Goal: Task Accomplishment & Management: Complete application form

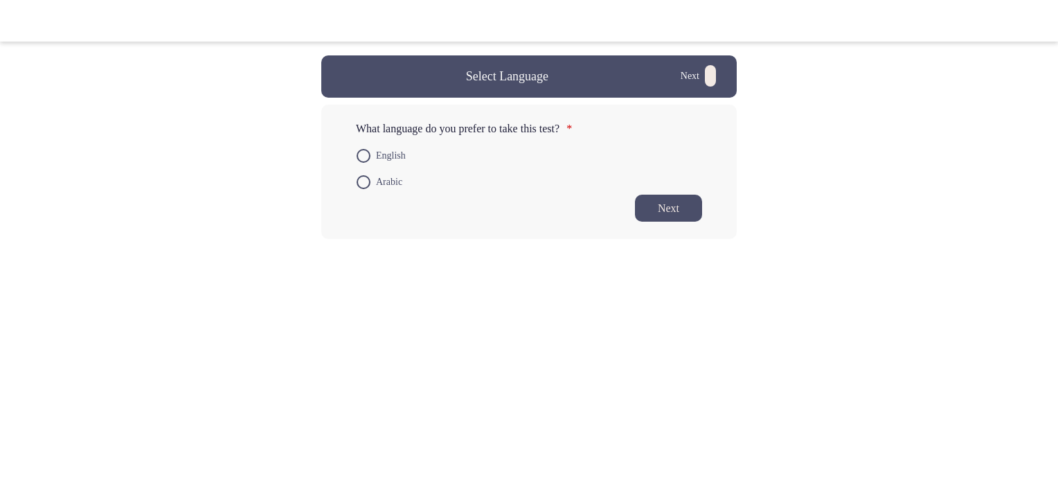
click at [370, 164] on span "English" at bounding box center [387, 155] width 35 height 17
click at [370, 163] on input "English" at bounding box center [364, 156] width 14 height 14
radio input "true"
click at [678, 217] on button "Next" at bounding box center [668, 206] width 67 height 27
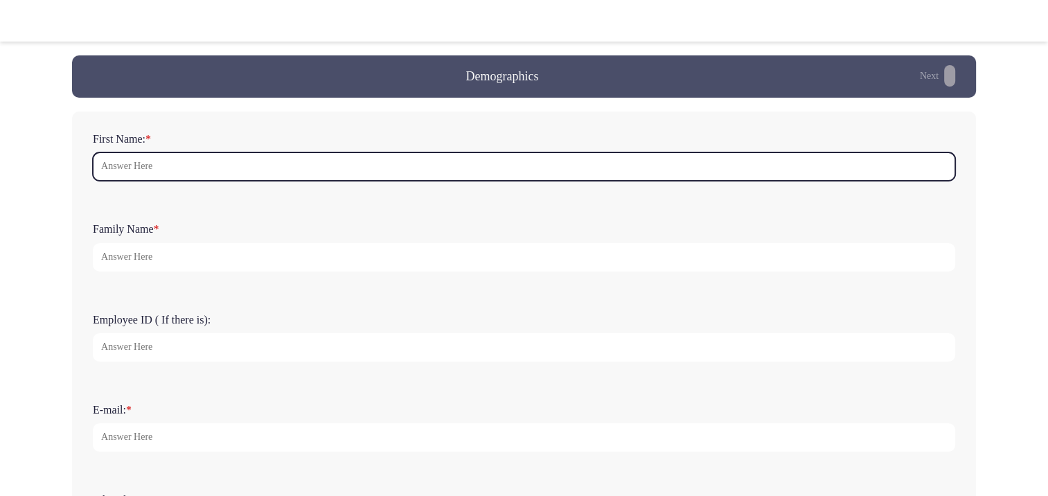
click at [188, 170] on input "First Name: *" at bounding box center [524, 166] width 862 height 28
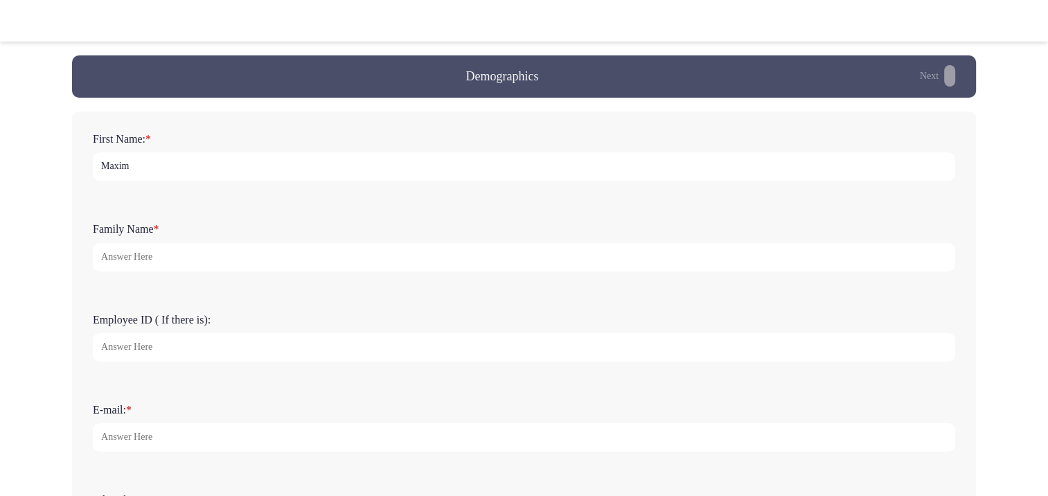
type input "Maxim"
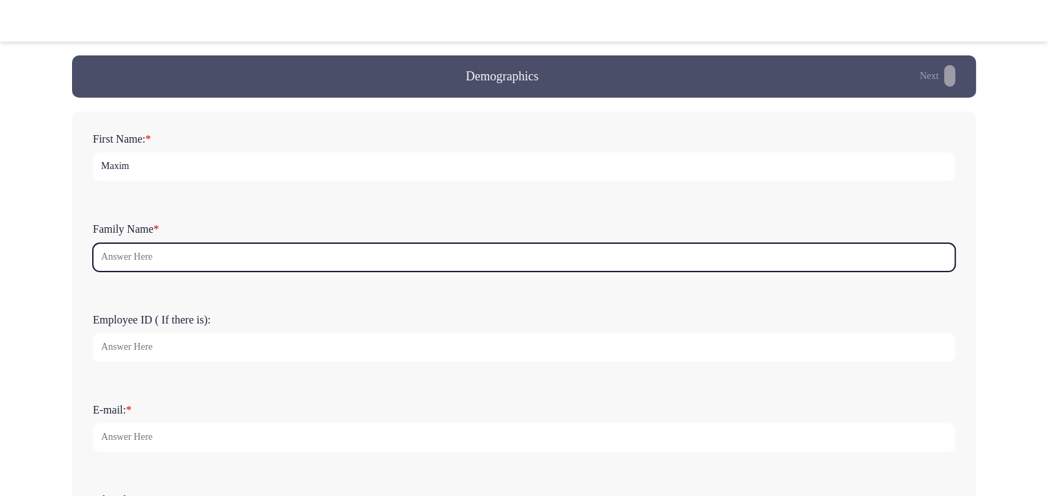
click at [149, 251] on input "Family Name *" at bounding box center [524, 257] width 862 height 28
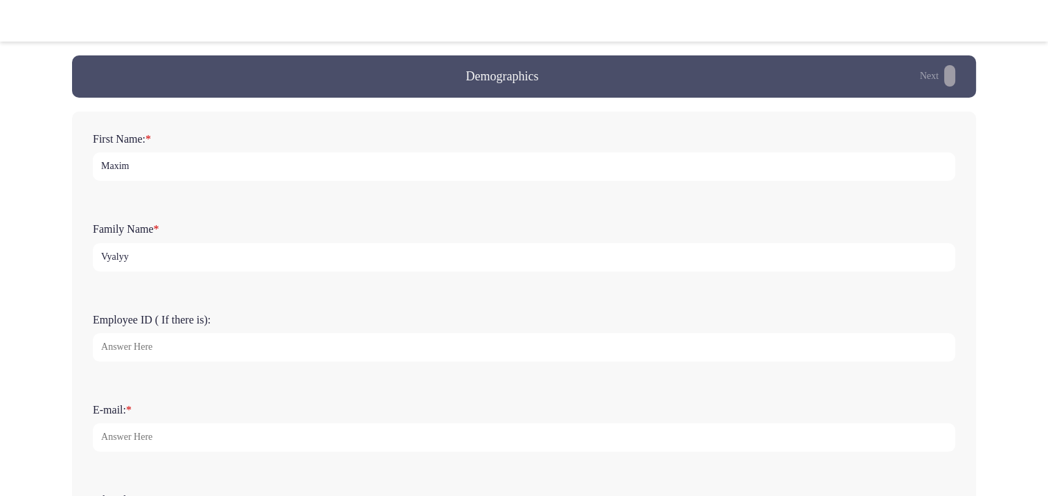
type input "Vyalyy"
click at [161, 354] on input "Employee ID ( If there is):" at bounding box center [524, 347] width 862 height 28
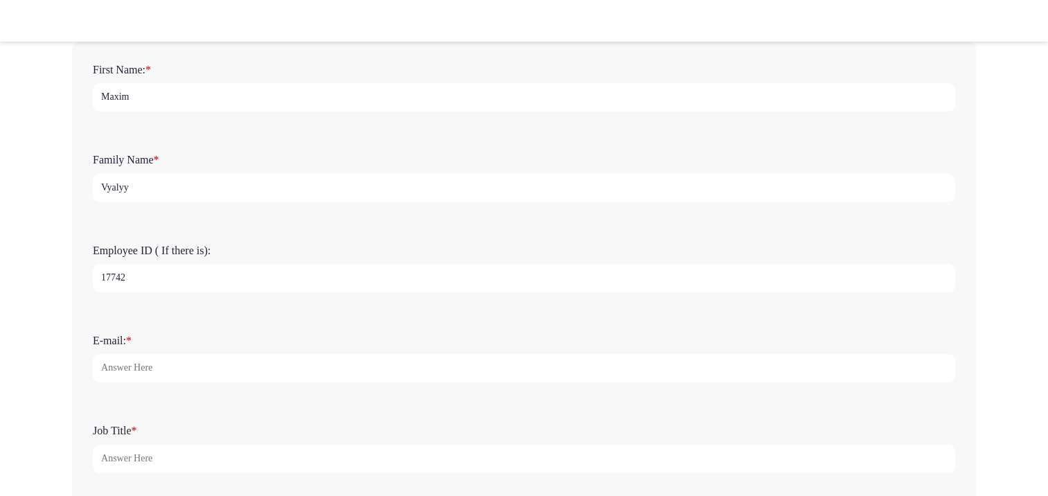
type input "17742"
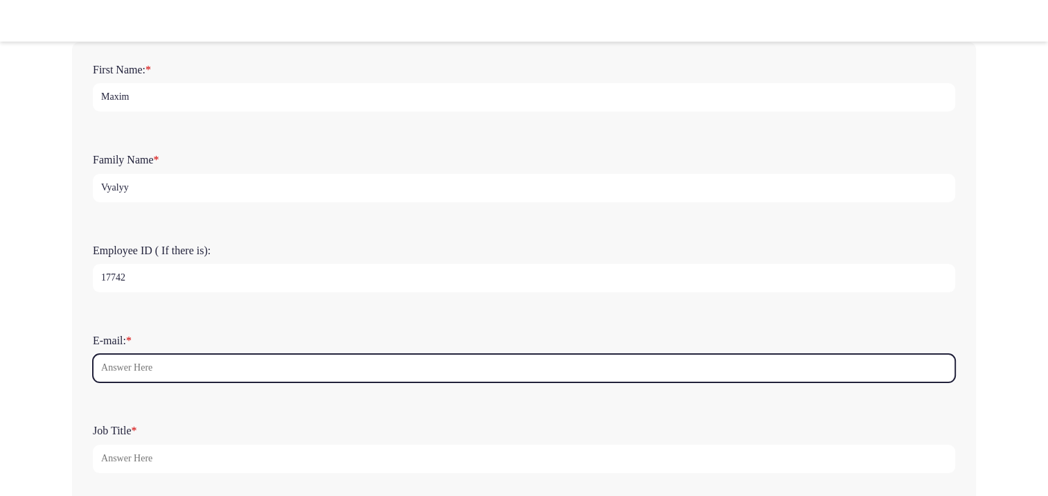
click at [160, 368] on input "E-mail: *" at bounding box center [524, 368] width 862 height 28
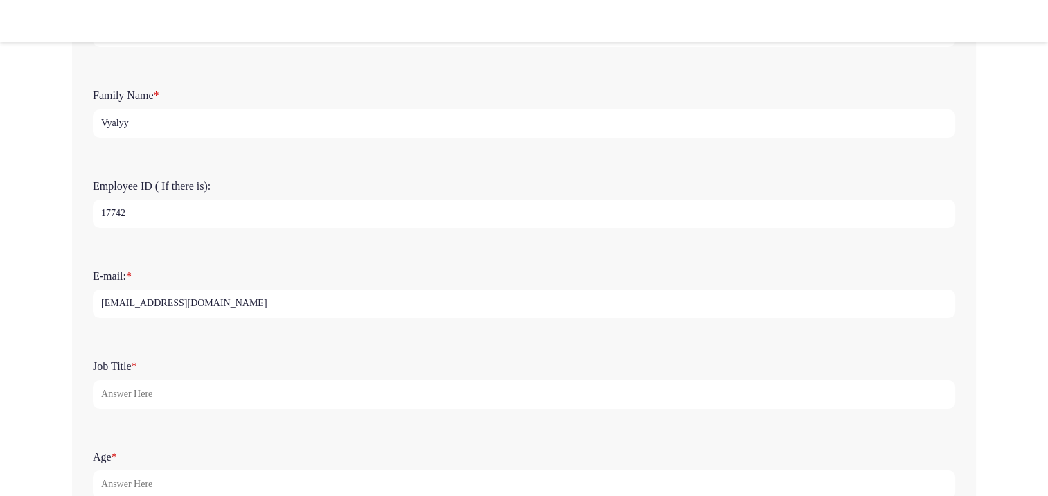
scroll to position [208, 0]
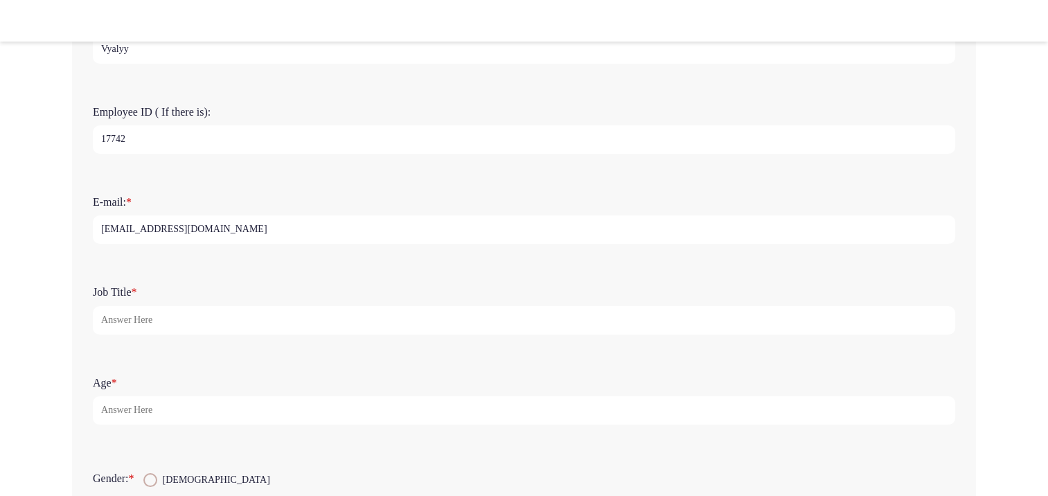
type input "[EMAIL_ADDRESS][DOMAIN_NAME]"
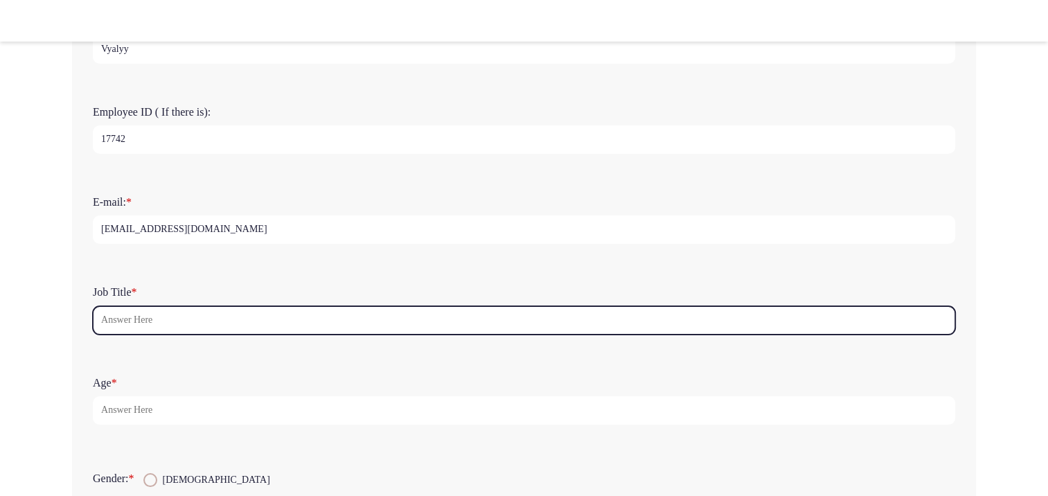
click at [224, 329] on input "Job Title *" at bounding box center [524, 320] width 862 height 28
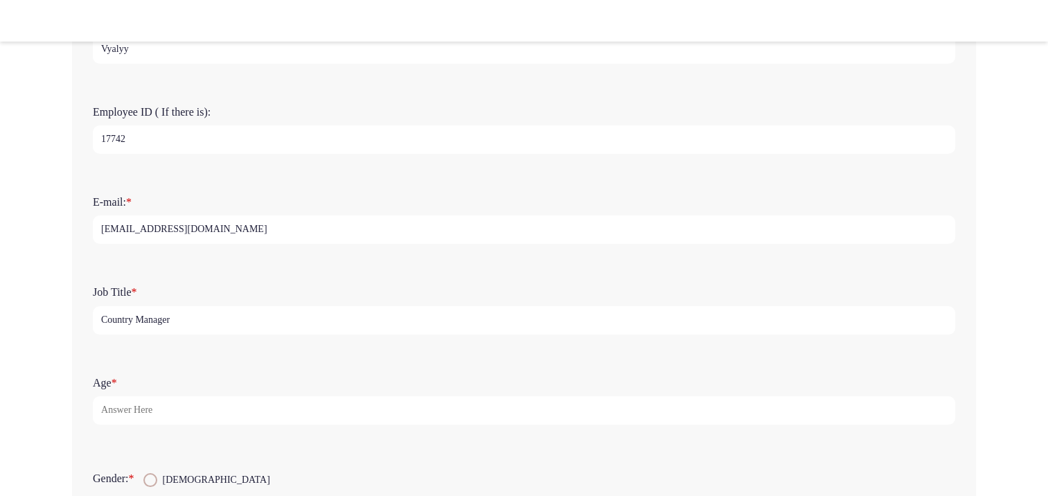
type input "Country Manager"
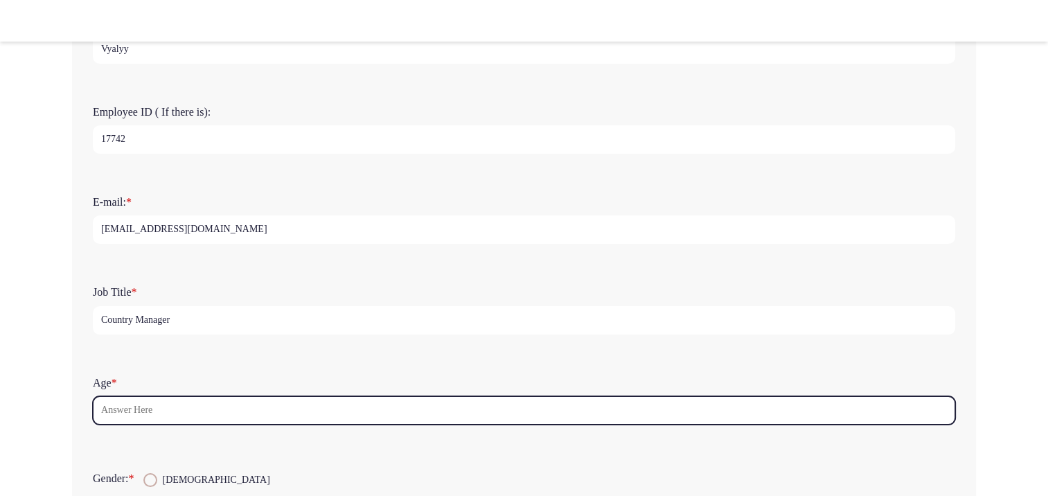
click at [189, 414] on input "Age *" at bounding box center [524, 410] width 862 height 28
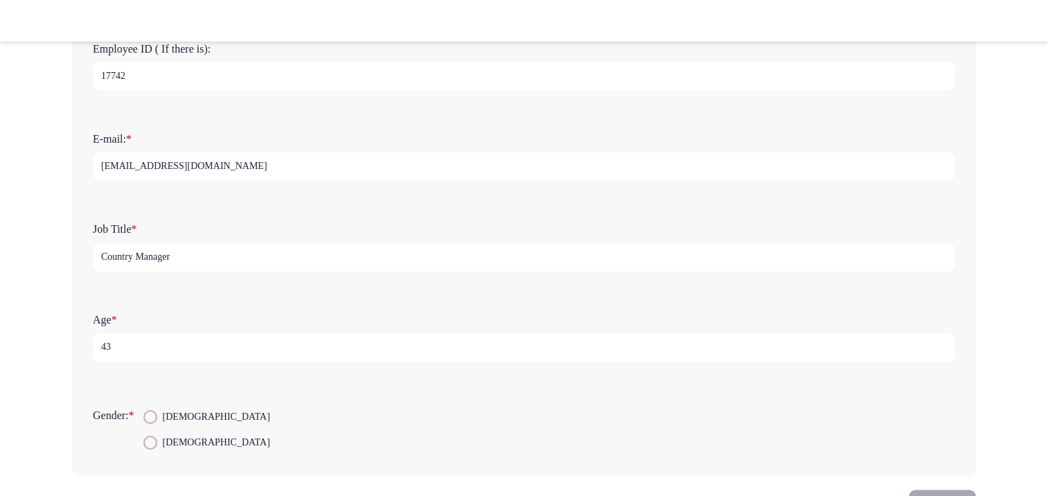
scroll to position [324, 0]
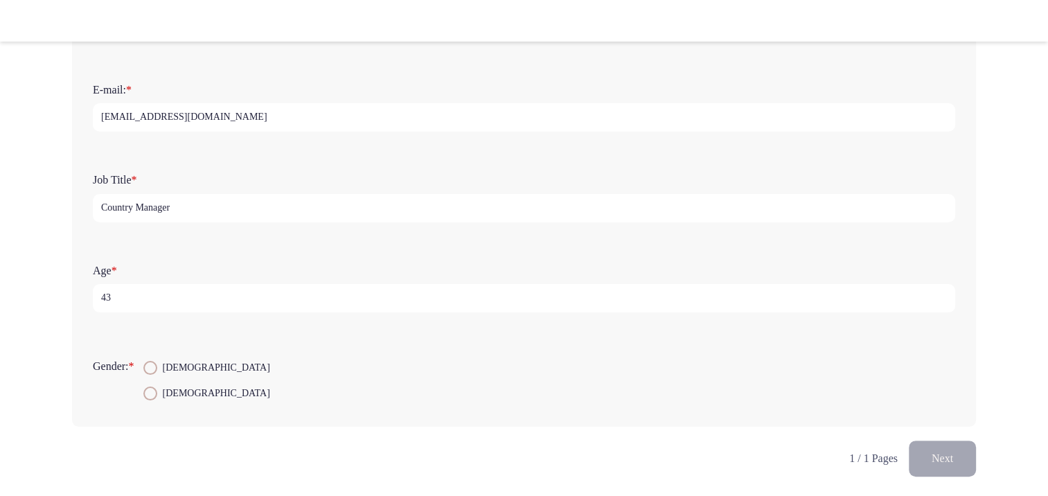
type input "43"
click at [157, 370] on span at bounding box center [150, 368] width 14 height 14
click at [157, 370] on input "[DEMOGRAPHIC_DATA]" at bounding box center [150, 368] width 14 height 14
radio input "true"
click at [959, 462] on button "Next" at bounding box center [941, 457] width 67 height 35
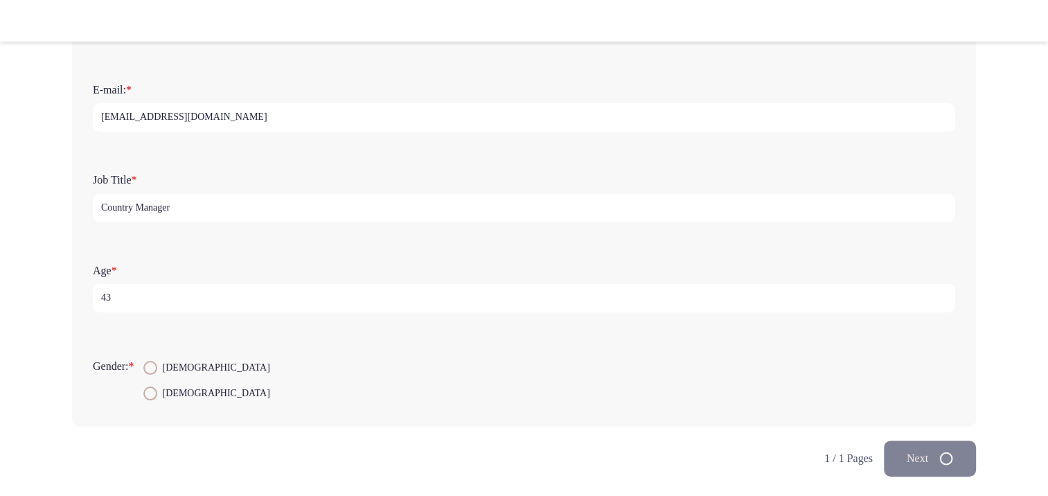
scroll to position [0, 0]
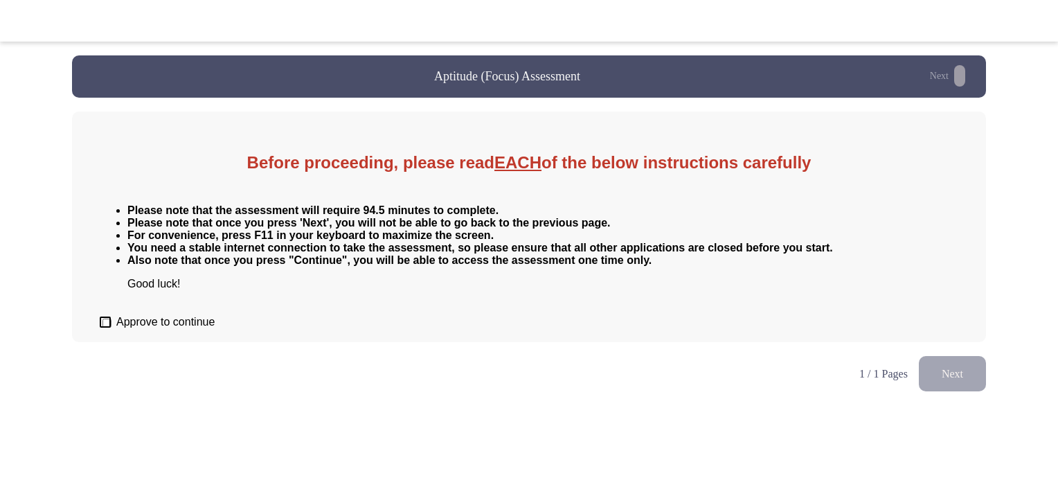
click at [195, 328] on span "Approve to continue" at bounding box center [165, 322] width 98 height 12
click at [111, 327] on input "Approve to continue" at bounding box center [106, 322] width 9 height 9
checkbox input "true"
click at [953, 391] on button "Next" at bounding box center [952, 373] width 67 height 35
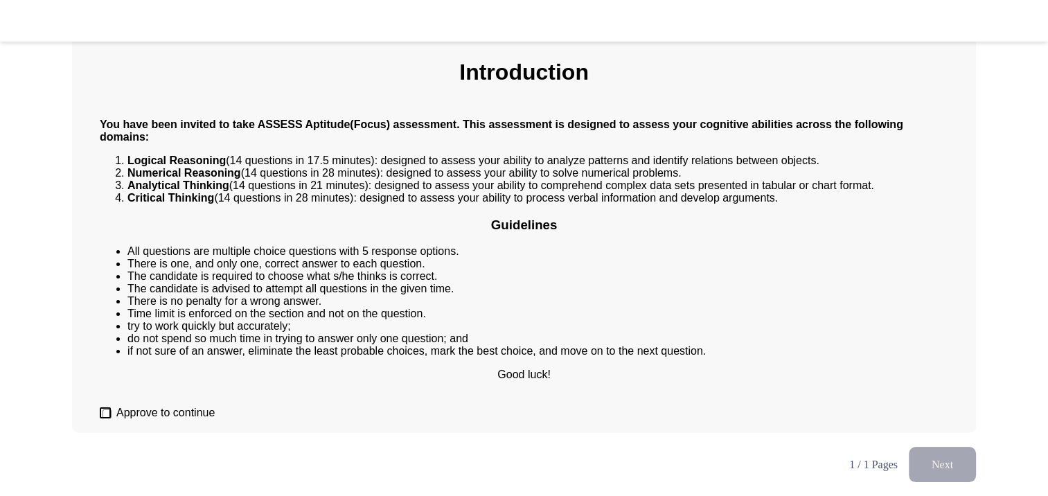
scroll to position [104, 0]
click at [186, 407] on span "Approve to continue" at bounding box center [165, 412] width 98 height 12
click at [111, 409] on input "Approve to continue" at bounding box center [106, 413] width 9 height 9
checkbox input "true"
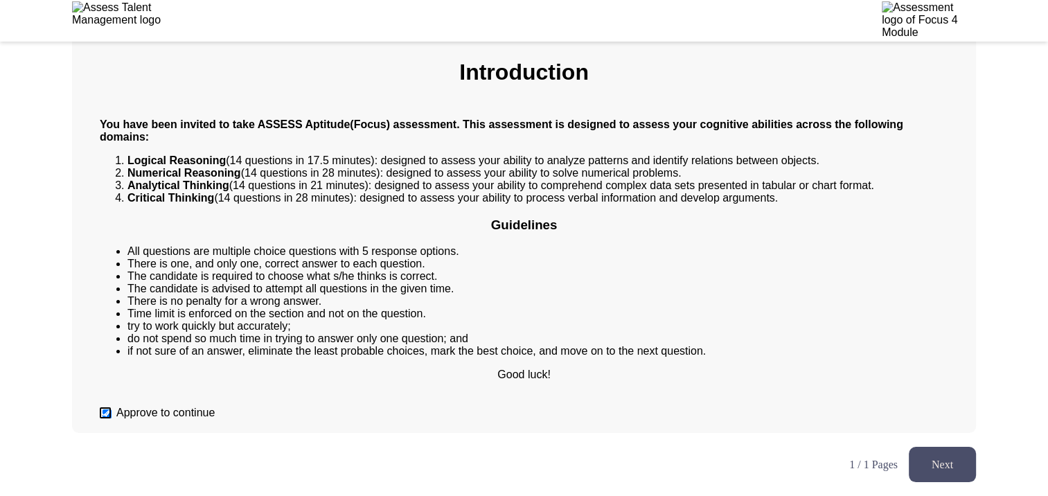
click at [942, 460] on button "Next" at bounding box center [941, 464] width 67 height 35
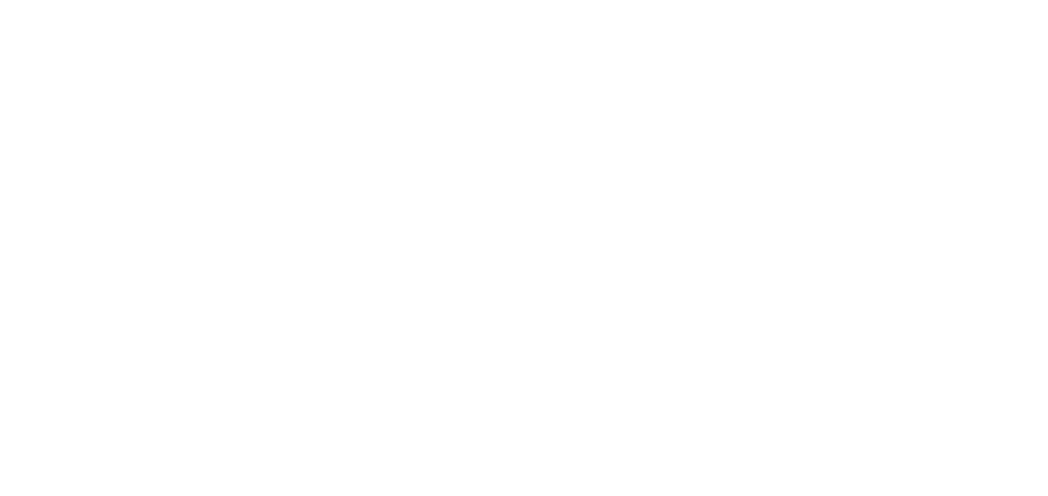
scroll to position [0, 0]
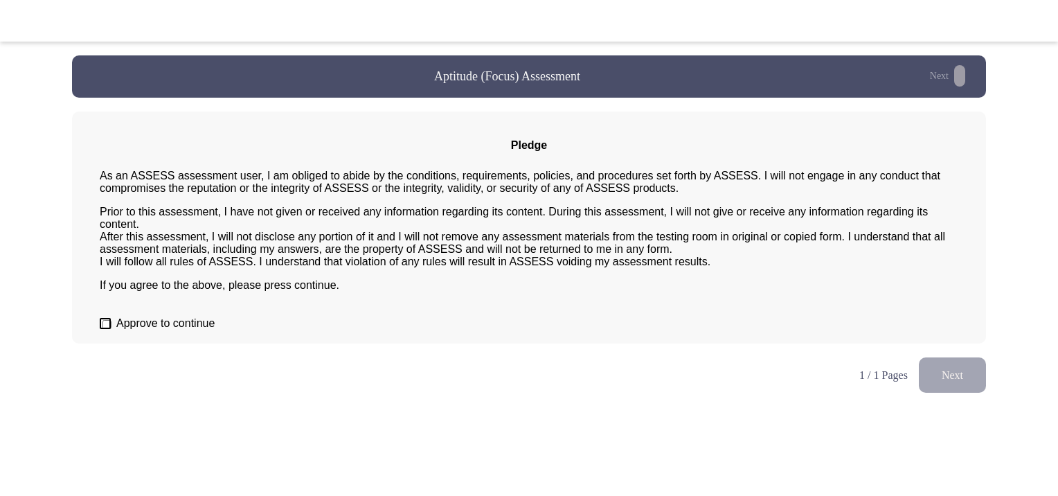
click at [138, 330] on span "Approve to continue" at bounding box center [165, 323] width 98 height 12
click at [111, 329] on input "Approve to continue" at bounding box center [106, 324] width 9 height 9
checkbox input "true"
click at [963, 390] on button "Next" at bounding box center [952, 374] width 67 height 35
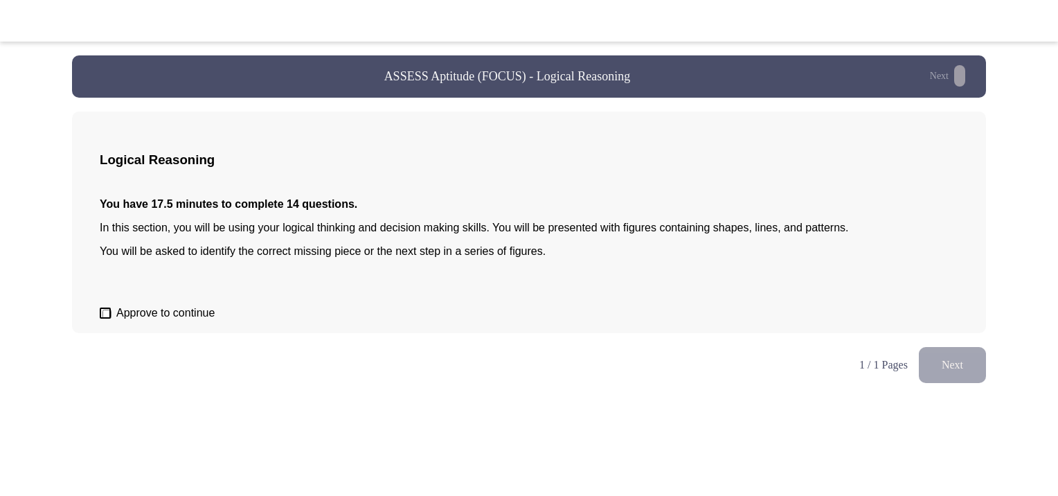
click at [114, 319] on label "Approve to continue" at bounding box center [157, 313] width 115 height 12
click at [111, 318] on input "Approve to continue" at bounding box center [106, 313] width 9 height 9
checkbox input "true"
click at [953, 377] on button "Next" at bounding box center [952, 364] width 67 height 35
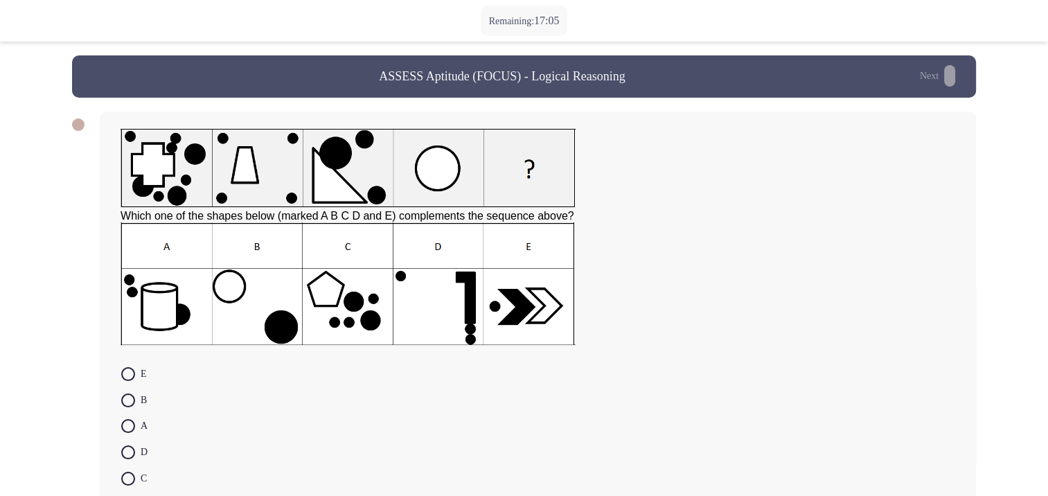
click at [130, 431] on span at bounding box center [128, 426] width 14 height 14
click at [130, 431] on input "A" at bounding box center [128, 426] width 14 height 14
radio input "true"
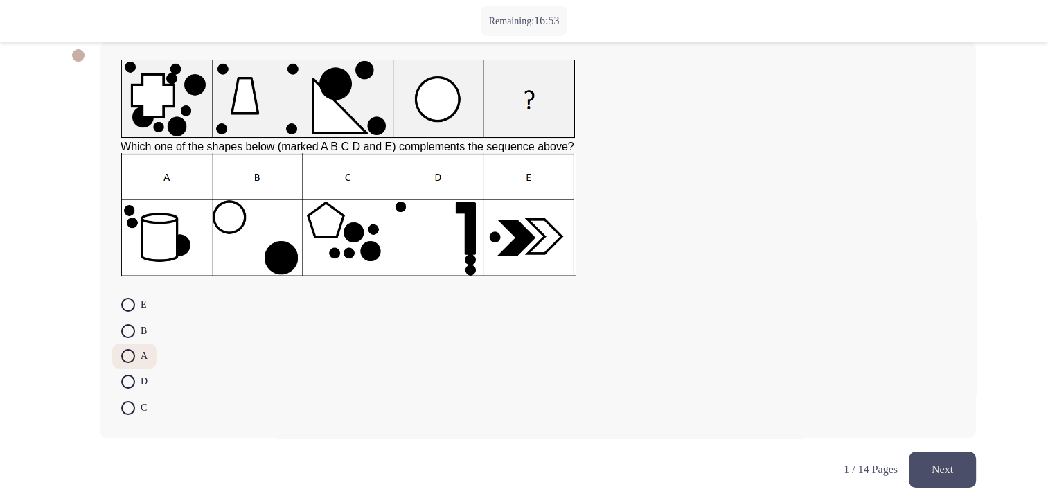
click at [934, 485] on button "Next" at bounding box center [941, 468] width 67 height 35
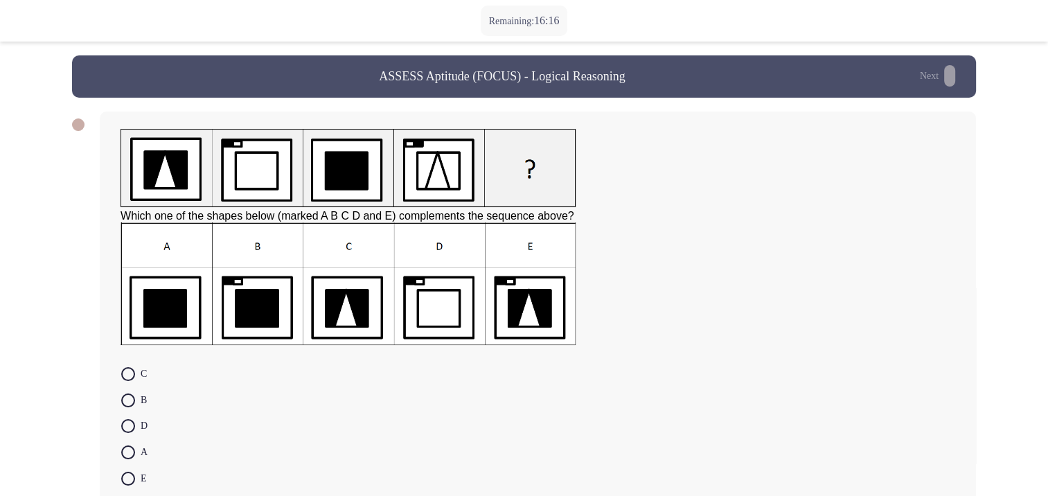
click at [127, 379] on span at bounding box center [128, 374] width 14 height 14
click at [127, 379] on input "C" at bounding box center [128, 374] width 14 height 14
radio input "true"
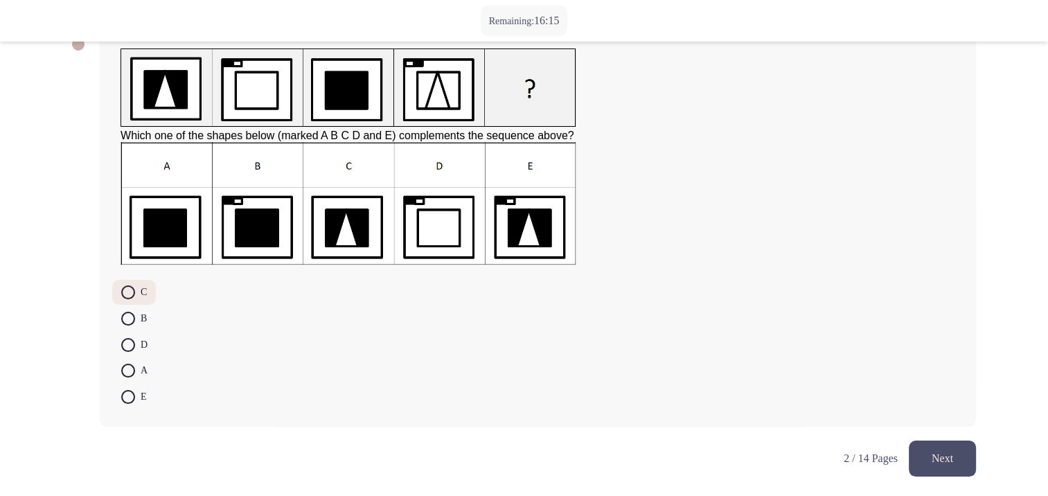
scroll to position [84, 0]
click at [955, 454] on button "Next" at bounding box center [941, 457] width 67 height 35
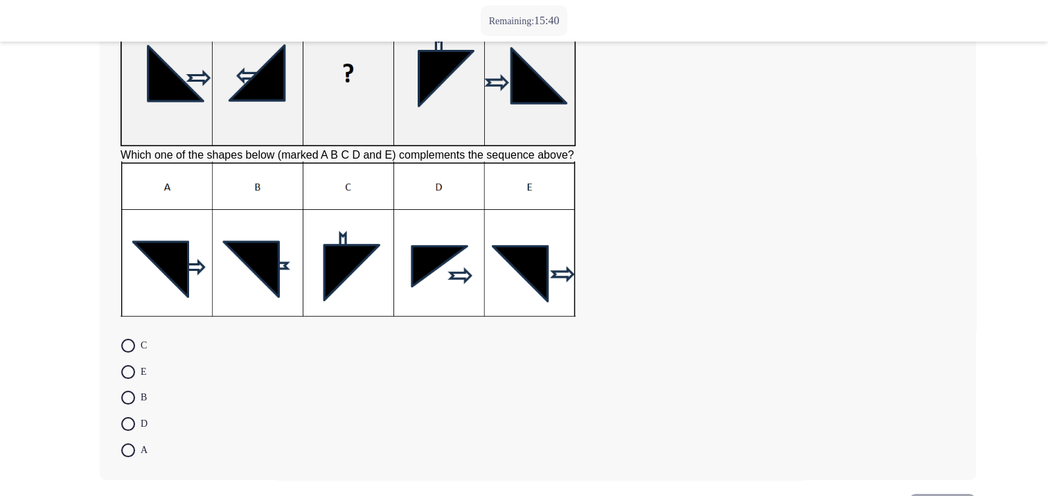
scroll to position [51, 0]
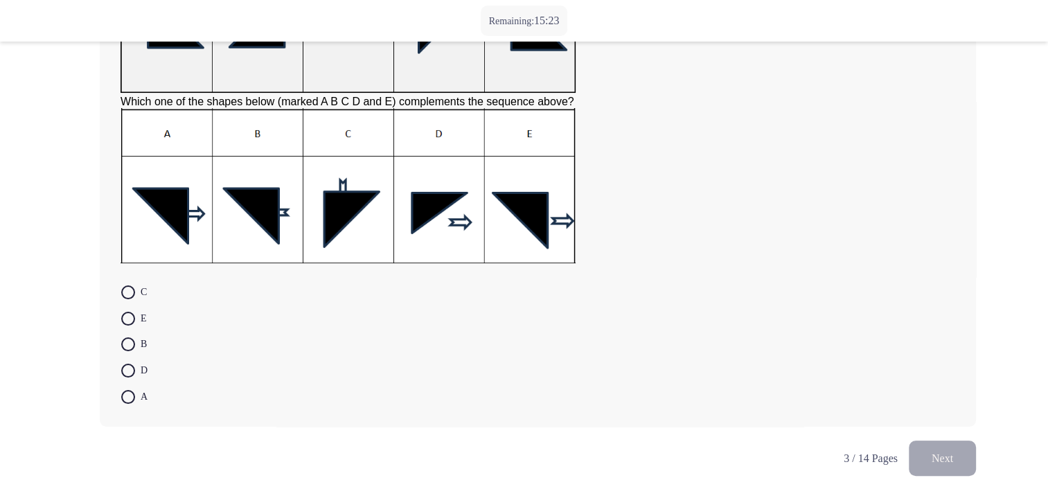
click at [128, 346] on span at bounding box center [128, 344] width 14 height 14
click at [128, 346] on input "B" at bounding box center [128, 344] width 14 height 14
radio input "true"
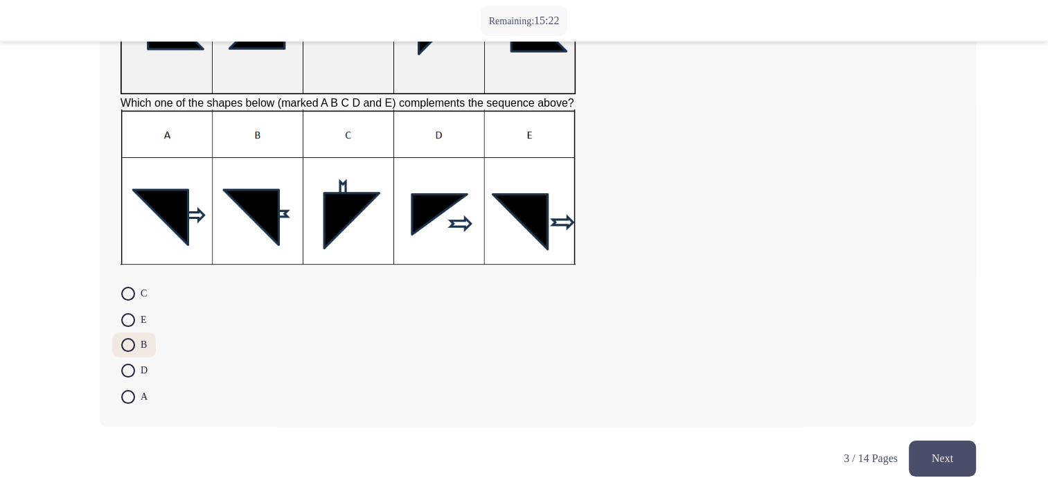
click at [928, 456] on button "Next" at bounding box center [941, 457] width 67 height 35
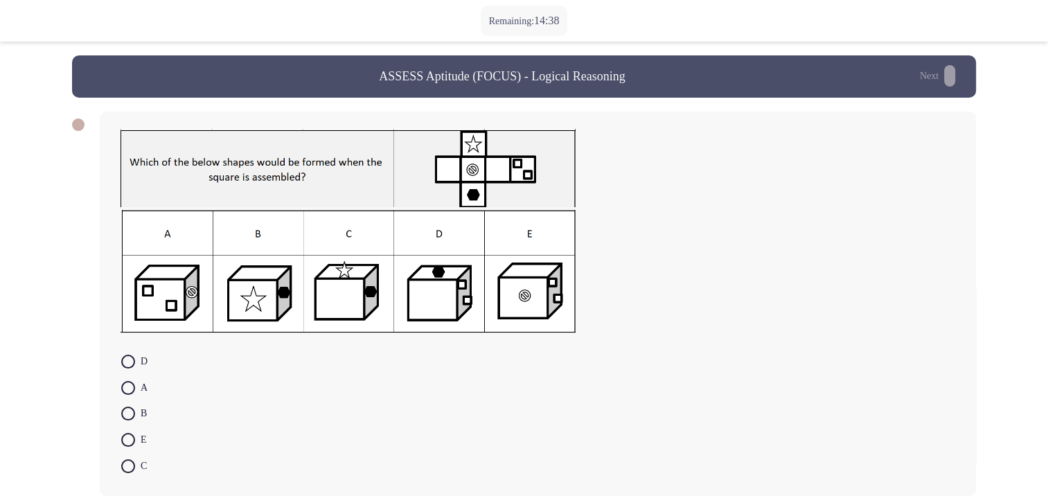
click at [153, 305] on img at bounding box center [347, 271] width 455 height 123
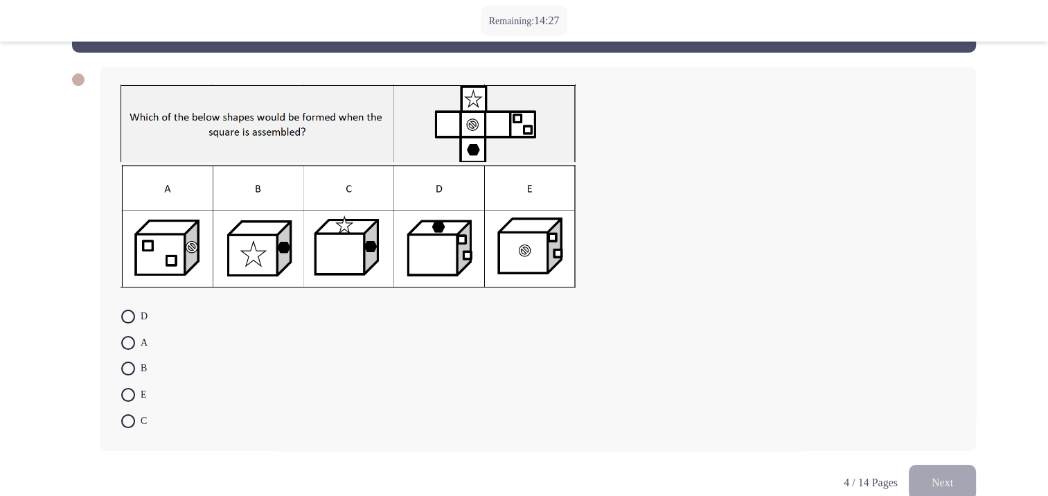
scroll to position [69, 0]
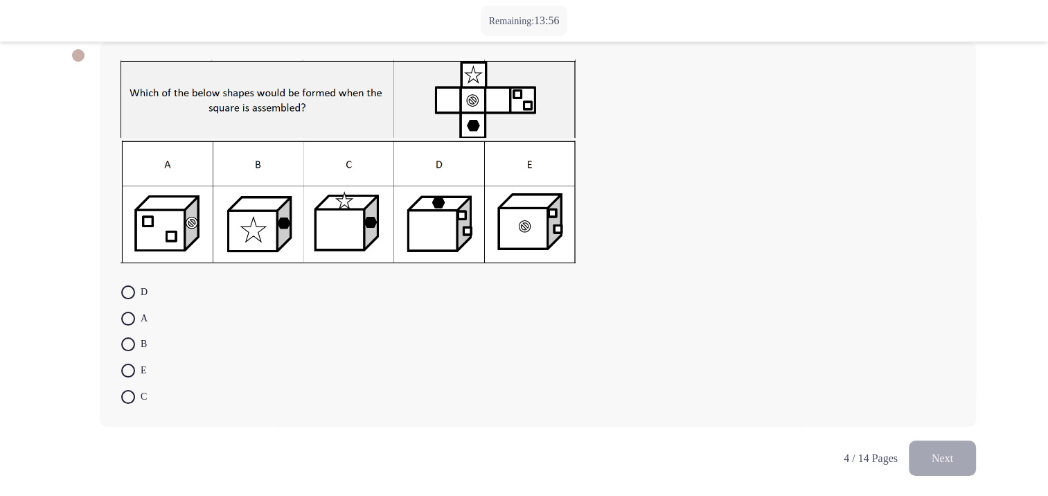
click at [124, 377] on span at bounding box center [128, 370] width 14 height 14
click at [124, 377] on input "E" at bounding box center [128, 370] width 14 height 14
radio input "true"
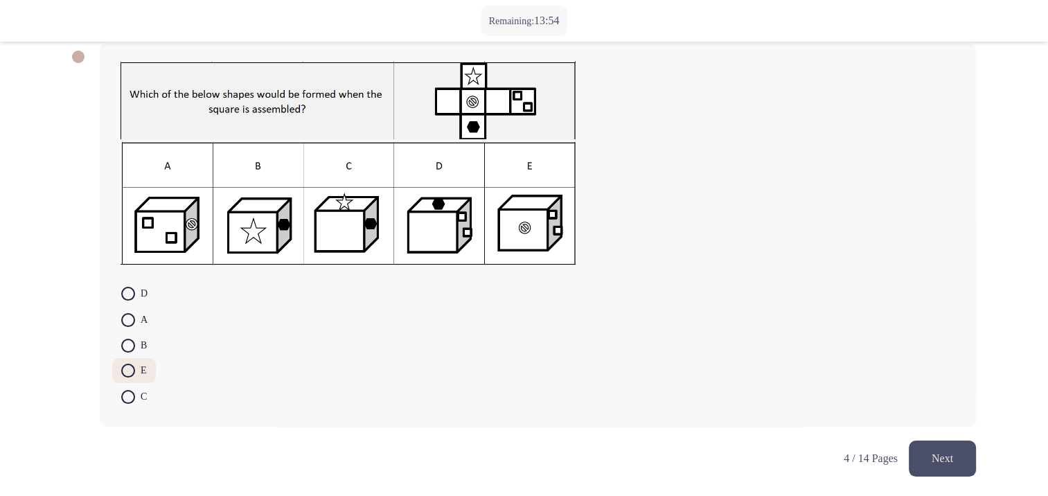
click at [949, 462] on button "Next" at bounding box center [941, 457] width 67 height 35
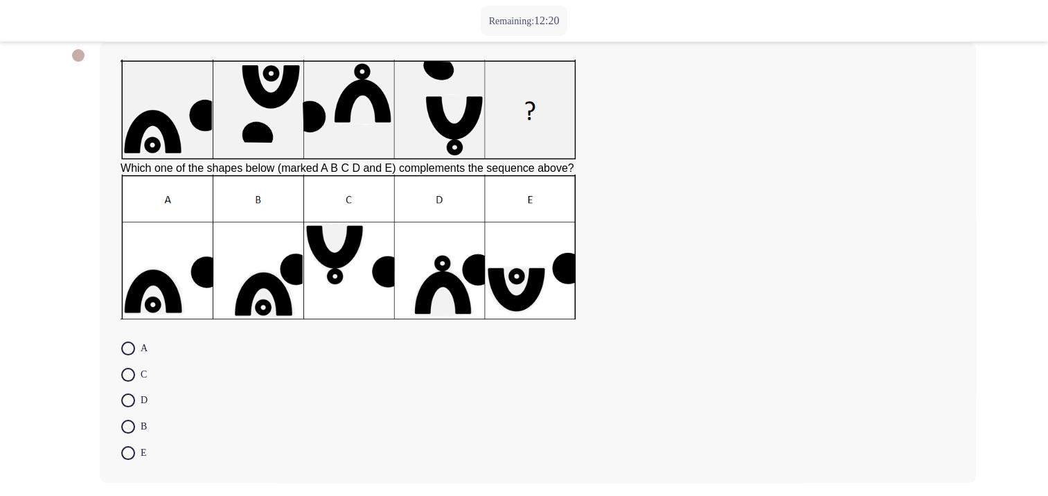
click at [133, 404] on span at bounding box center [128, 400] width 14 height 14
click at [133, 404] on input "D" at bounding box center [128, 400] width 14 height 14
radio input "true"
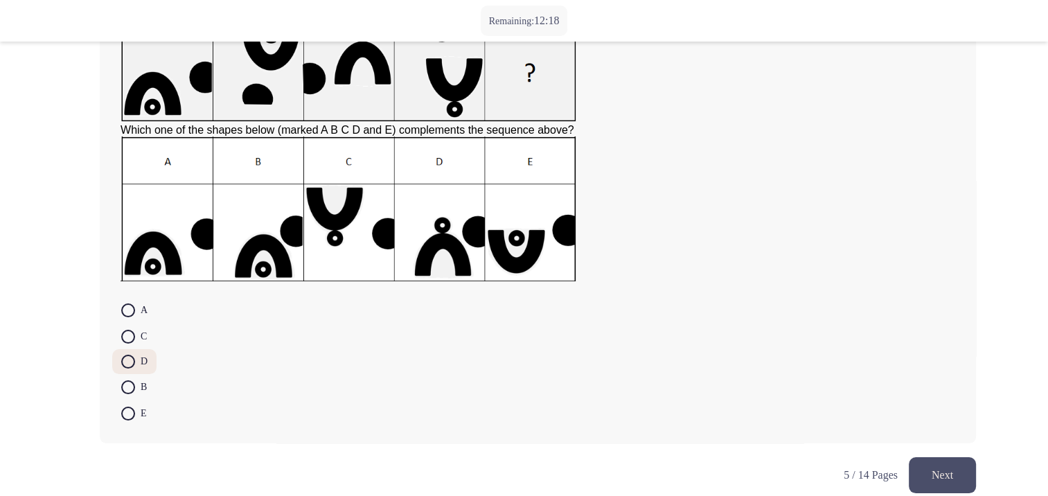
scroll to position [127, 0]
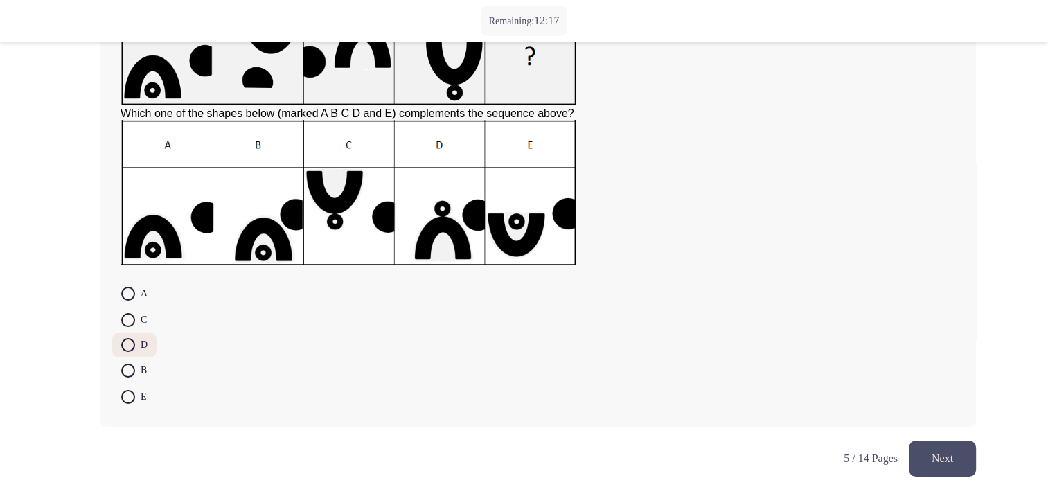
click at [958, 468] on button "Next" at bounding box center [941, 457] width 67 height 35
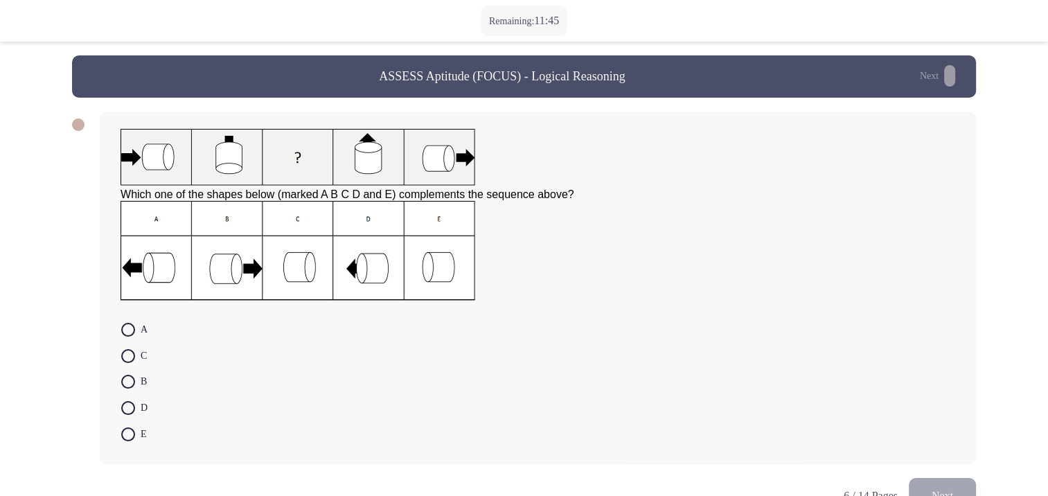
click at [129, 435] on span at bounding box center [128, 434] width 14 height 14
click at [129, 435] on input "E" at bounding box center [128, 434] width 14 height 14
radio input "true"
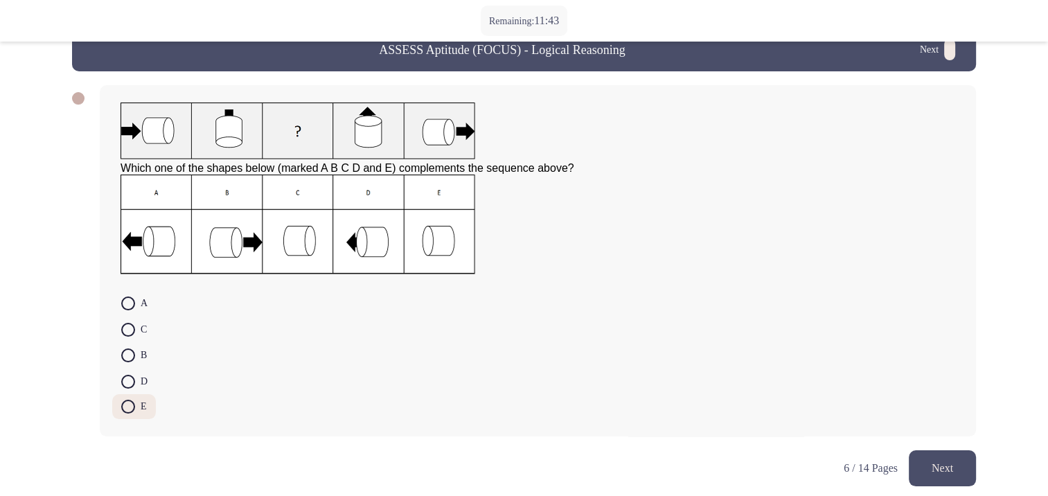
scroll to position [41, 0]
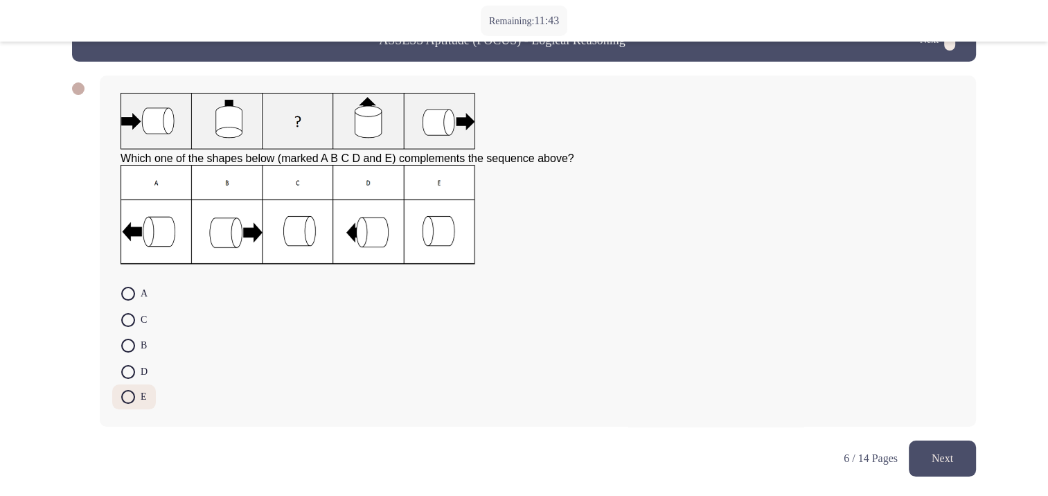
click at [958, 443] on button "Next" at bounding box center [941, 457] width 67 height 35
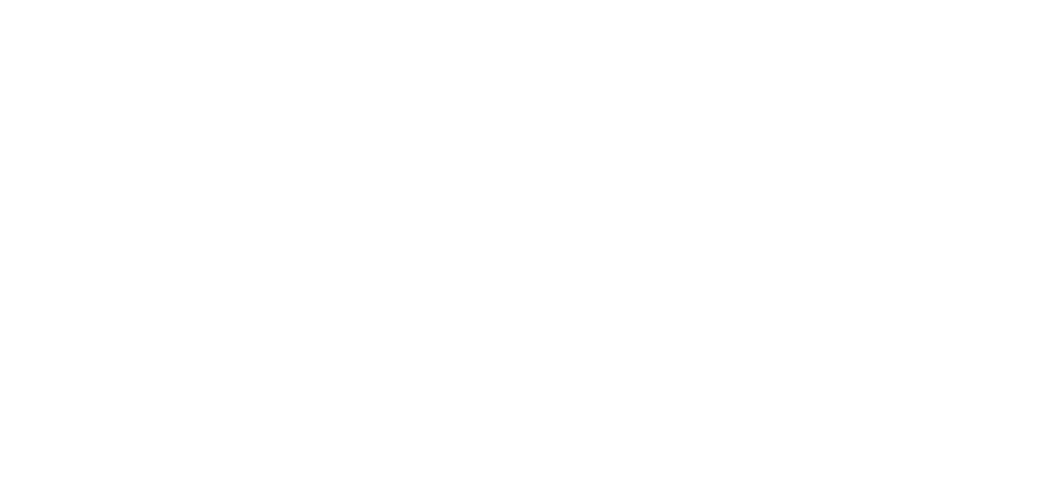
scroll to position [0, 0]
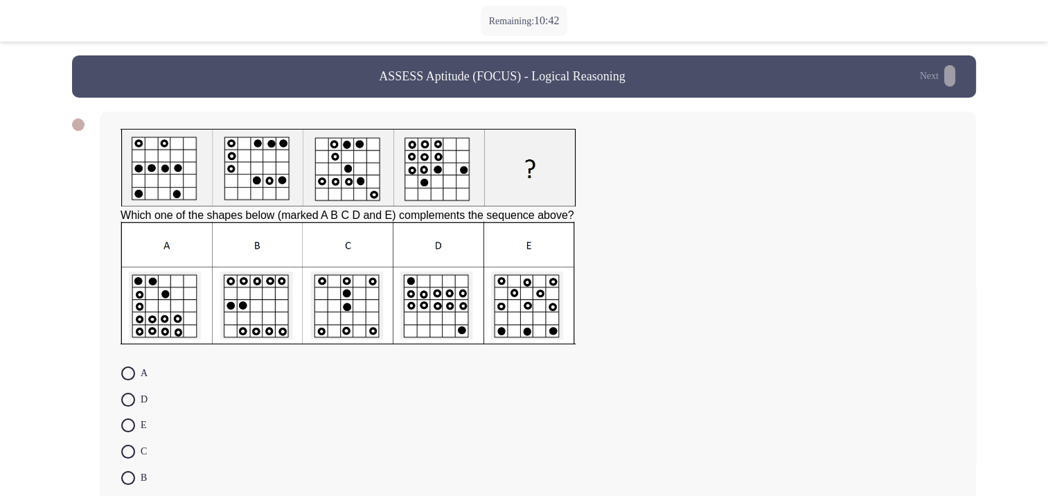
click at [417, 330] on img at bounding box center [347, 283] width 455 height 123
click at [128, 405] on span at bounding box center [128, 400] width 14 height 14
click at [128, 405] on input "D" at bounding box center [128, 400] width 14 height 14
radio input "true"
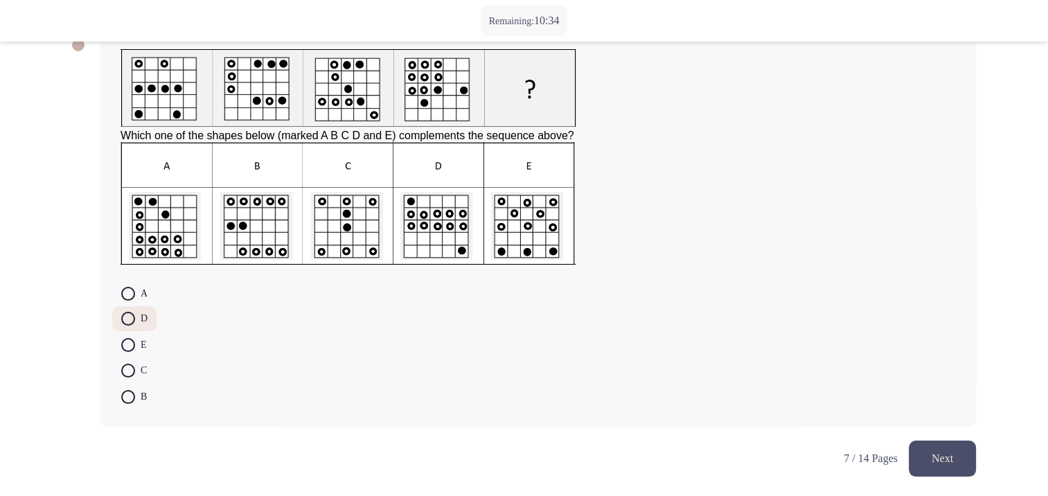
scroll to position [84, 0]
click at [945, 454] on button "Next" at bounding box center [941, 457] width 67 height 35
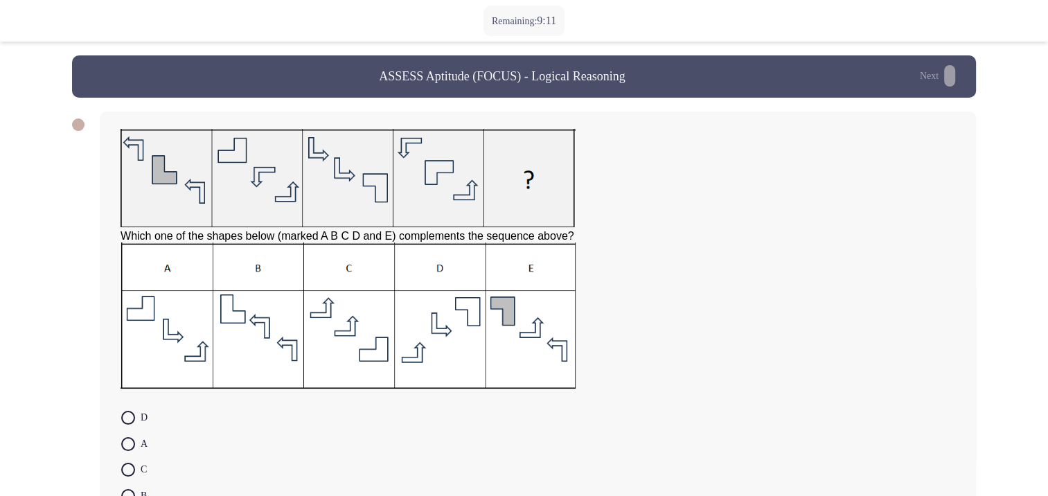
scroll to position [69, 0]
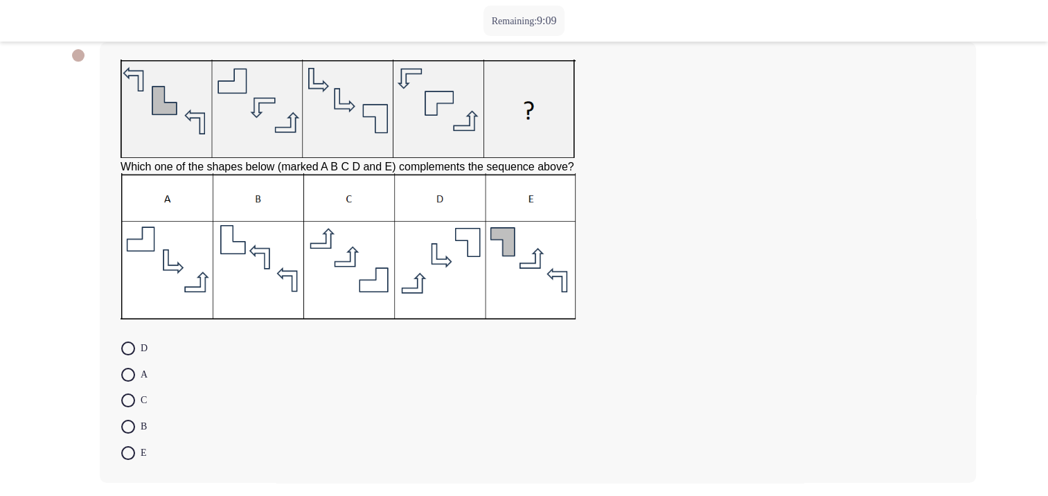
click at [123, 354] on span at bounding box center [128, 348] width 14 height 14
click at [123, 354] on input "D" at bounding box center [128, 348] width 14 height 14
radio input "true"
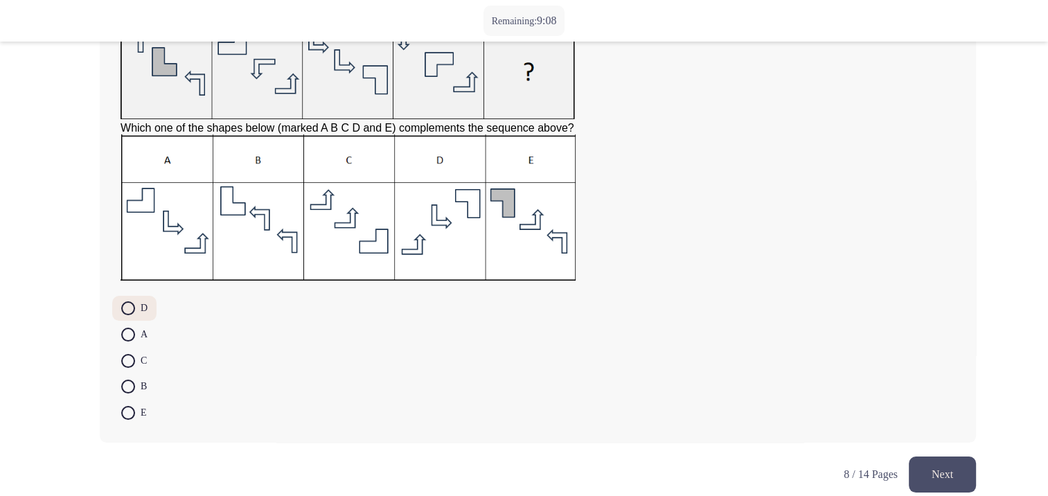
scroll to position [128, 0]
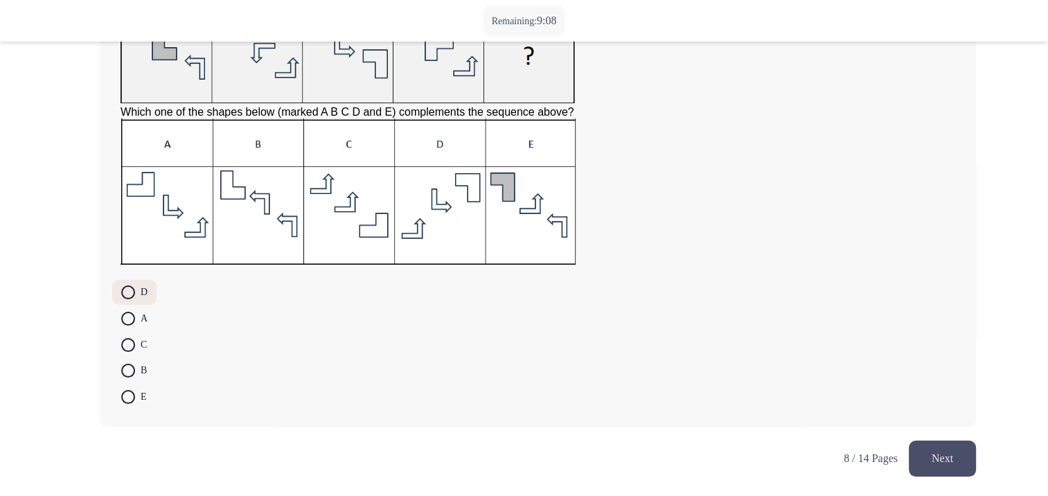
click at [964, 460] on button "Next" at bounding box center [941, 457] width 67 height 35
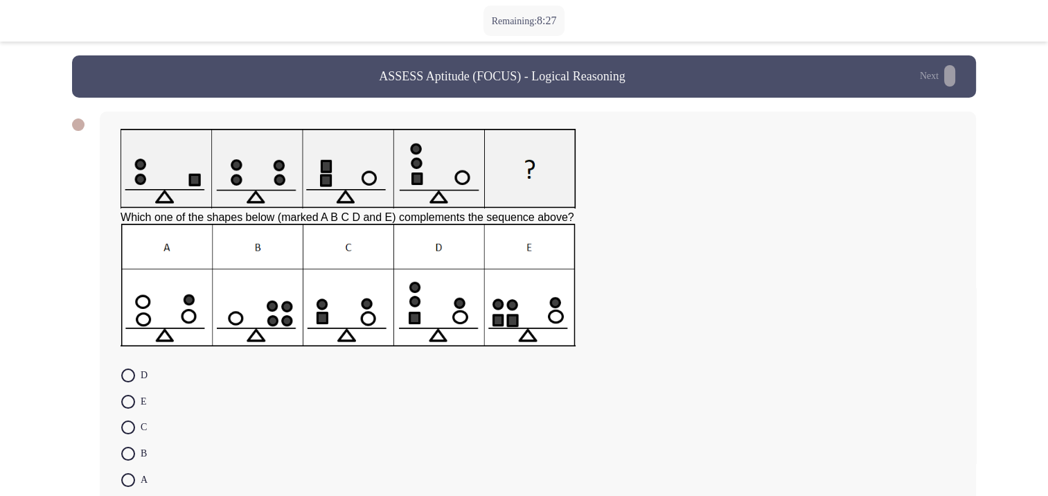
click at [125, 457] on span at bounding box center [128, 454] width 14 height 14
click at [125, 457] on input "B" at bounding box center [128, 454] width 14 height 14
radio input "true"
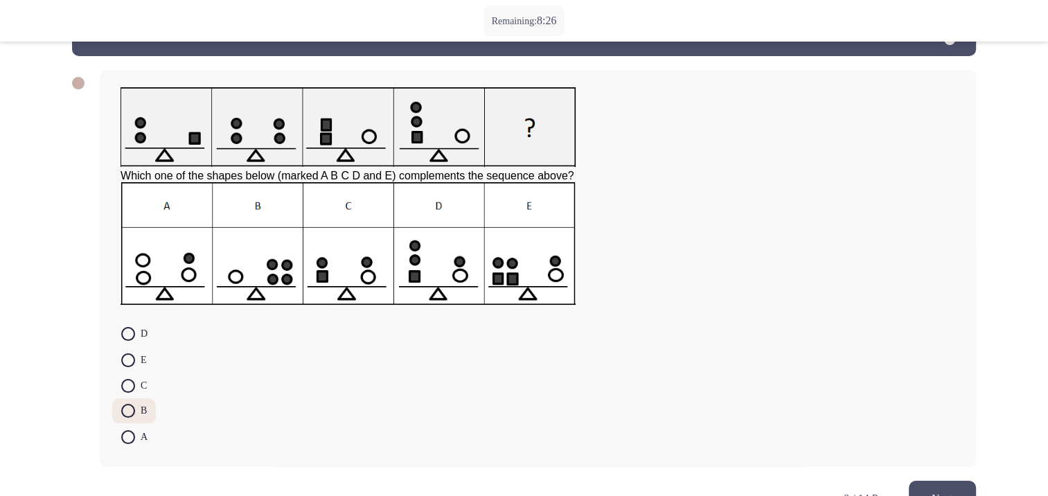
scroll to position [85, 0]
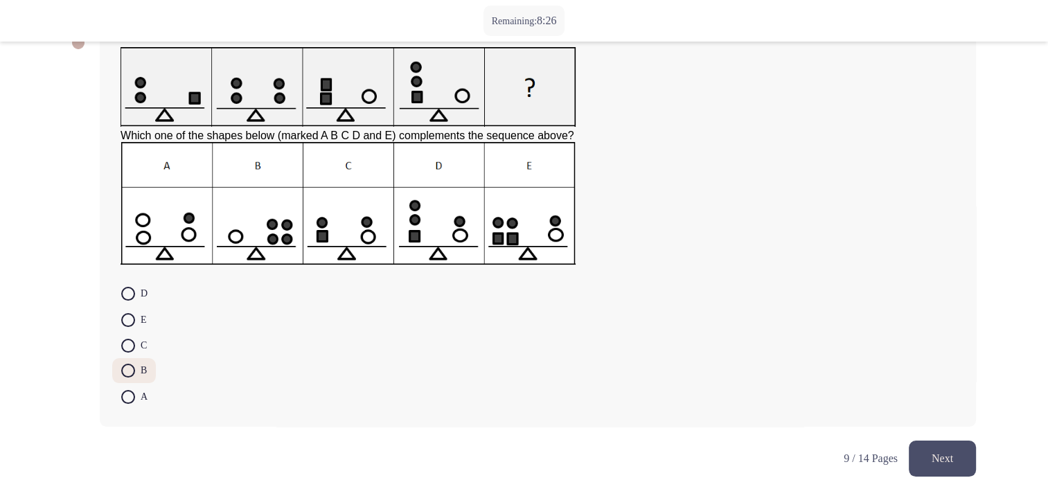
click at [922, 457] on button "Next" at bounding box center [941, 457] width 67 height 35
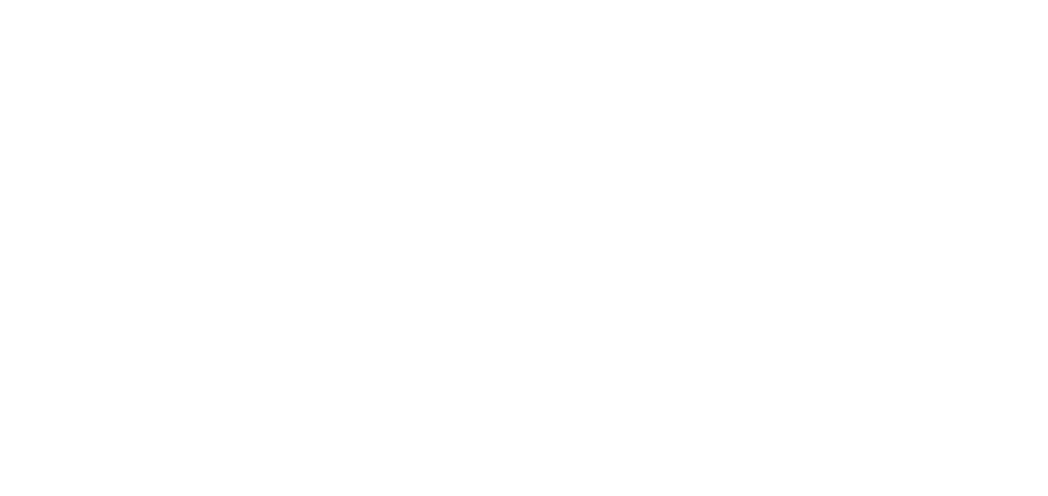
scroll to position [0, 0]
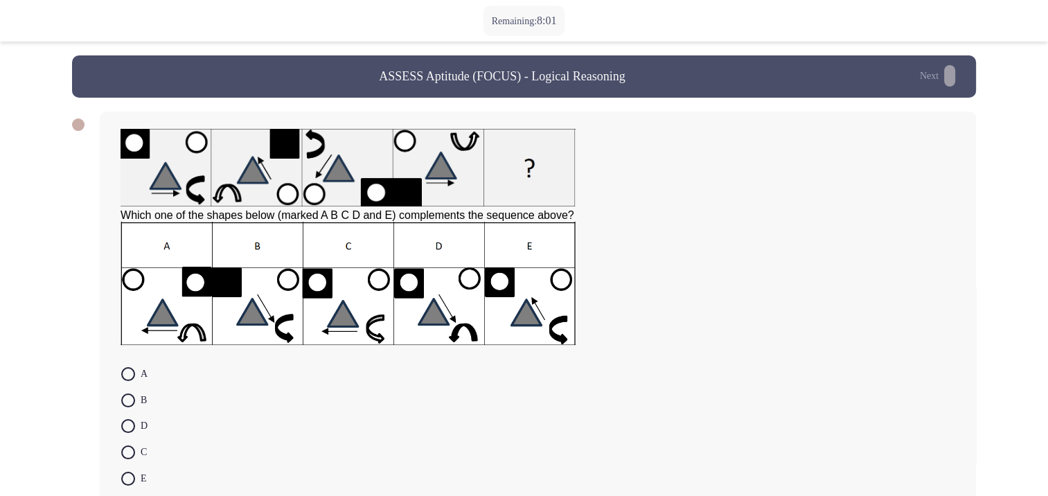
click at [119, 482] on mat-radio-button "E" at bounding box center [134, 478] width 44 height 26
click at [124, 485] on span at bounding box center [128, 478] width 14 height 14
click at [124, 485] on input "E" at bounding box center [128, 478] width 14 height 14
radio input "true"
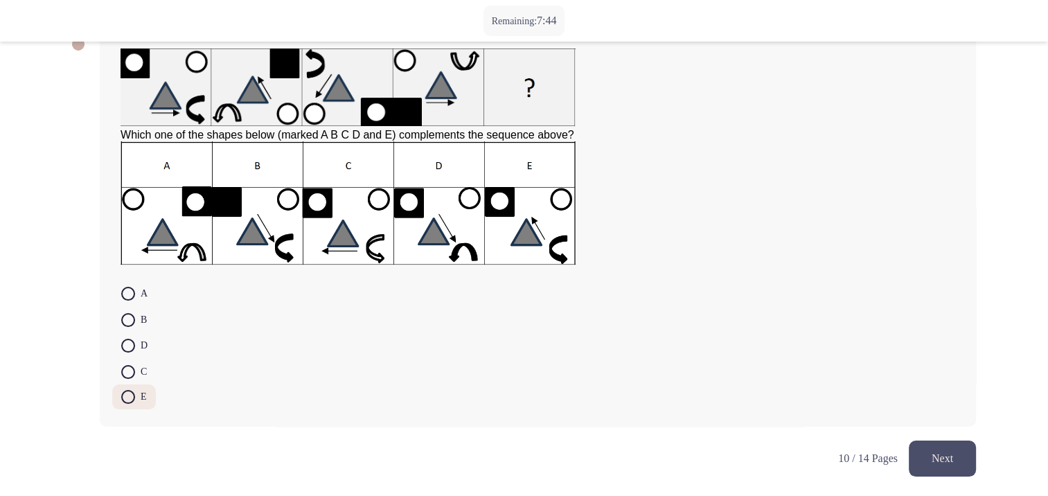
scroll to position [84, 0]
click at [937, 460] on button "Next" at bounding box center [941, 457] width 67 height 35
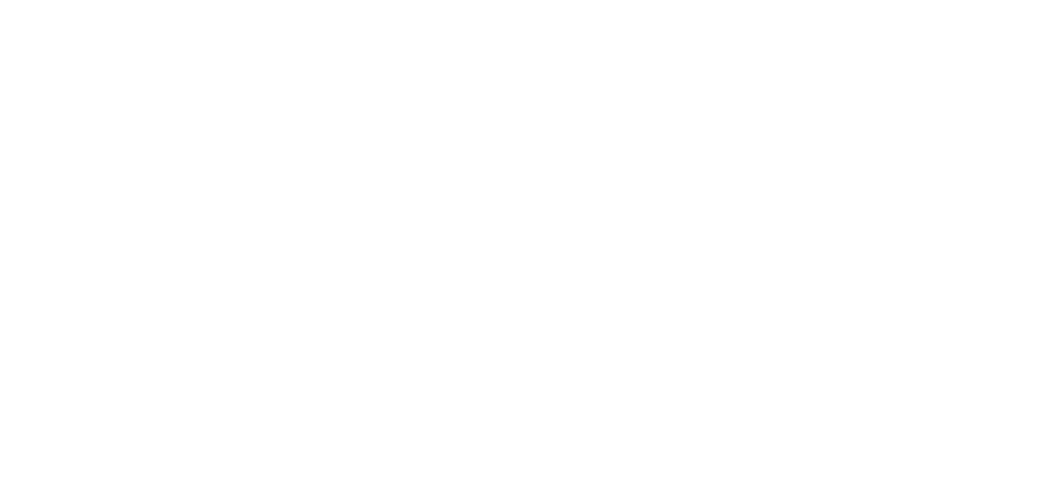
scroll to position [0, 0]
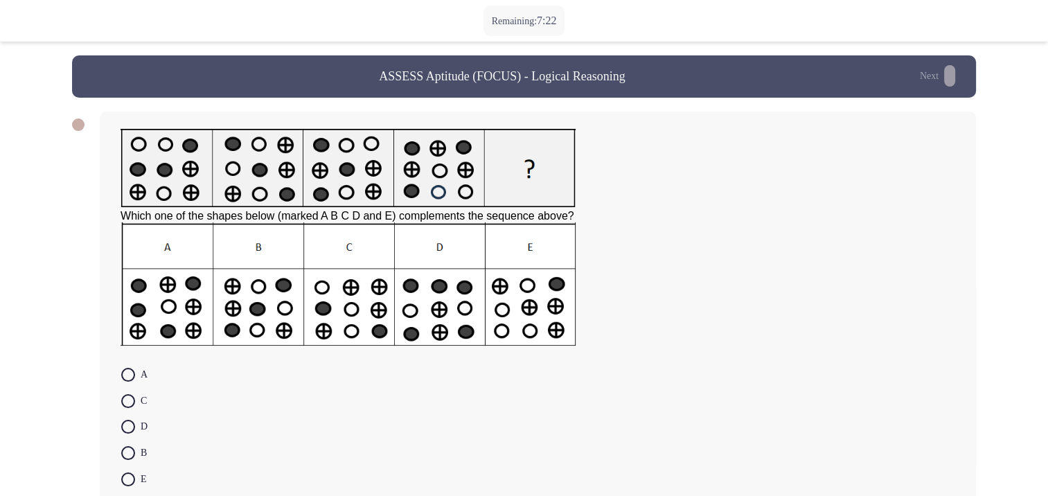
click at [130, 453] on span at bounding box center [128, 453] width 14 height 14
click at [130, 453] on input "B" at bounding box center [128, 453] width 14 height 14
radio input "true"
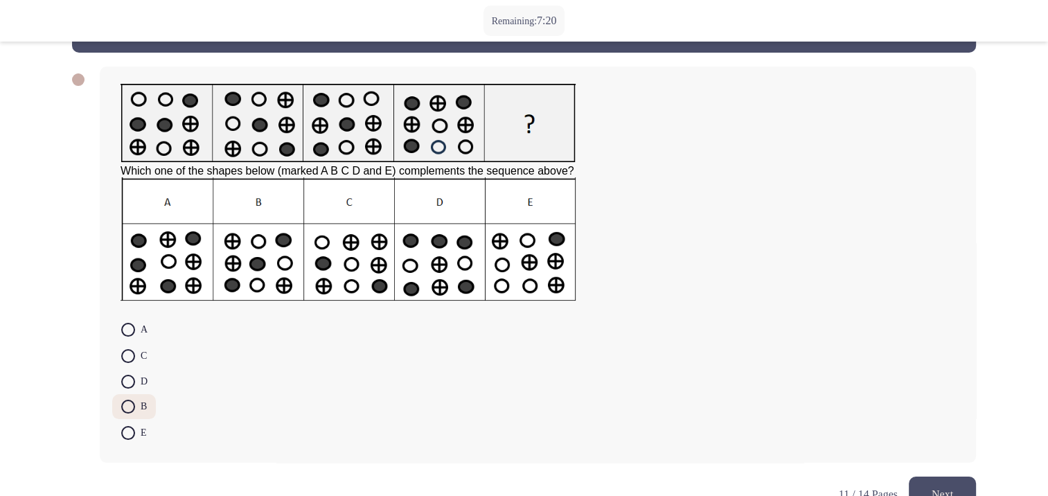
scroll to position [69, 0]
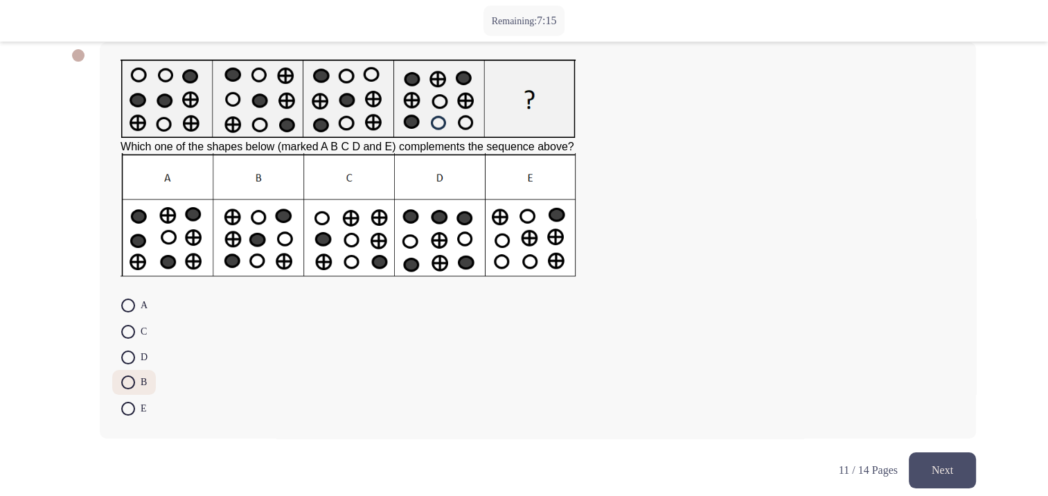
click at [947, 474] on button "Next" at bounding box center [941, 469] width 67 height 35
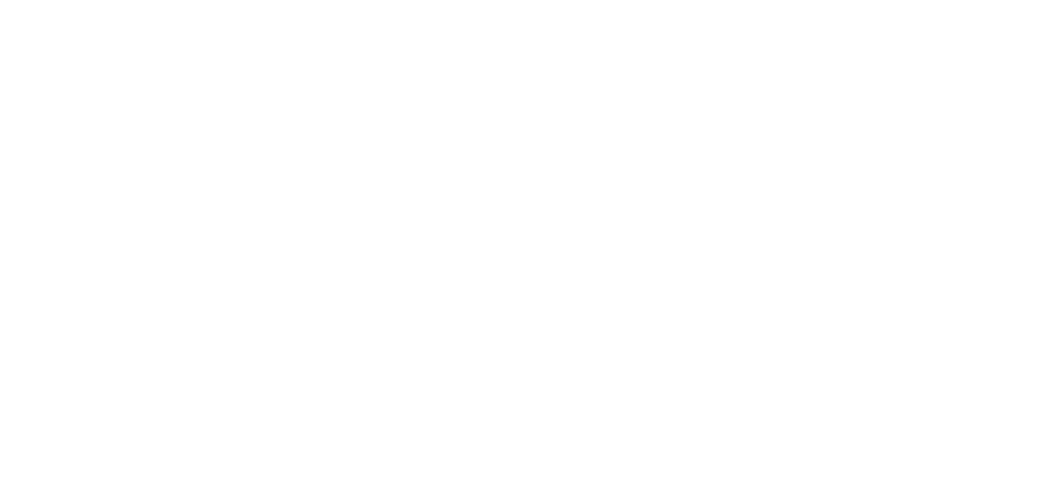
scroll to position [0, 0]
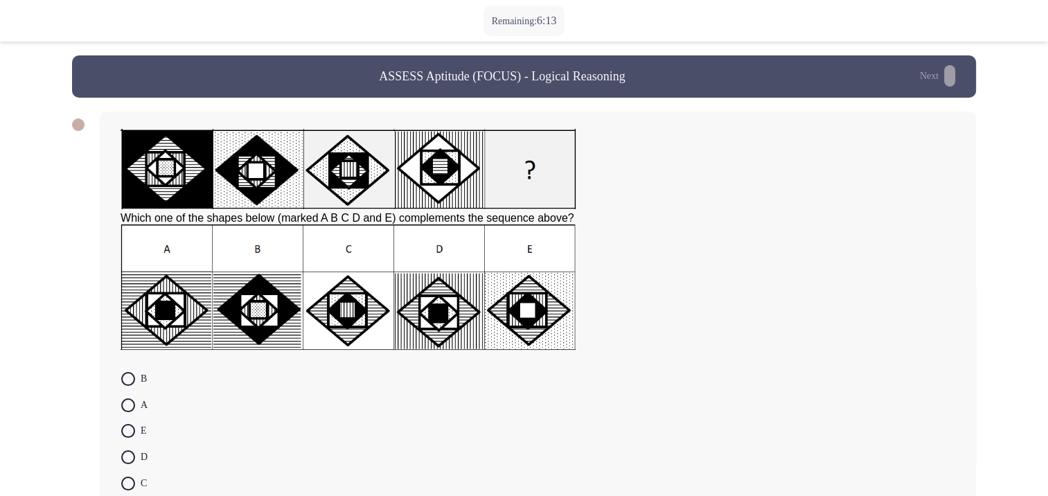
click at [129, 412] on span at bounding box center [128, 405] width 14 height 14
click at [129, 412] on input "A" at bounding box center [128, 405] width 14 height 14
radio input "true"
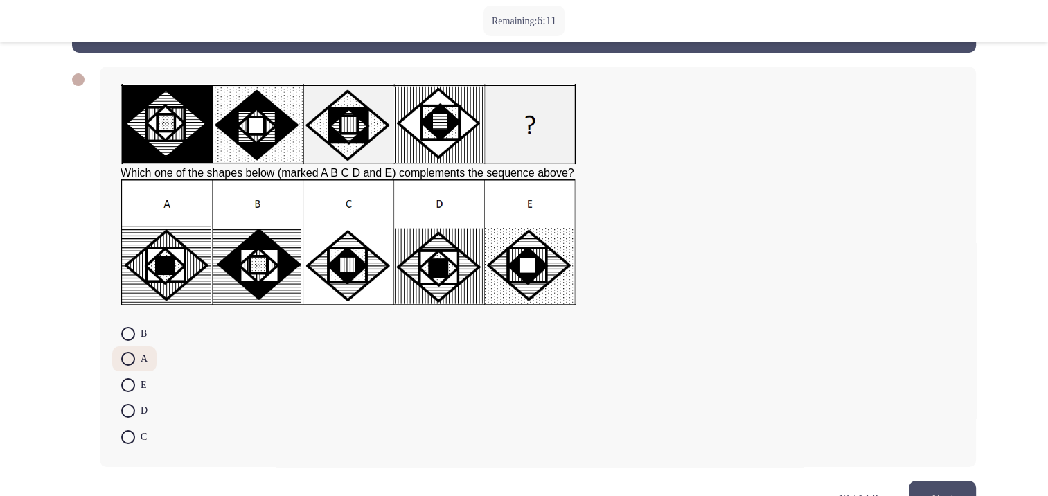
scroll to position [69, 0]
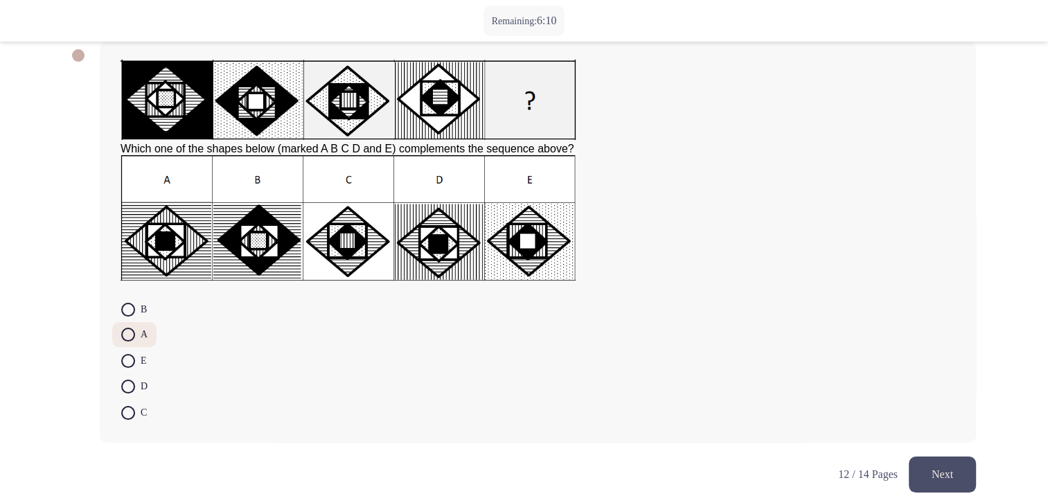
click at [940, 471] on button "Next" at bounding box center [941, 473] width 67 height 35
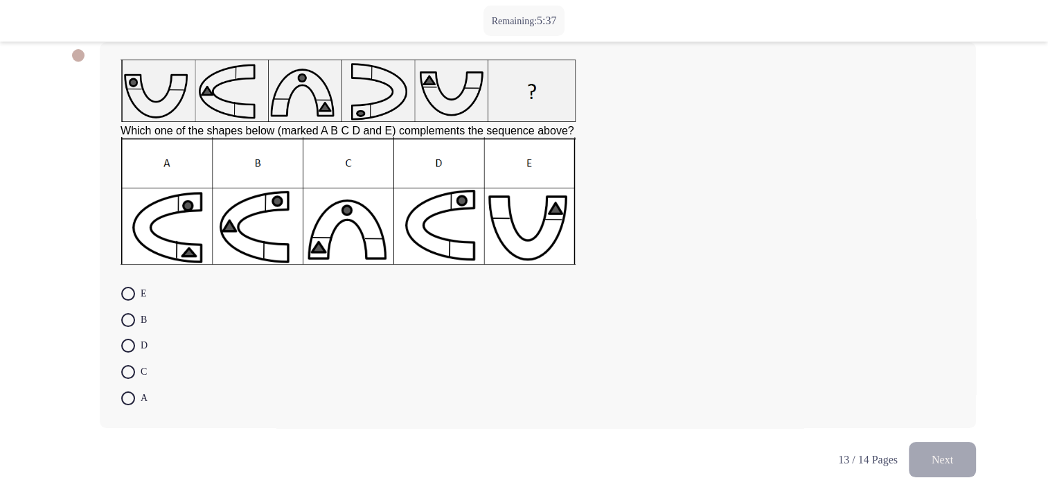
click at [130, 379] on span at bounding box center [128, 372] width 14 height 14
click at [130, 379] on input "C" at bounding box center [128, 372] width 14 height 14
radio input "true"
click at [948, 466] on button "Next" at bounding box center [941, 457] width 67 height 35
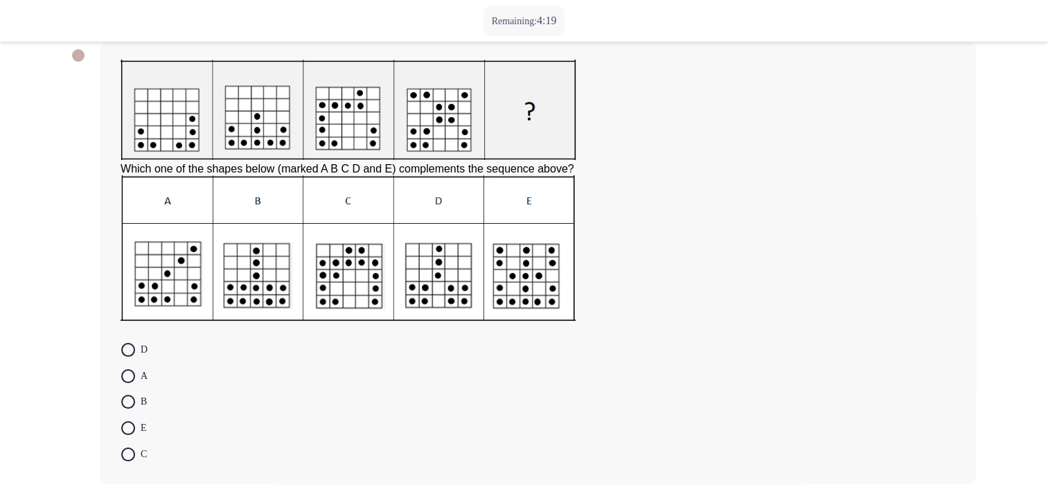
click at [129, 458] on span at bounding box center [128, 454] width 14 height 14
click at [129, 458] on input "C" at bounding box center [128, 454] width 14 height 14
radio input "true"
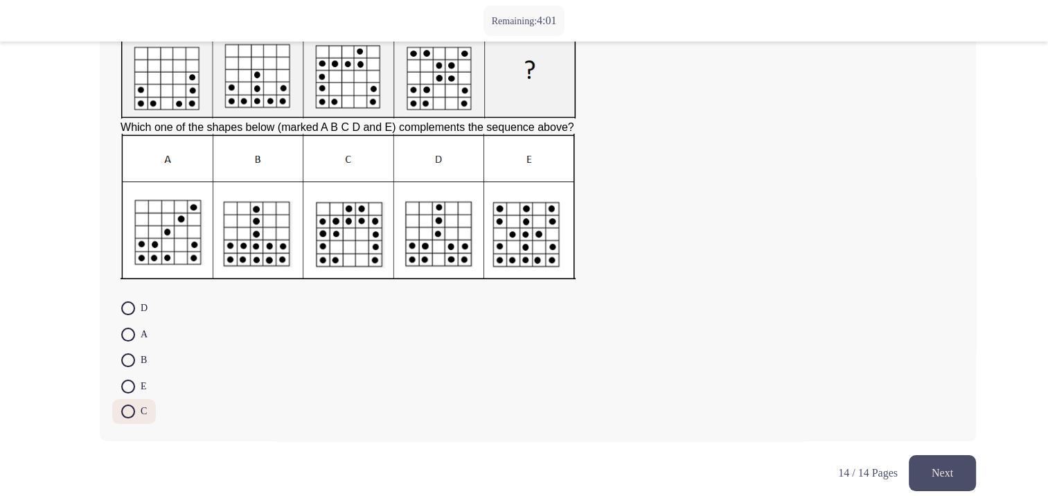
scroll to position [129, 0]
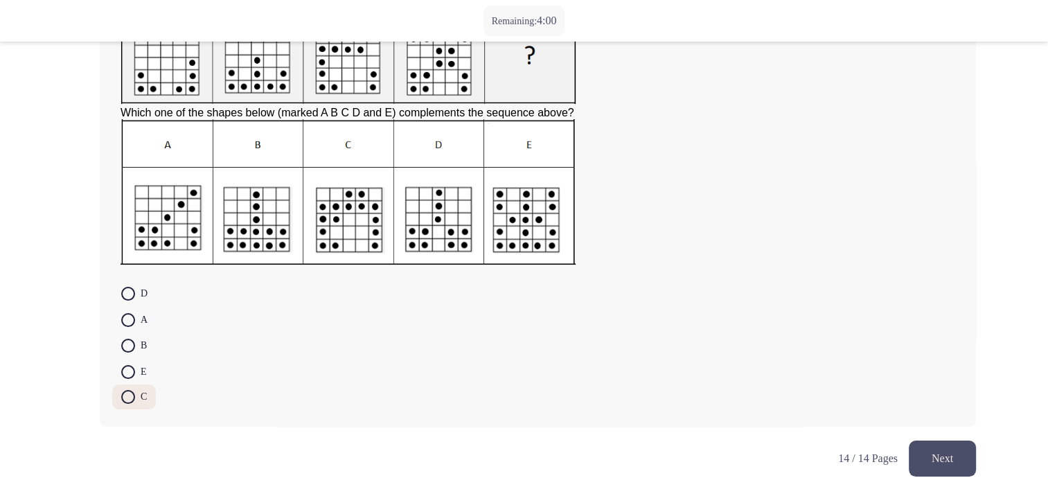
click at [953, 454] on button "Next" at bounding box center [941, 457] width 67 height 35
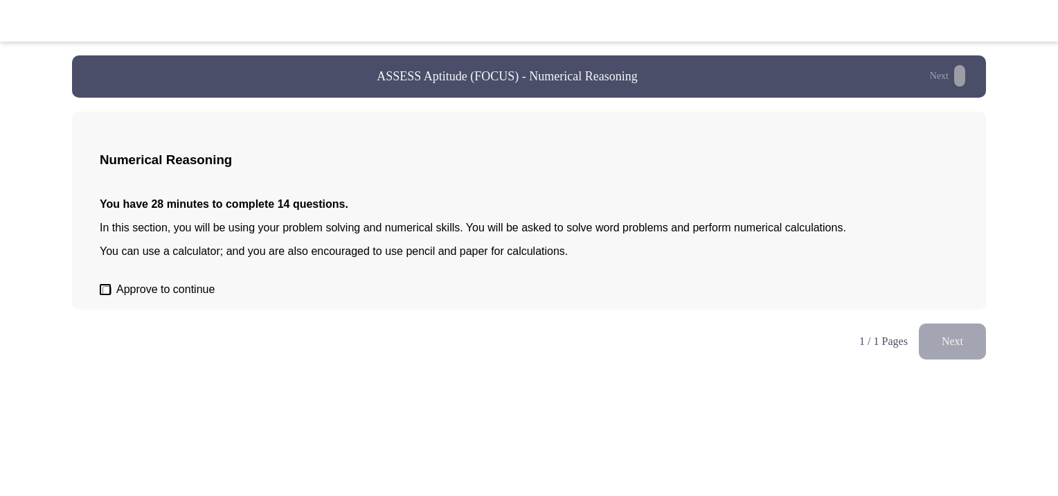
click at [107, 295] on span at bounding box center [105, 289] width 11 height 11
click at [107, 295] on input "Approve to continue" at bounding box center [106, 290] width 9 height 9
checkbox input "true"
click at [962, 356] on button "Next" at bounding box center [952, 340] width 67 height 35
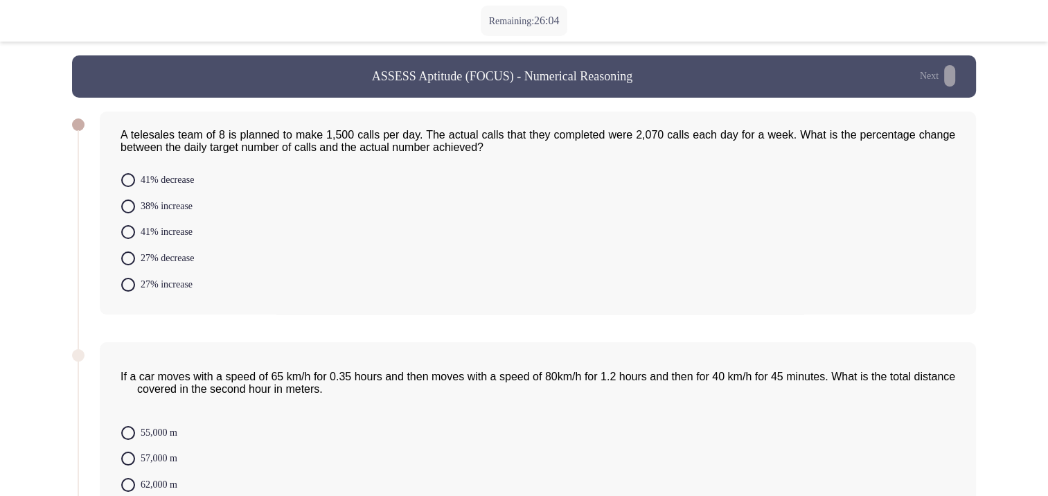
click at [126, 213] on span at bounding box center [128, 206] width 14 height 14
click at [126, 213] on input "38% increase" at bounding box center [128, 206] width 14 height 14
radio input "true"
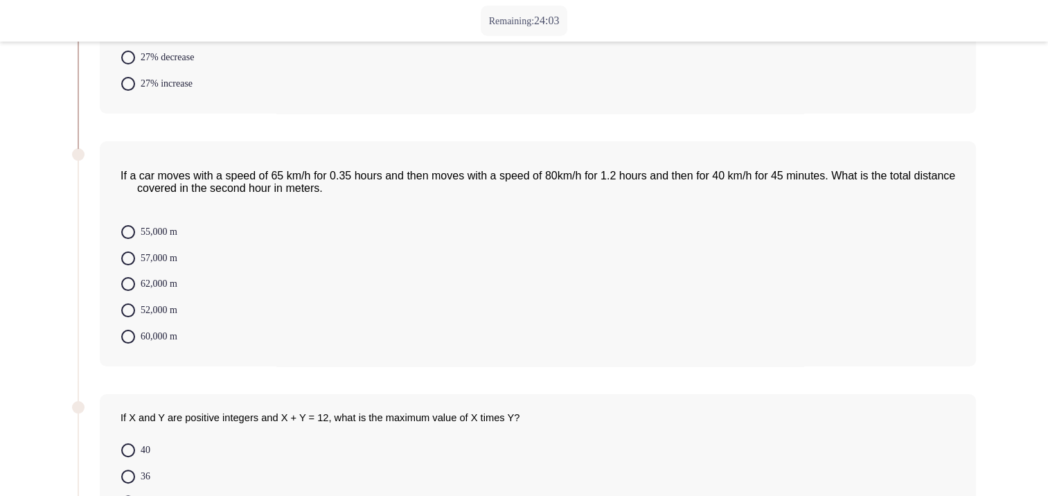
scroll to position [208, 0]
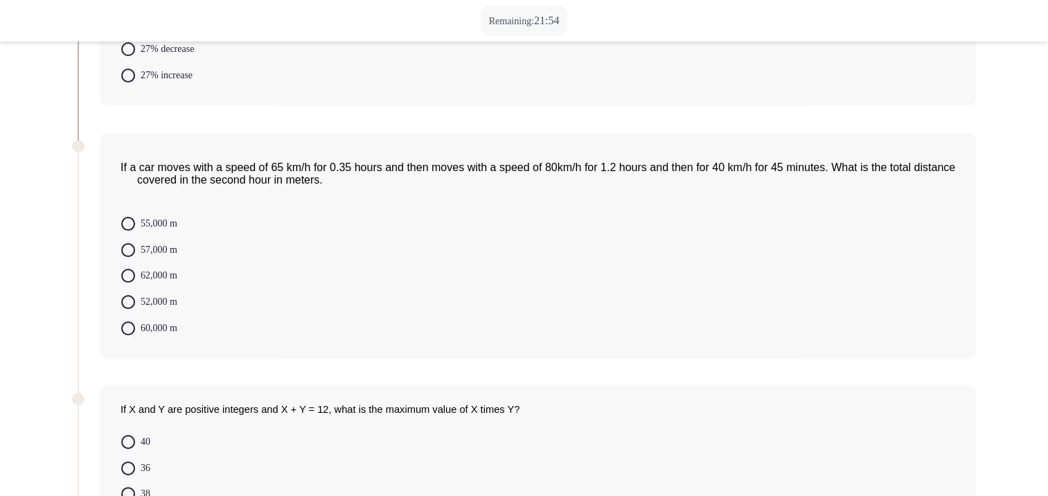
click at [128, 210] on mat-radio-group "55,000 m 57,000 m 62,000 m 52,000 m 60,000 m" at bounding box center [533, 210] width 843 height 0
click at [129, 309] on span at bounding box center [128, 302] width 14 height 14
click at [129, 309] on input "52,000 m" at bounding box center [128, 302] width 14 height 14
radio input "true"
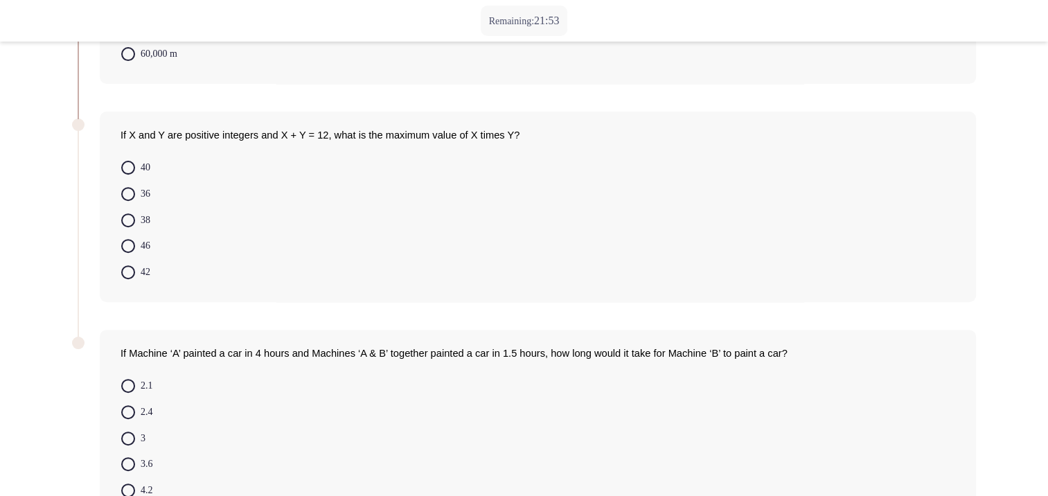
scroll to position [485, 0]
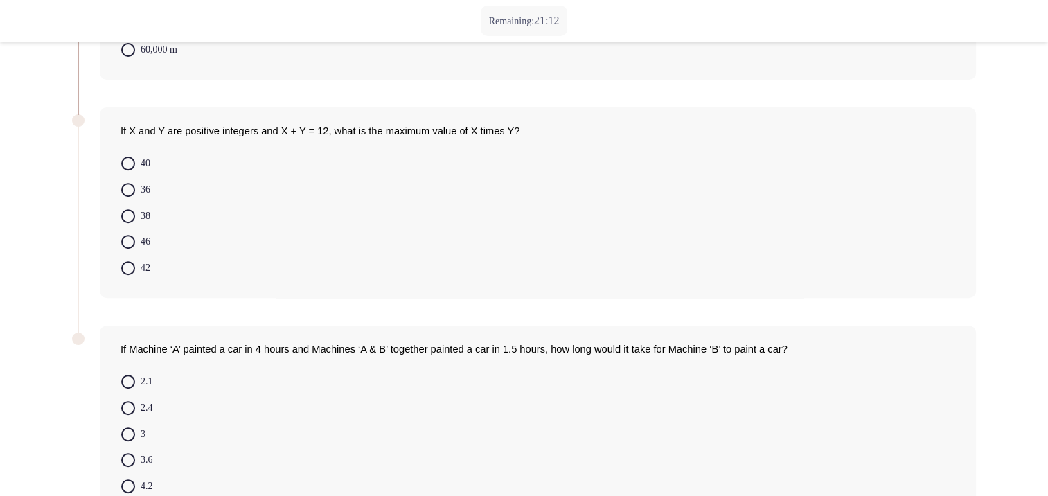
click at [134, 197] on span at bounding box center [128, 190] width 14 height 14
click at [134, 197] on input "36" at bounding box center [128, 190] width 14 height 14
radio input "true"
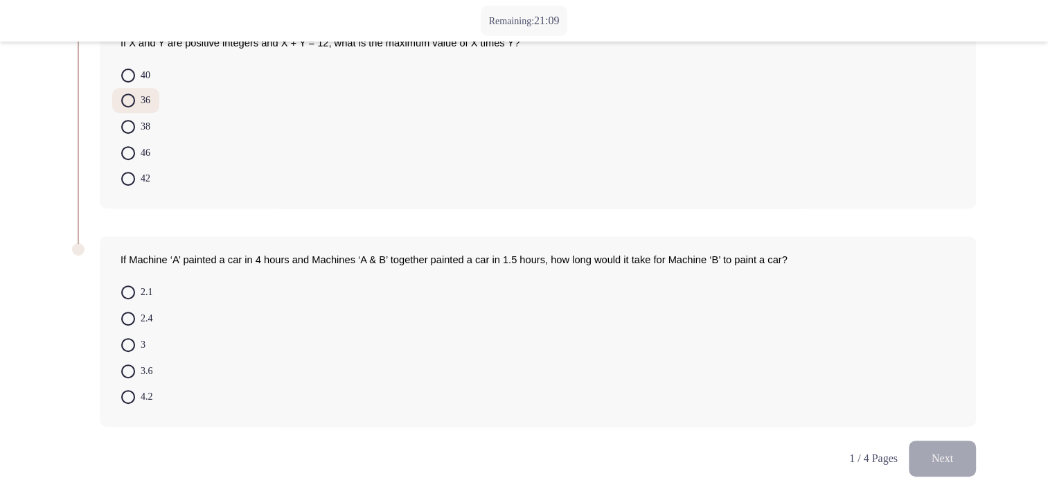
scroll to position [578, 0]
click at [123, 321] on span at bounding box center [128, 319] width 14 height 14
click at [123, 321] on input "2.4" at bounding box center [128, 319] width 14 height 14
radio input "true"
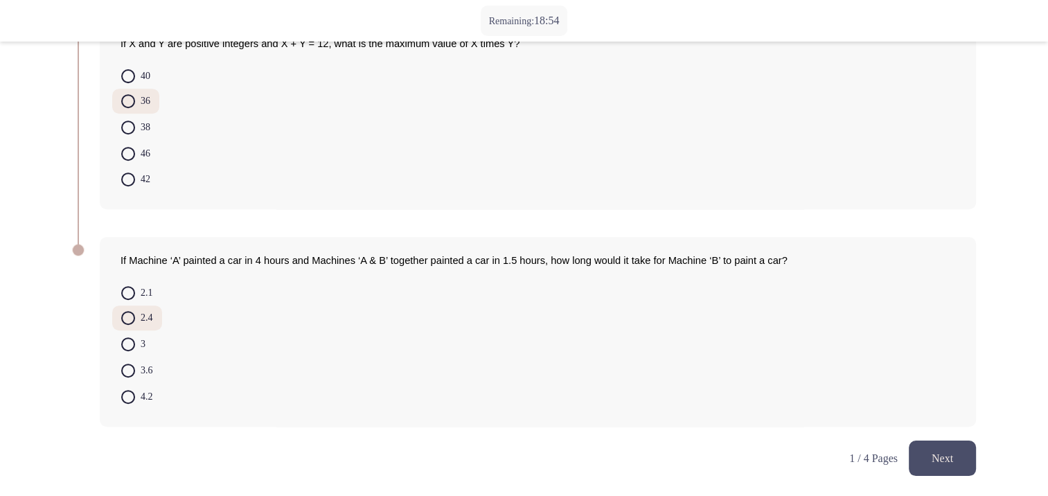
click at [933, 454] on button "Next" at bounding box center [941, 457] width 67 height 35
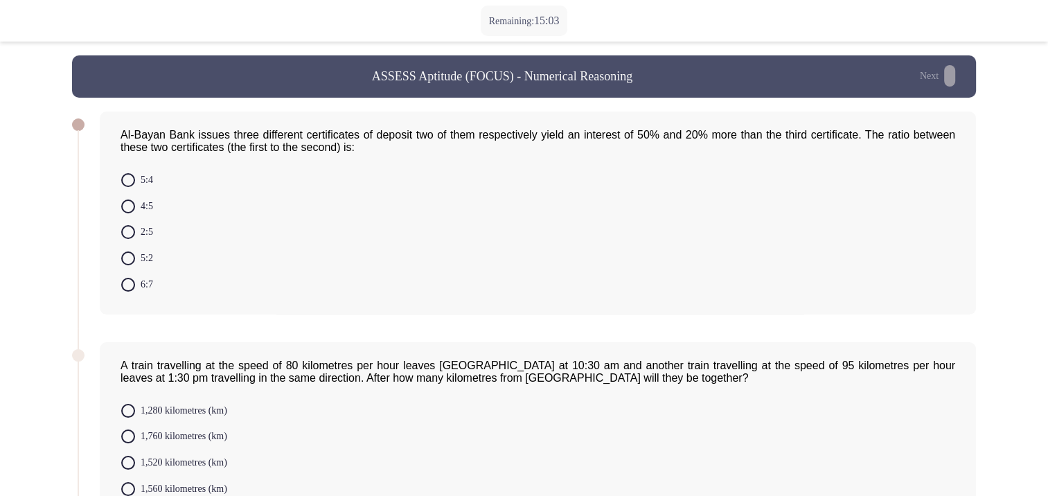
click at [132, 239] on span at bounding box center [128, 232] width 14 height 14
click at [132, 239] on input "2:5" at bounding box center [128, 232] width 14 height 14
radio input "true"
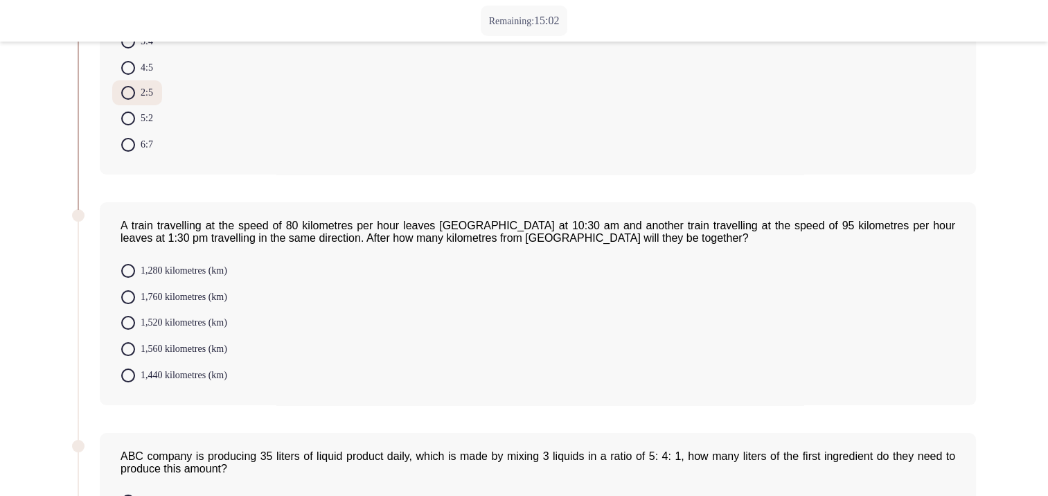
scroll to position [208, 0]
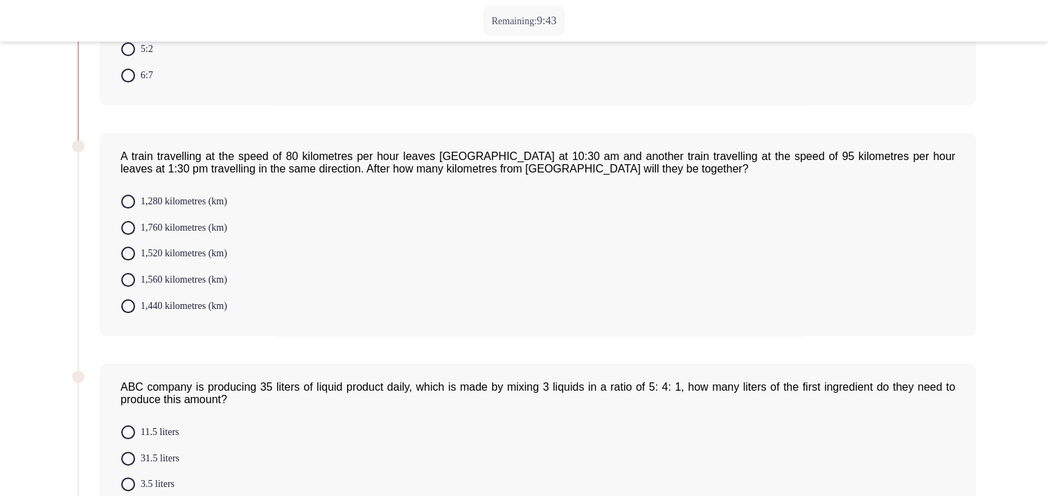
click at [127, 262] on label "1,520 kilometres (km)" at bounding box center [174, 253] width 106 height 17
click at [127, 260] on input "1,520 kilometres (km)" at bounding box center [128, 253] width 14 height 14
radio input "true"
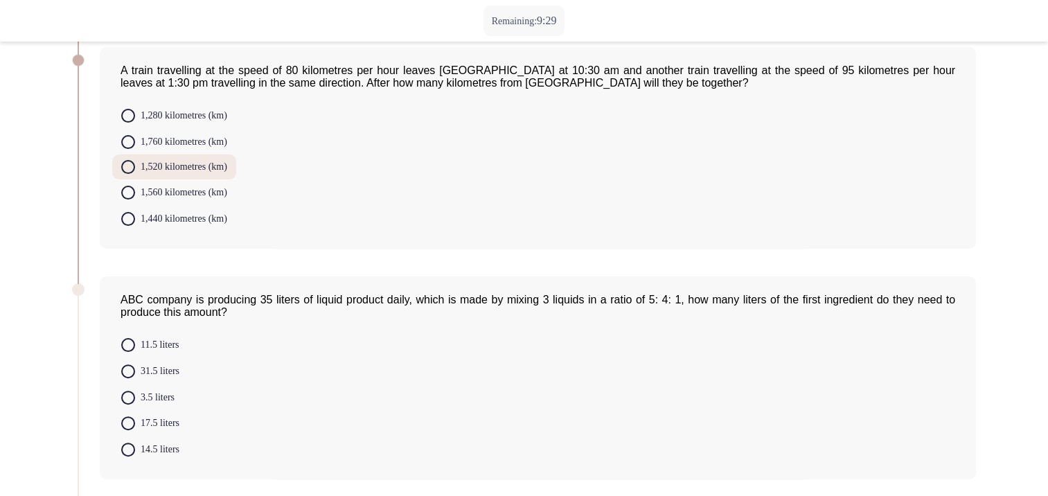
scroll to position [501, 0]
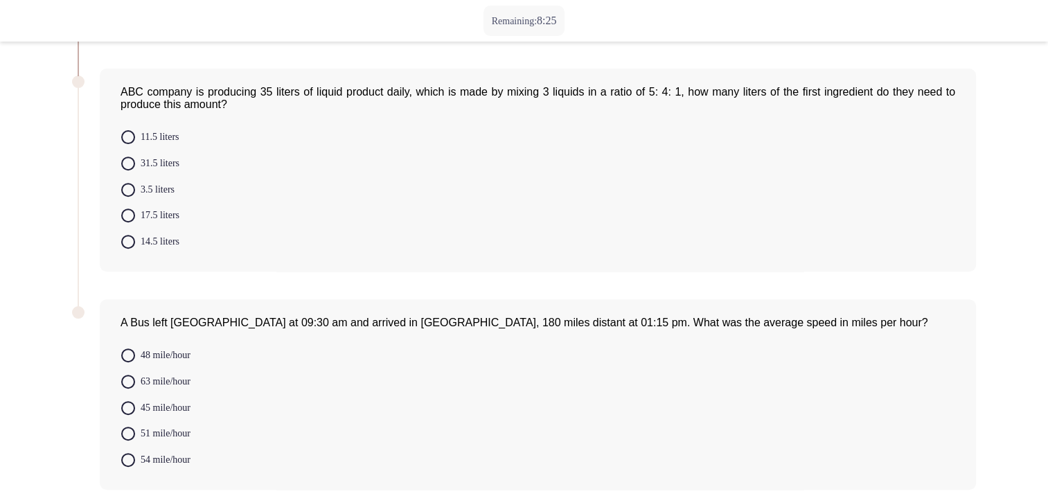
click at [129, 222] on span at bounding box center [128, 215] width 14 height 14
click at [129, 222] on input "17.5 liters" at bounding box center [128, 215] width 14 height 14
radio input "true"
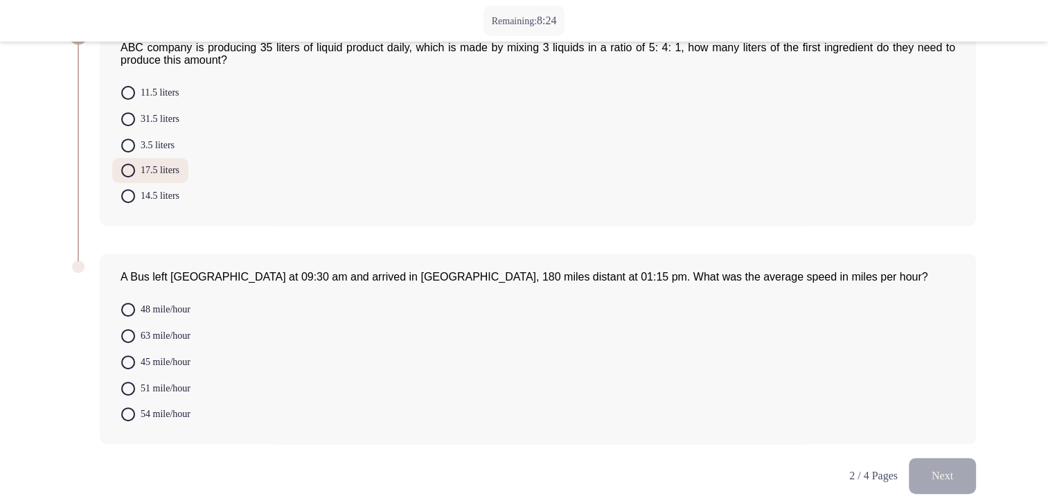
scroll to position [569, 0]
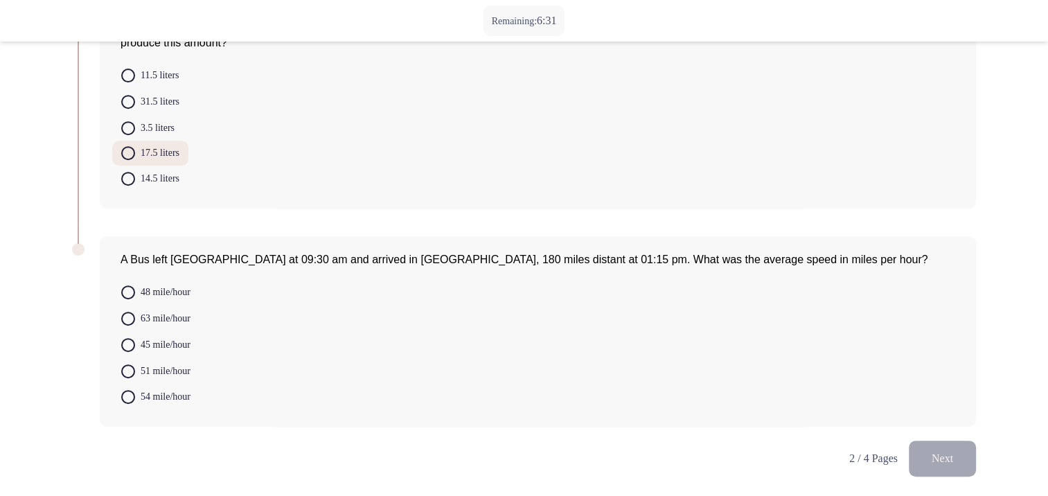
click at [157, 296] on span "48 mile/hour" at bounding box center [162, 292] width 55 height 17
click at [135, 296] on input "48 mile/hour" at bounding box center [128, 292] width 14 height 14
radio input "true"
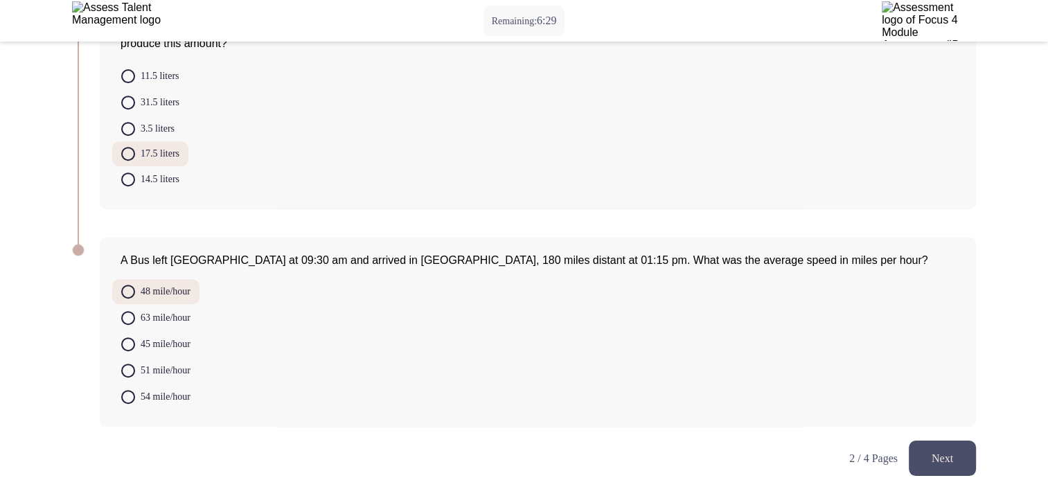
click at [931, 459] on button "Next" at bounding box center [941, 457] width 67 height 35
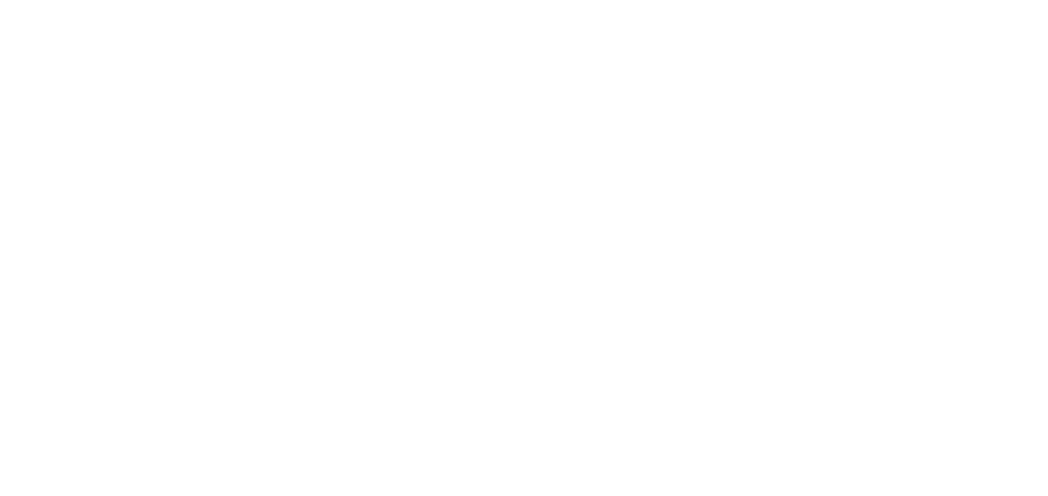
scroll to position [0, 0]
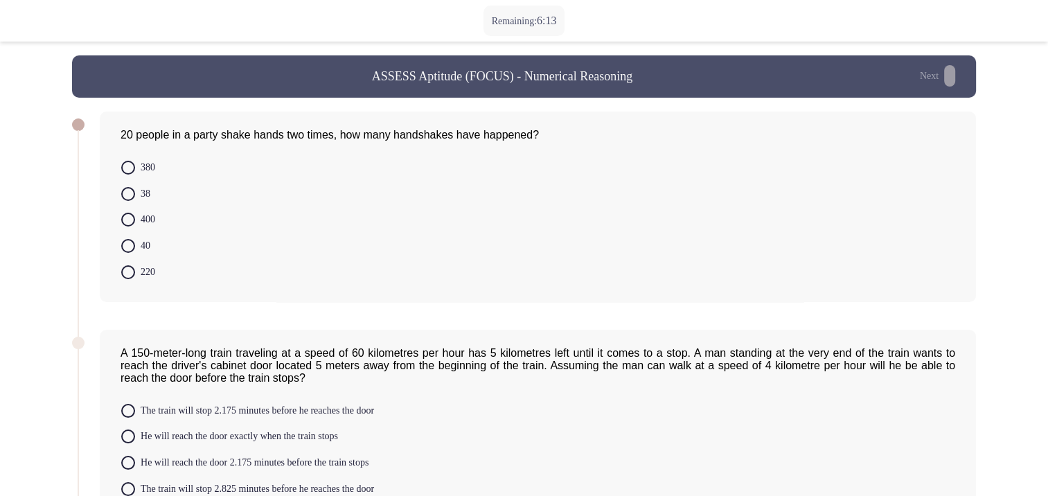
click at [235, 159] on div "20 people in a party shake hands two times, how many handshakes have happened? …" at bounding box center [538, 206] width 876 height 190
click at [128, 252] on span at bounding box center [128, 246] width 14 height 14
click at [128, 252] on input "40" at bounding box center [128, 246] width 14 height 14
radio input "true"
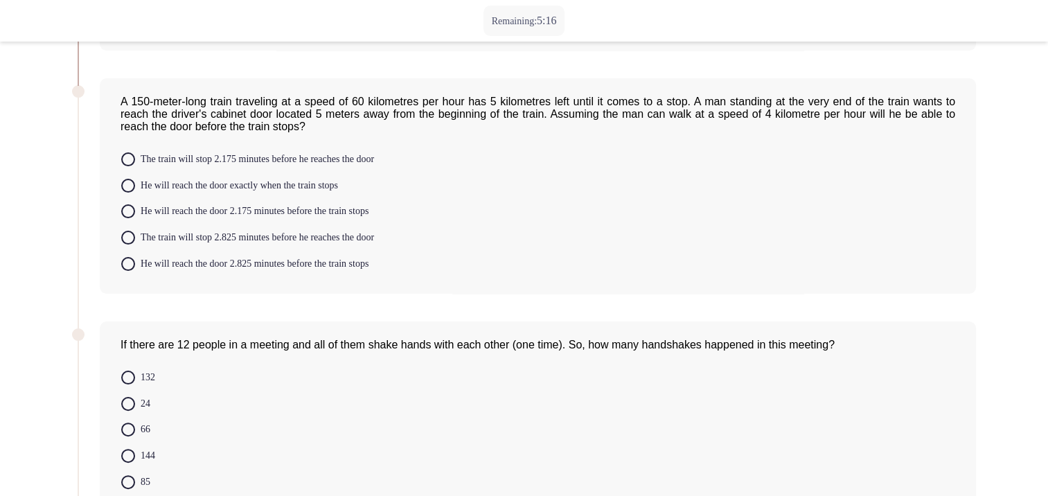
scroll to position [415, 0]
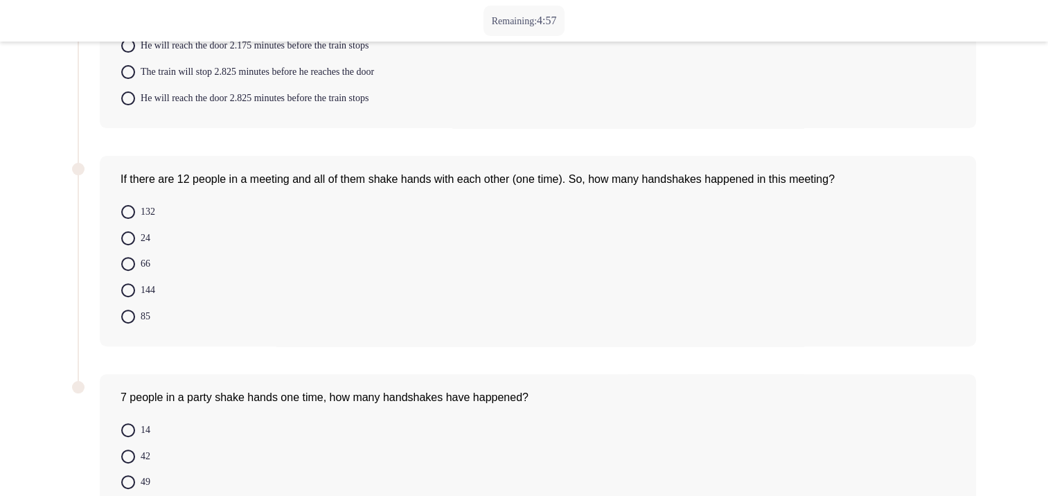
click at [134, 296] on span at bounding box center [128, 290] width 14 height 14
click at [134, 296] on input "144" at bounding box center [128, 290] width 14 height 14
radio input "true"
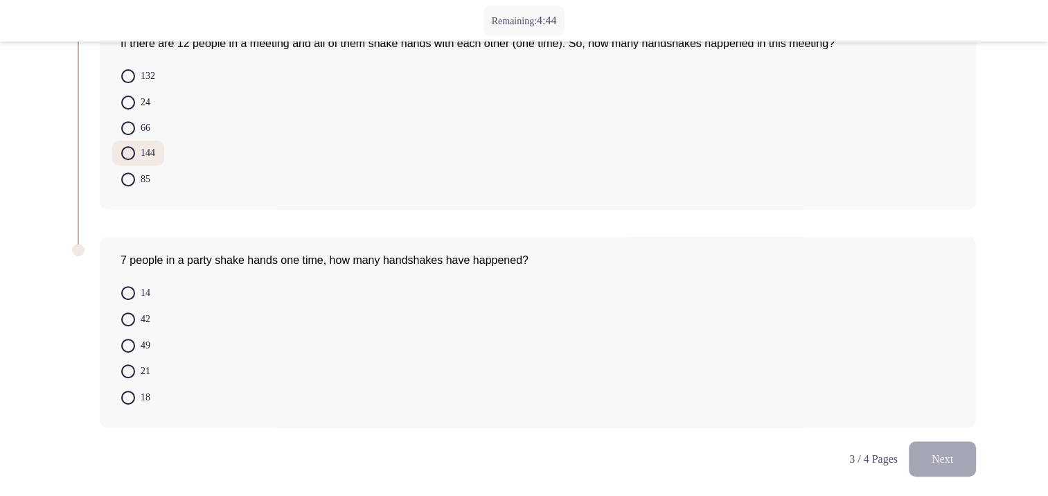
scroll to position [557, 0]
click at [143, 343] on span "49" at bounding box center [142, 344] width 15 height 17
click at [135, 343] on input "49" at bounding box center [128, 345] width 14 height 14
radio input "true"
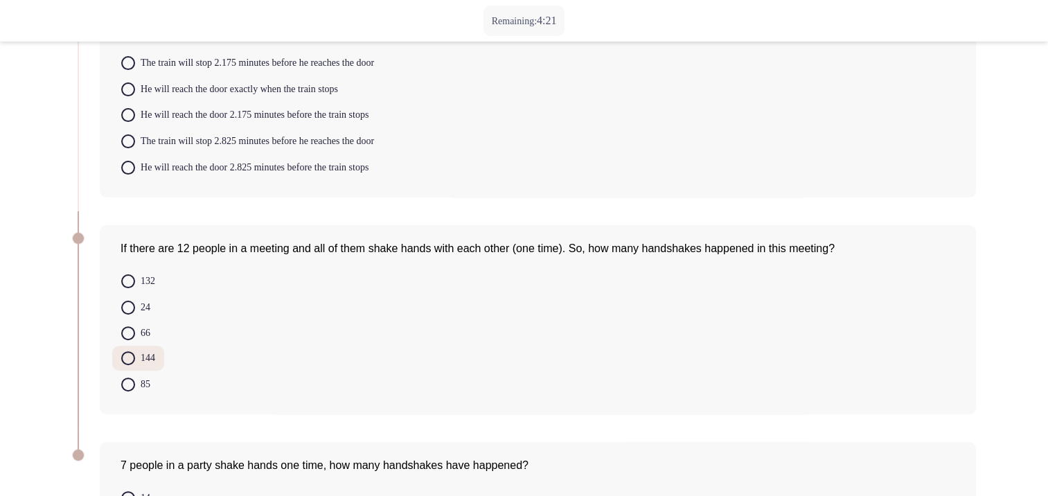
scroll to position [556, 0]
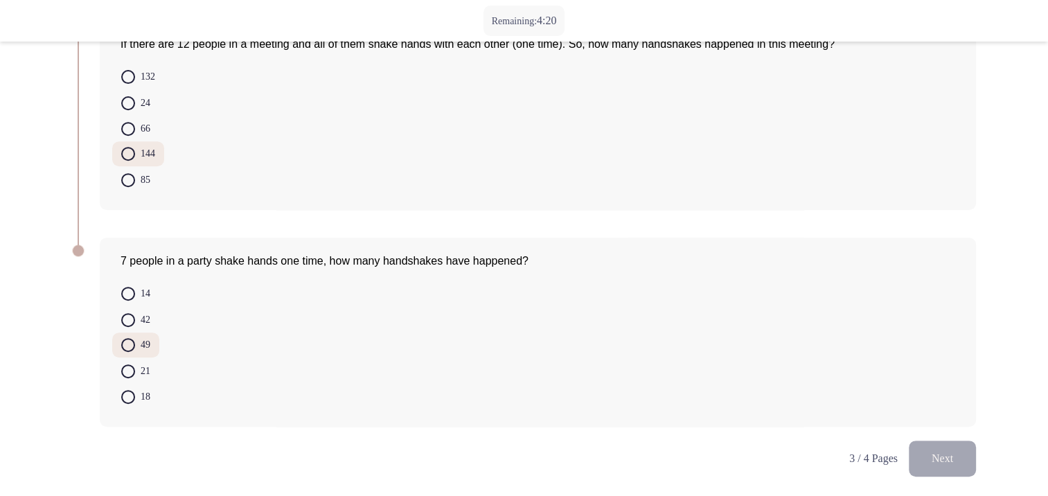
click at [943, 449] on button "Next" at bounding box center [941, 457] width 67 height 35
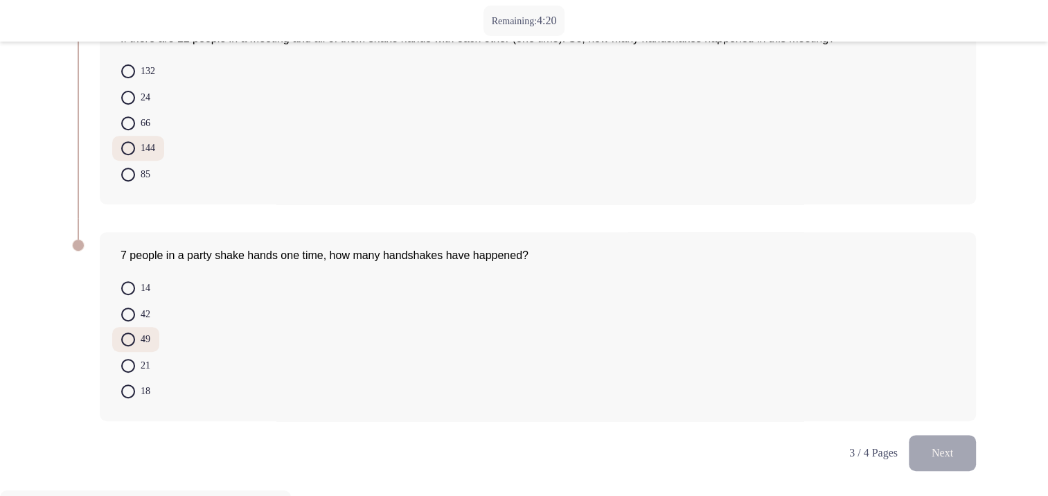
scroll to position [0, 0]
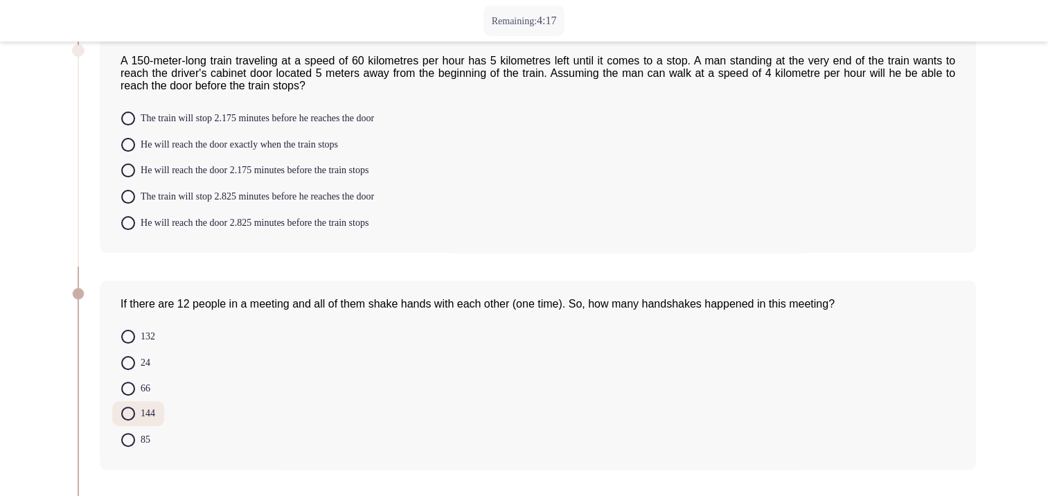
scroll to position [210, 0]
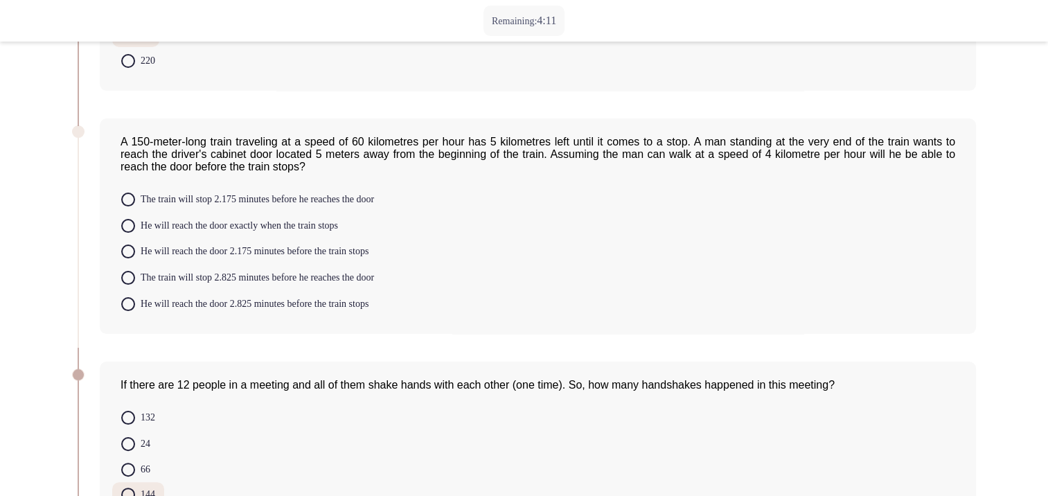
click at [127, 233] on span at bounding box center [128, 226] width 14 height 14
click at [127, 233] on input "He will reach the door exactly when the train stops" at bounding box center [128, 226] width 14 height 14
radio input "true"
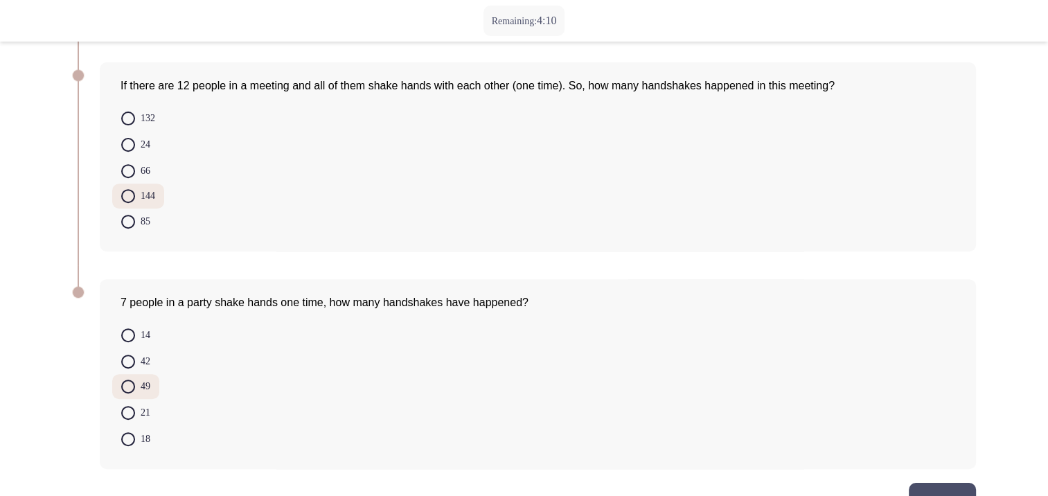
scroll to position [555, 0]
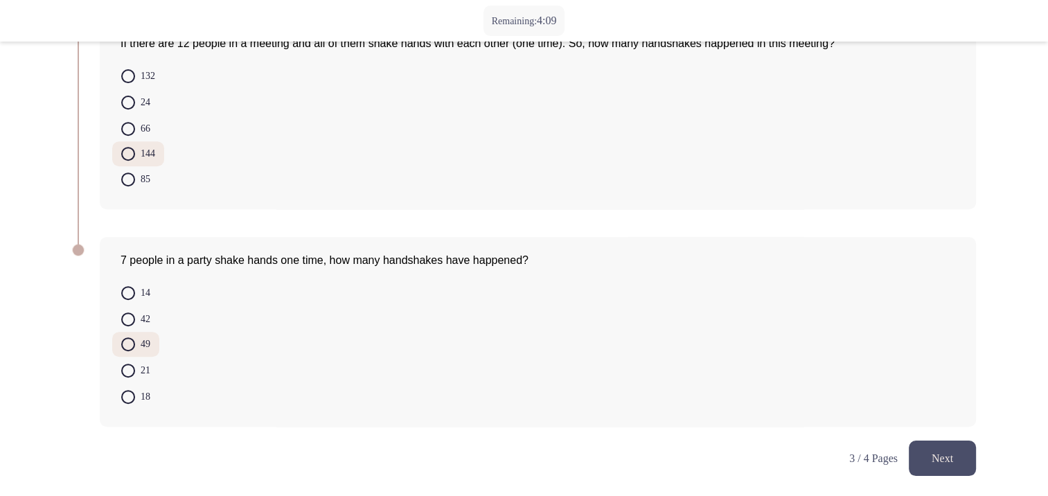
click at [954, 443] on button "Next" at bounding box center [941, 457] width 67 height 35
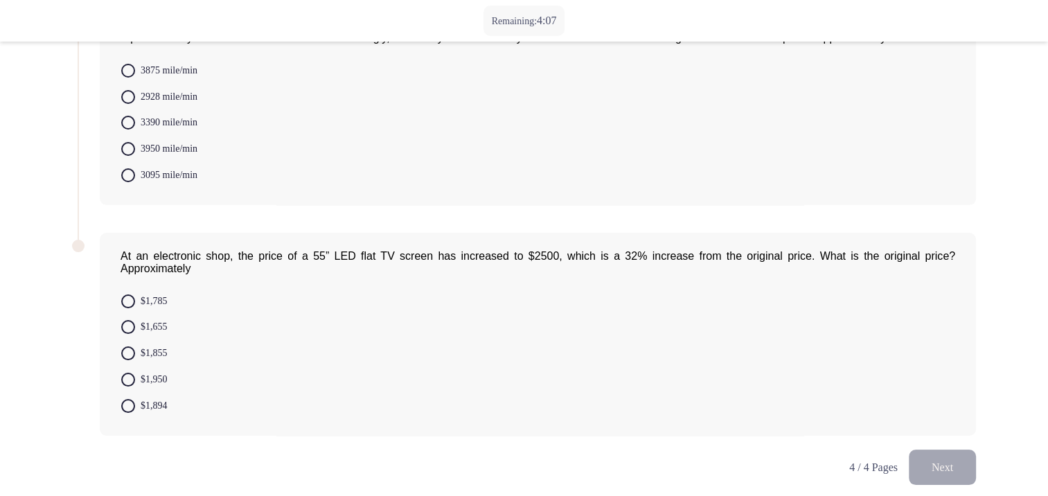
scroll to position [110, 0]
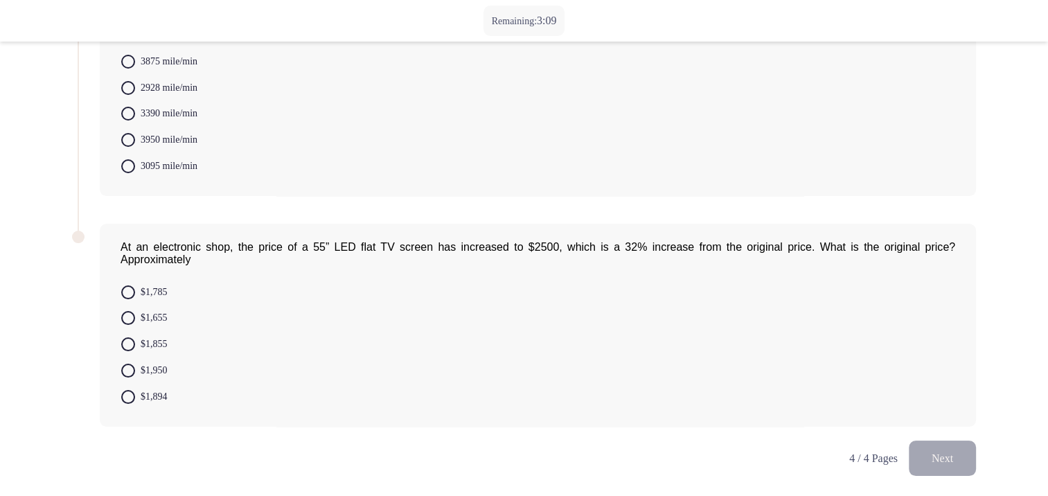
click at [152, 402] on span "$1,894" at bounding box center [151, 396] width 33 height 17
click at [135, 402] on input "$1,894" at bounding box center [128, 397] width 14 height 14
radio input "true"
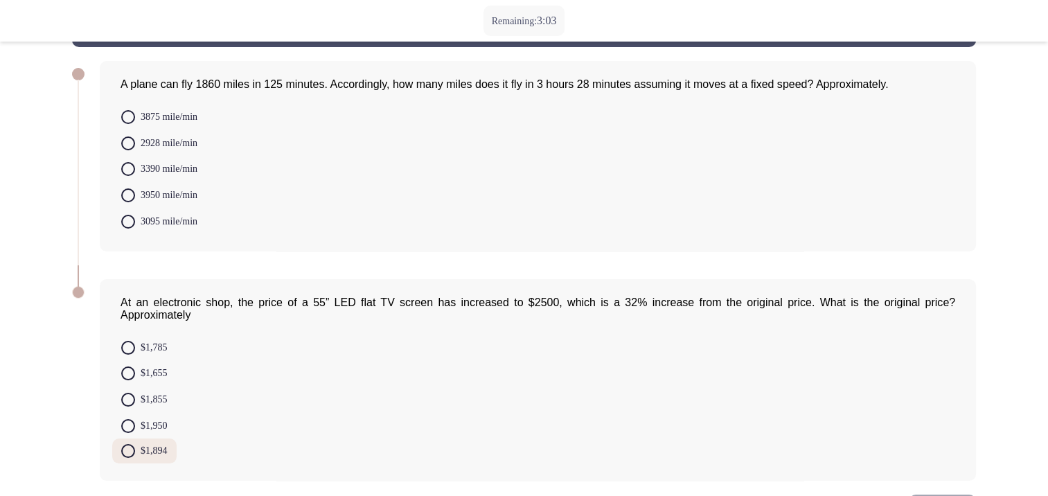
scroll to position [0, 0]
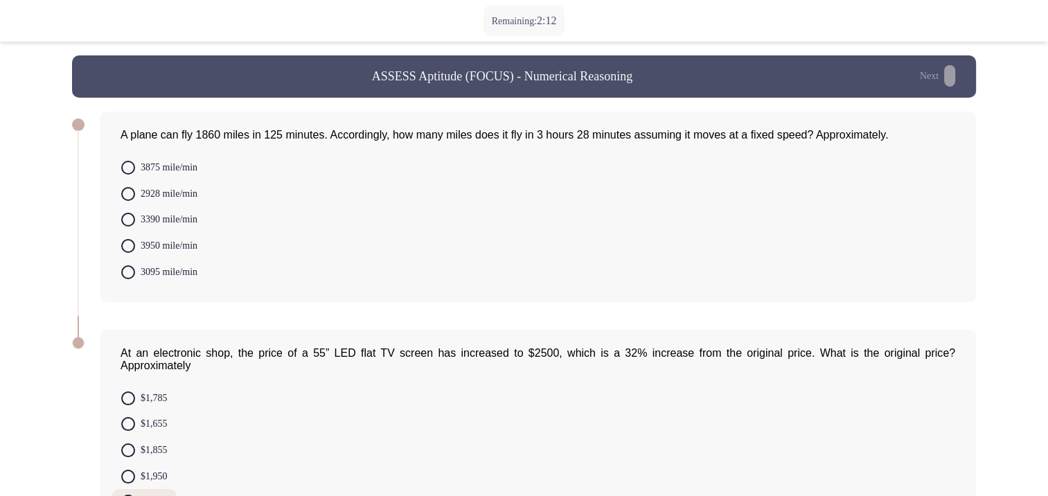
click at [127, 277] on span at bounding box center [128, 272] width 14 height 14
click at [127, 277] on input "3095 mile/min" at bounding box center [128, 272] width 14 height 14
radio input "true"
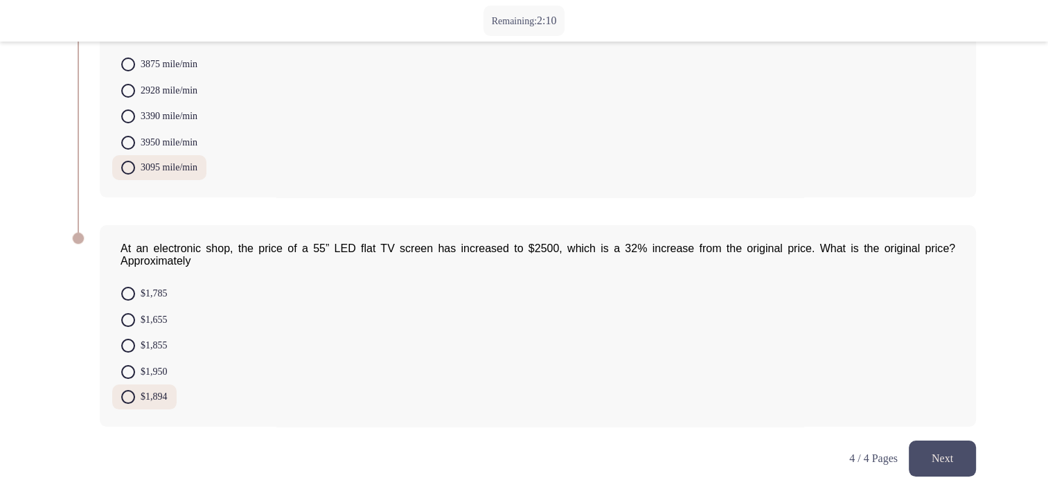
scroll to position [108, 0]
click at [955, 466] on button "Next" at bounding box center [941, 457] width 67 height 35
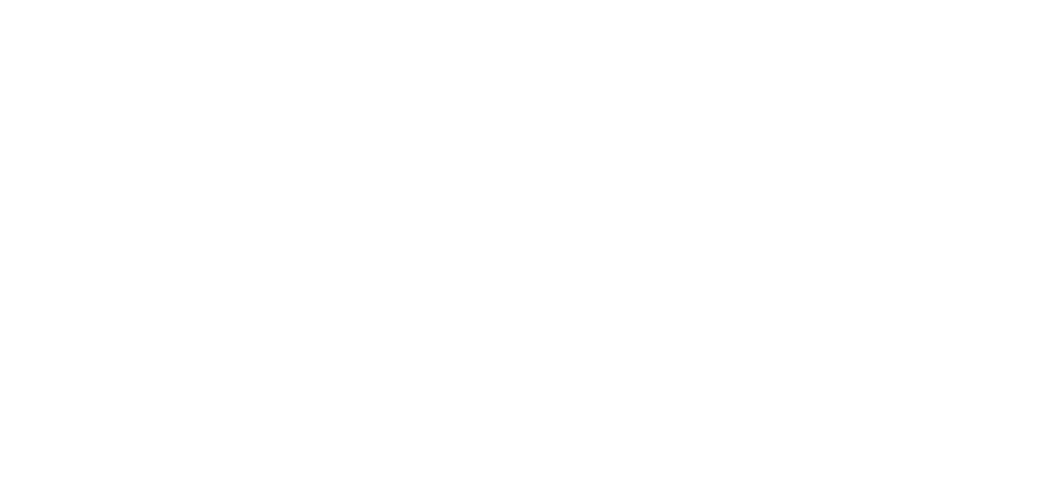
scroll to position [0, 0]
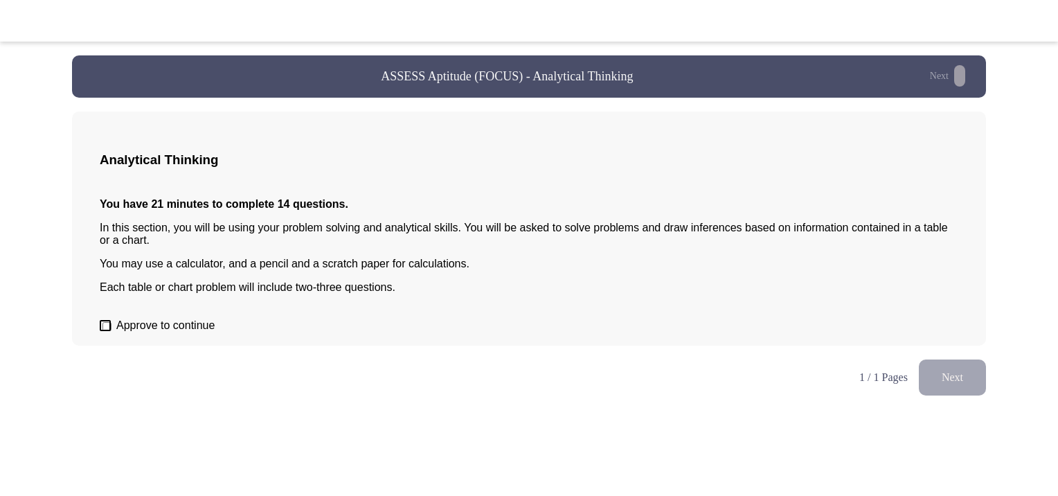
click at [137, 332] on span "Approve to continue" at bounding box center [165, 325] width 98 height 12
click at [111, 331] on input "Approve to continue" at bounding box center [106, 326] width 9 height 9
checkbox input "true"
click at [953, 392] on button "Next" at bounding box center [952, 376] width 67 height 35
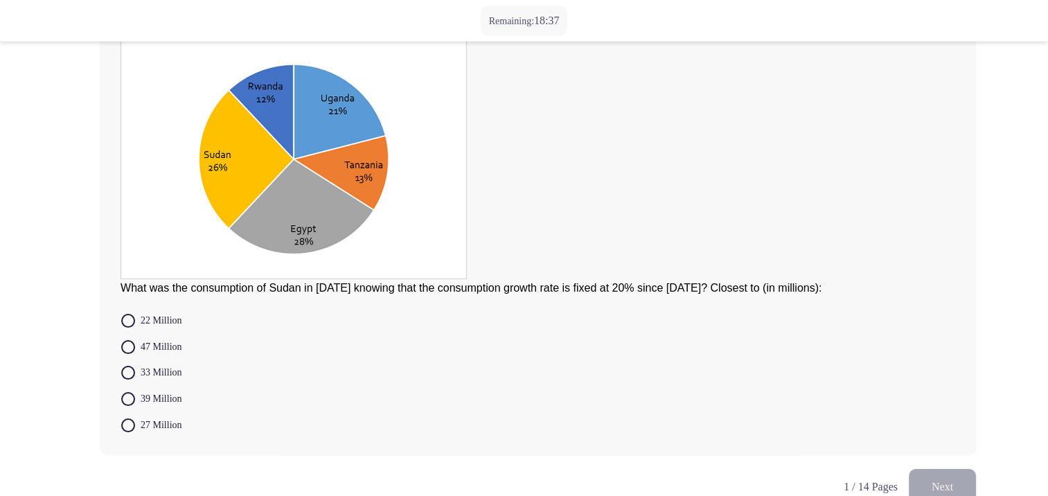
scroll to position [138, 0]
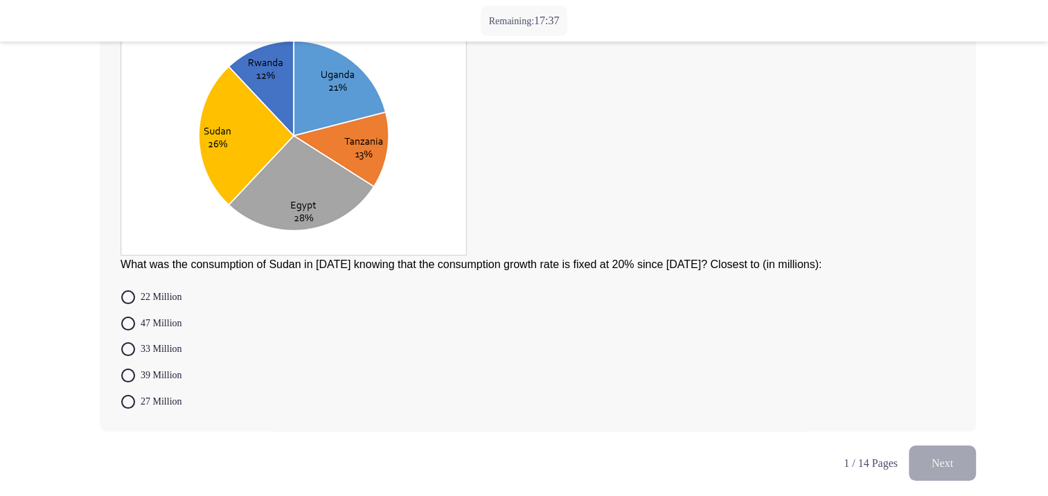
click at [158, 299] on span "22 Million" at bounding box center [158, 297] width 47 height 17
click at [135, 299] on input "22 Million" at bounding box center [128, 297] width 14 height 14
radio input "true"
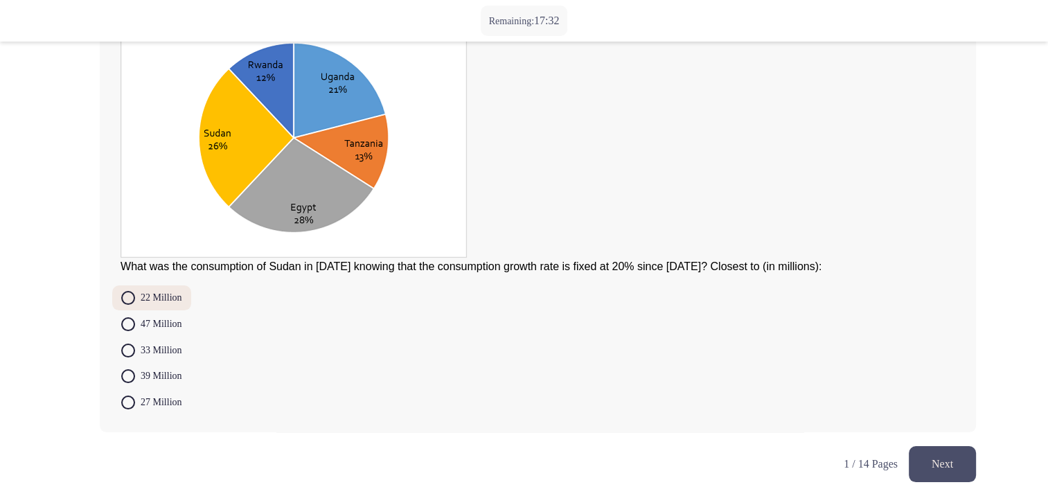
scroll to position [147, 0]
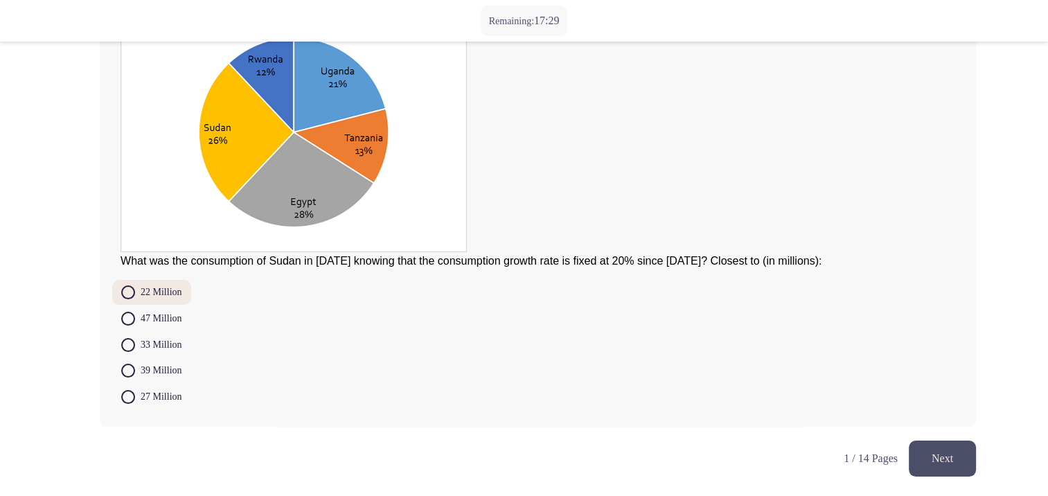
click at [931, 460] on button "Next" at bounding box center [941, 457] width 67 height 35
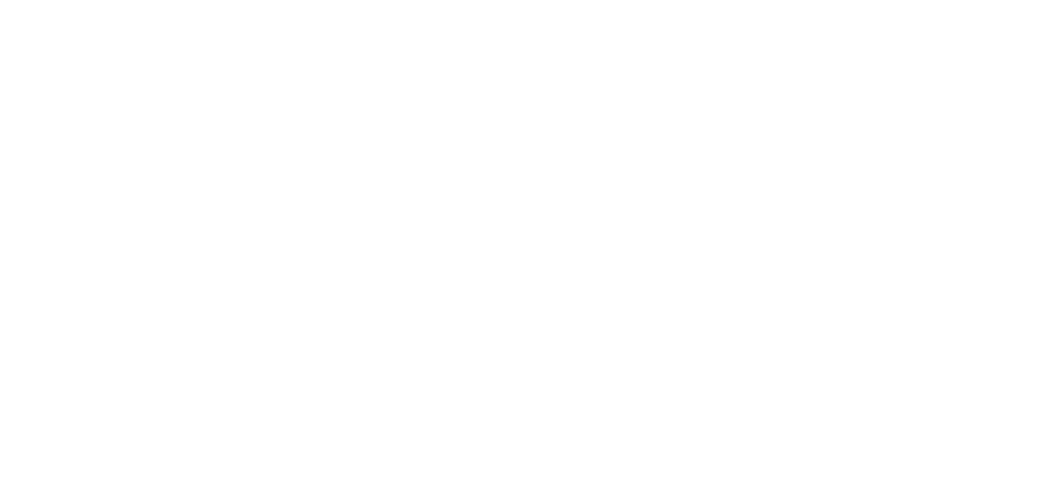
scroll to position [0, 0]
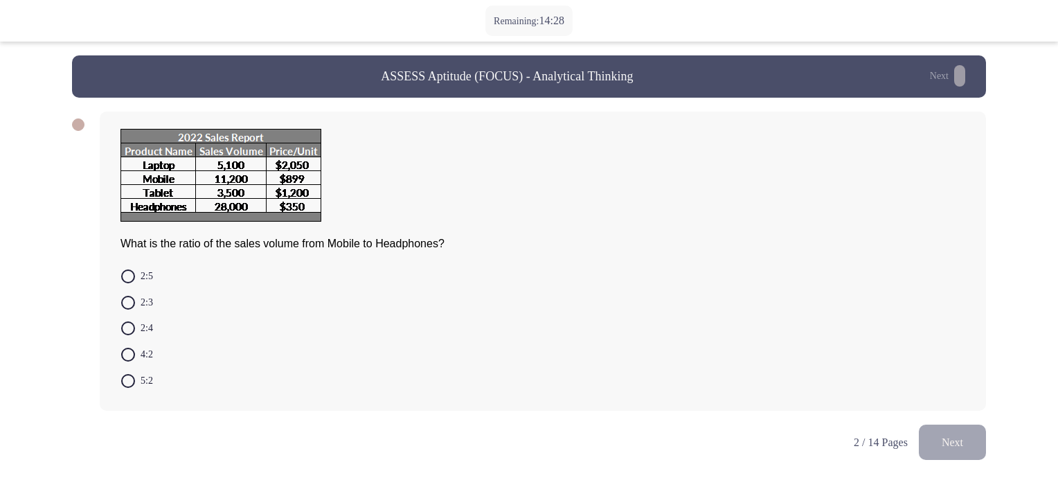
click at [130, 283] on span at bounding box center [128, 276] width 14 height 14
click at [130, 283] on input "2:5" at bounding box center [128, 276] width 14 height 14
radio input "true"
click at [971, 453] on button "Next" at bounding box center [952, 440] width 67 height 35
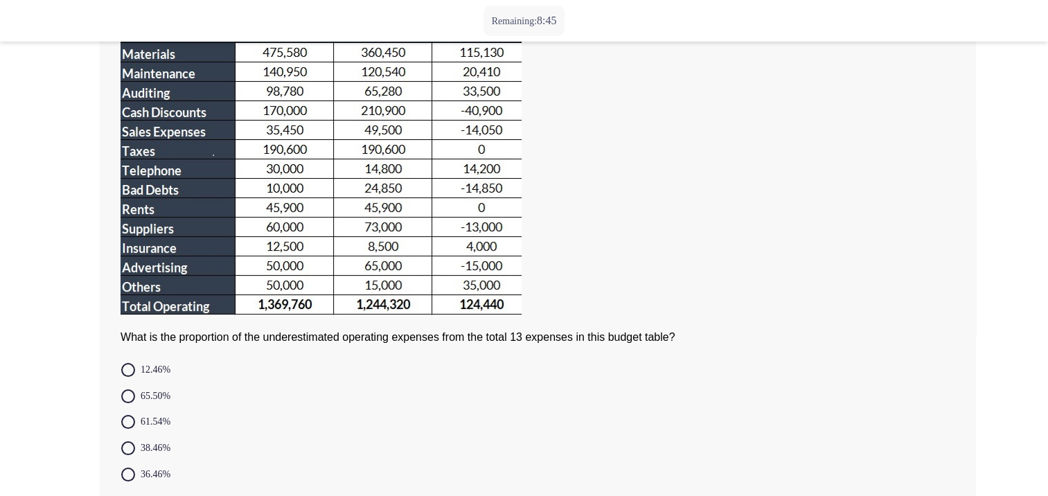
scroll to position [210, 0]
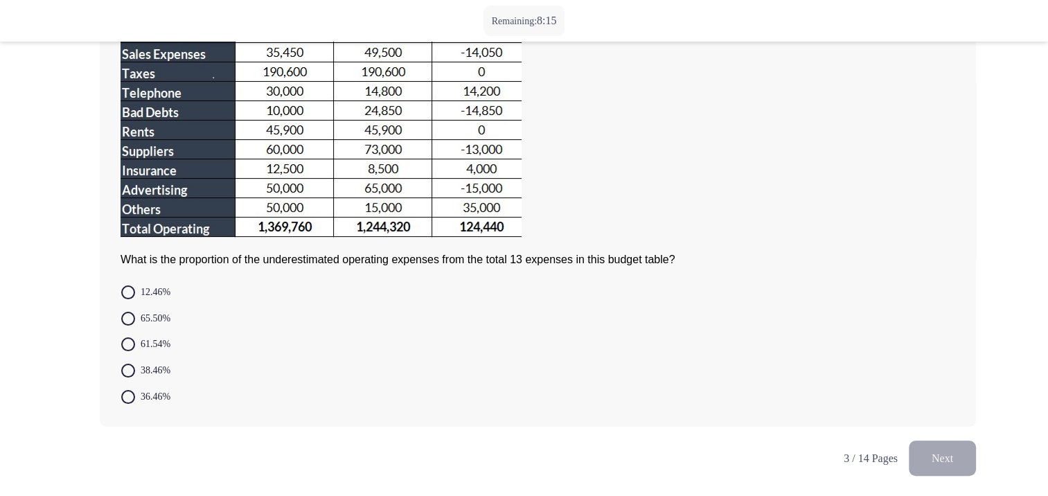
click at [156, 294] on span "12.46%" at bounding box center [152, 292] width 35 height 17
click at [135, 294] on input "12.46%" at bounding box center [128, 292] width 14 height 14
radio input "true"
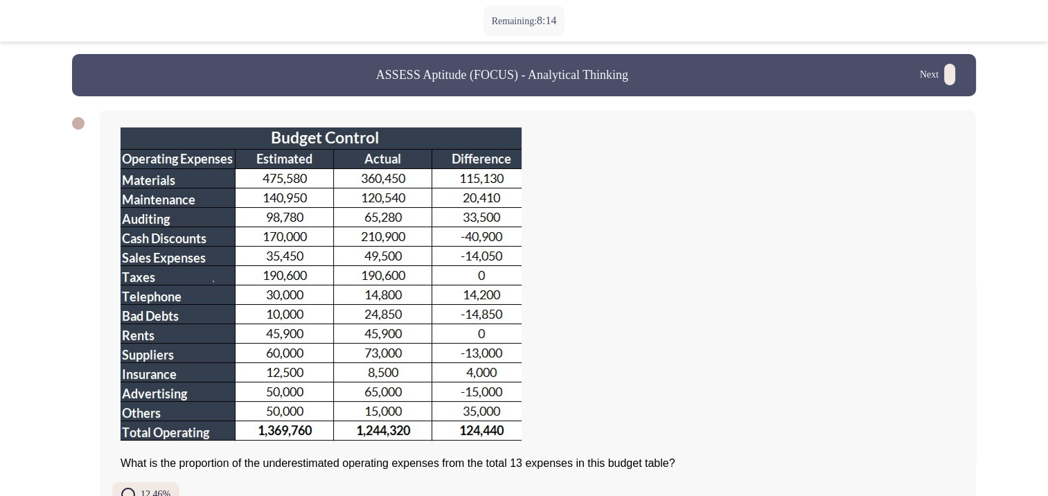
scroll to position [209, 0]
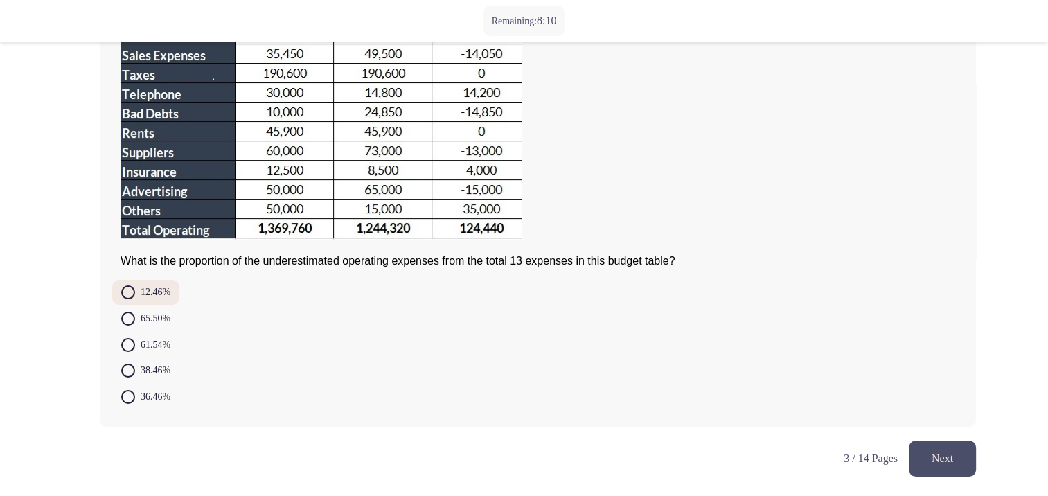
click at [290, 360] on form "12.46% 65.50% 61.54% 38.46% 36.46%" at bounding box center [537, 344] width 834 height 129
click at [944, 454] on button "Next" at bounding box center [941, 457] width 67 height 35
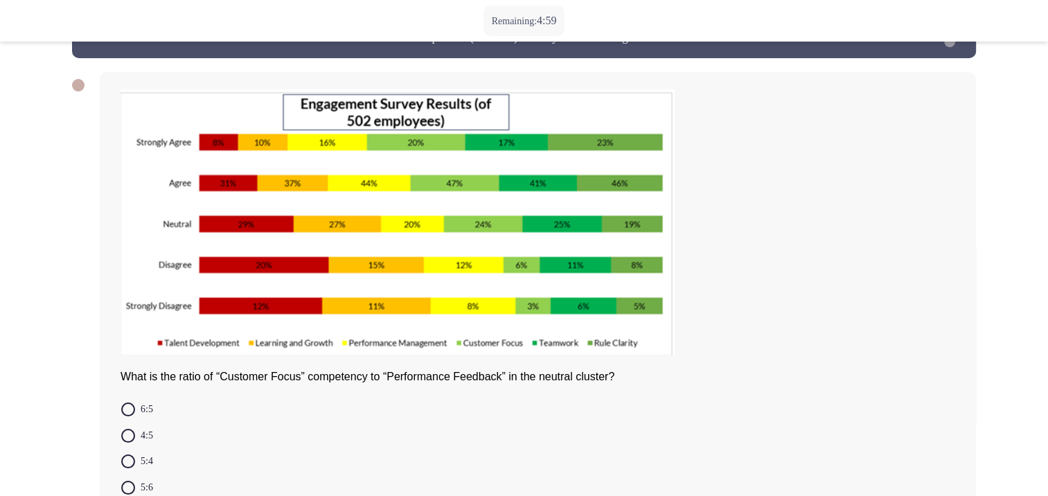
scroll to position [161, 0]
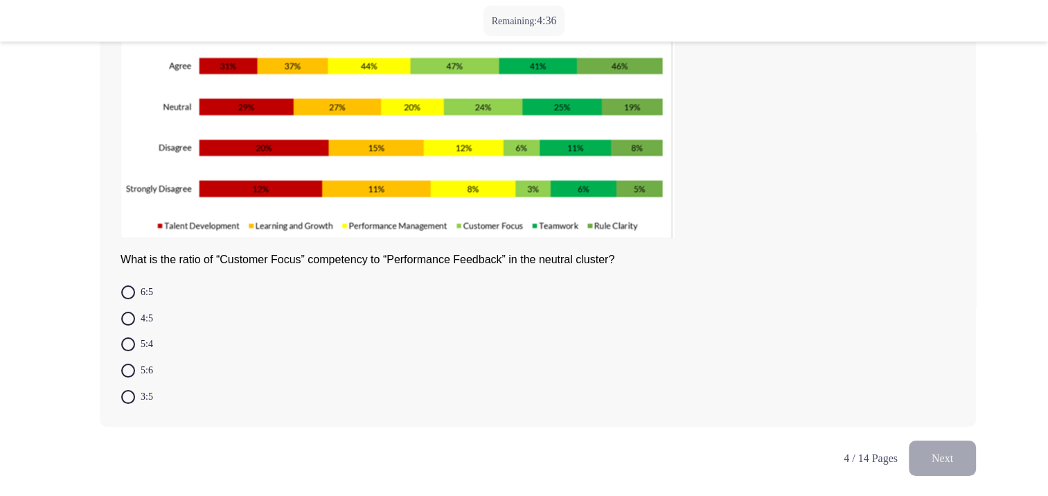
click at [137, 365] on span "5:6" at bounding box center [144, 370] width 18 height 17
click at [135, 365] on input "5:6" at bounding box center [128, 370] width 14 height 14
radio input "true"
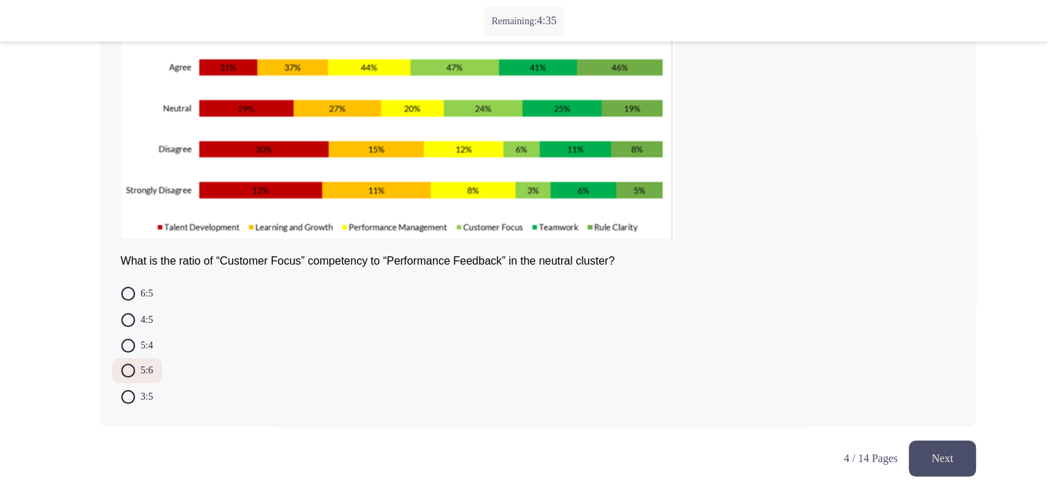
click at [931, 459] on button "Next" at bounding box center [941, 457] width 67 height 35
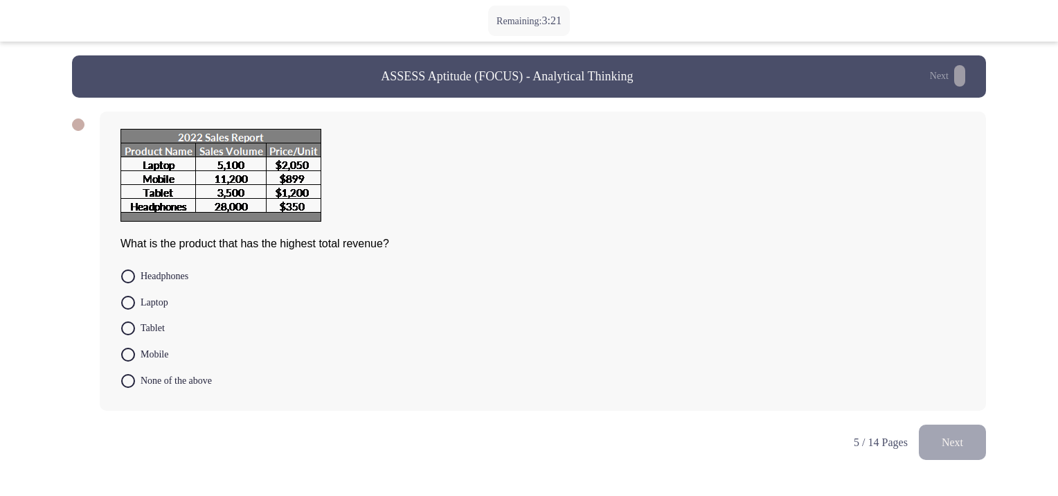
click at [134, 309] on span at bounding box center [128, 303] width 14 height 14
click at [134, 309] on input "Laptop" at bounding box center [128, 303] width 14 height 14
radio input "true"
click at [960, 453] on button "Next" at bounding box center [952, 440] width 67 height 35
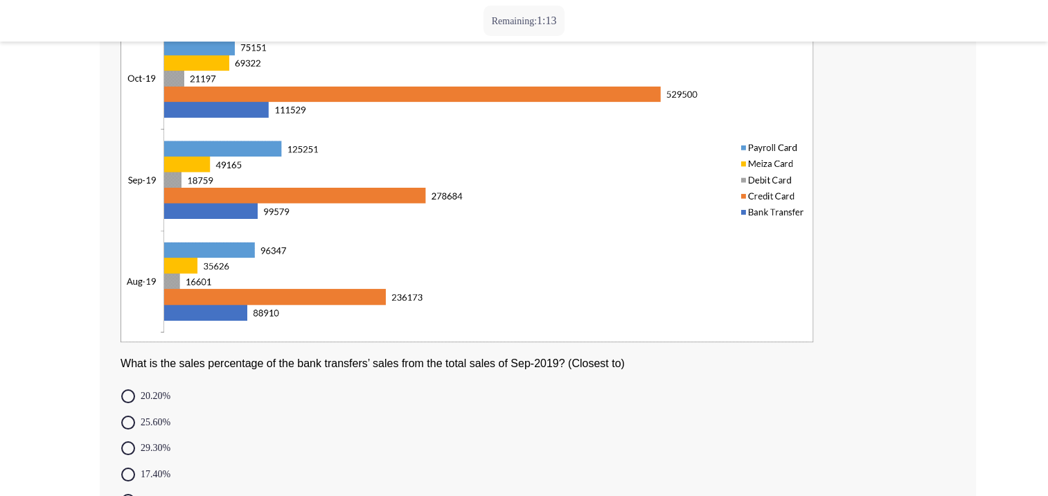
scroll to position [208, 0]
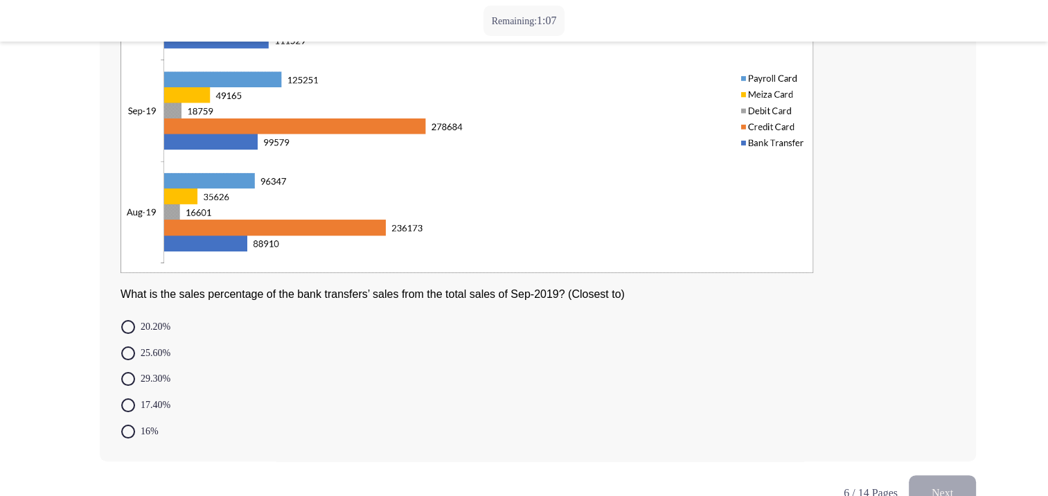
click at [161, 386] on span "29.30%" at bounding box center [152, 378] width 35 height 17
click at [135, 386] on input "29.30%" at bounding box center [128, 379] width 14 height 14
radio input "true"
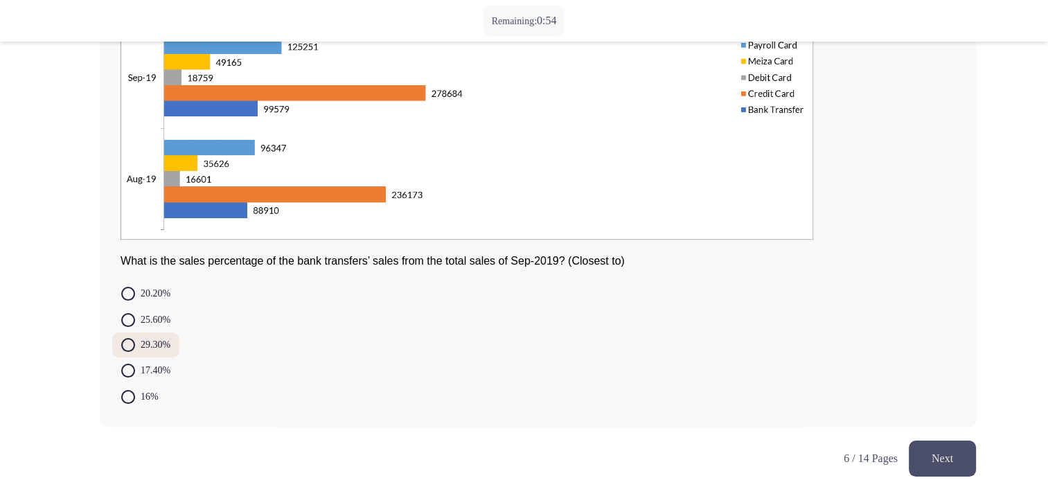
scroll to position [246, 0]
click at [941, 455] on button "Next" at bounding box center [941, 457] width 67 height 35
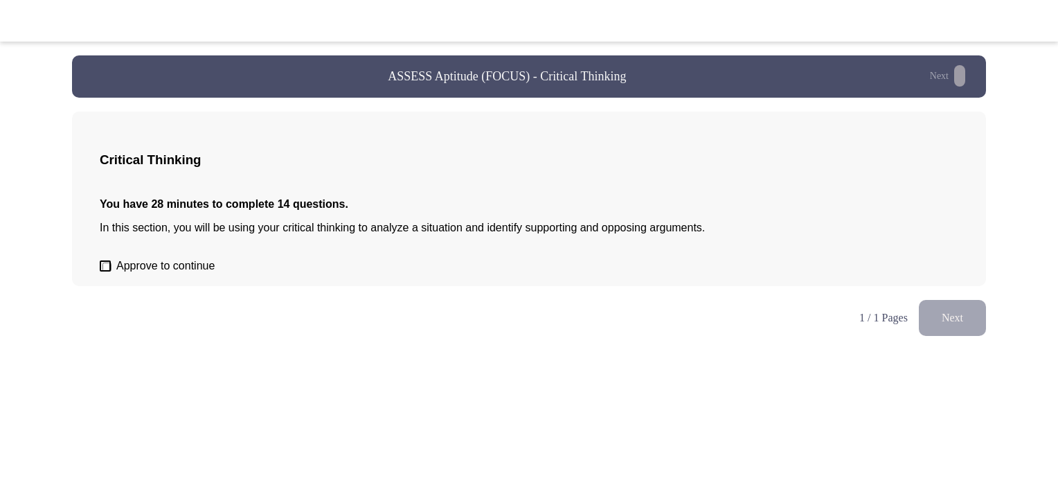
click at [120, 264] on div "Critical Thinking You have 28 minutes to complete 14 questions. In this section…" at bounding box center [529, 198] width 914 height 174
click at [125, 272] on span "Approve to continue" at bounding box center [165, 266] width 98 height 12
click at [111, 271] on input "Approve to continue" at bounding box center [106, 266] width 9 height 9
checkbox input "true"
click at [967, 335] on button "Next" at bounding box center [952, 317] width 67 height 35
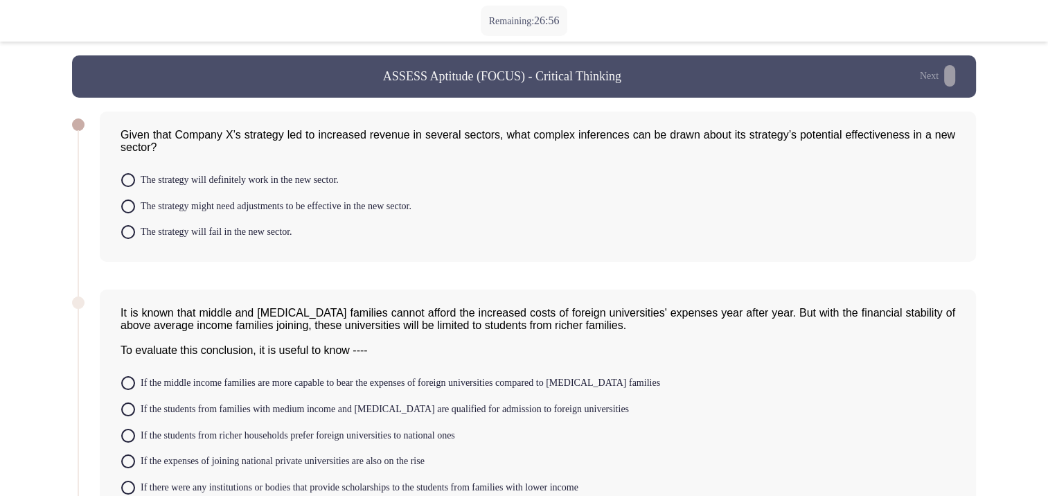
click at [132, 213] on span at bounding box center [128, 206] width 14 height 14
click at [132, 213] on input "The strategy might need adjustments to be effective in the new sector." at bounding box center [128, 206] width 14 height 14
radio input "true"
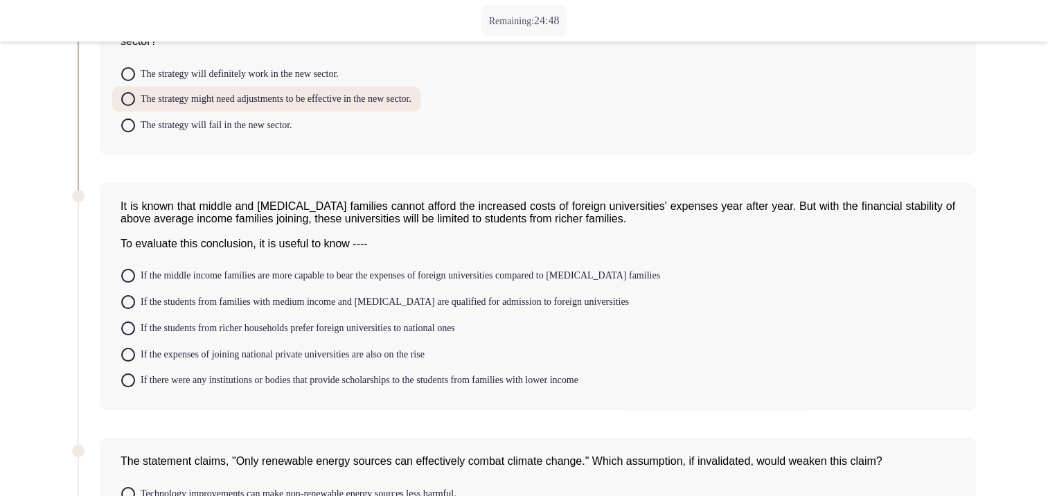
scroll to position [138, 0]
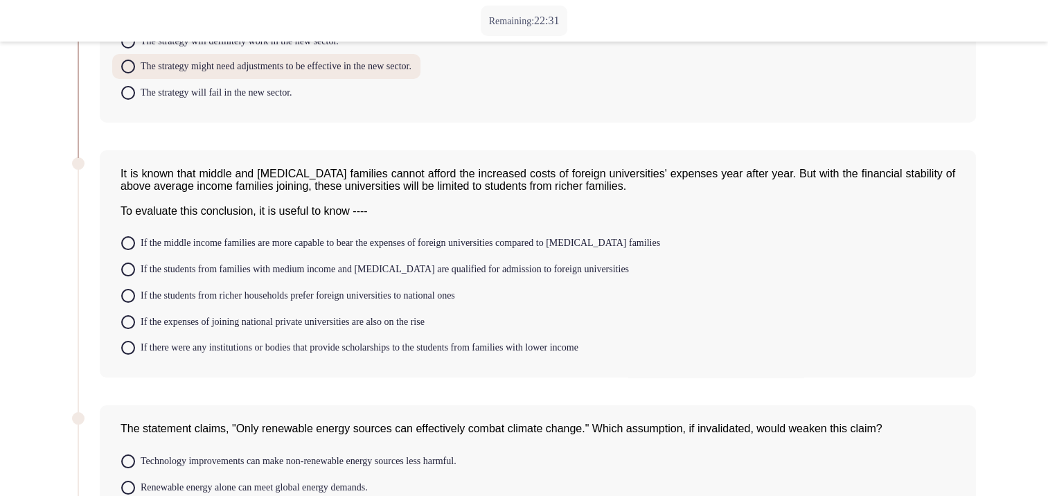
click at [134, 329] on span at bounding box center [128, 322] width 14 height 14
click at [134, 329] on input "If the expenses of joining national private universities are also on the rise" at bounding box center [128, 322] width 14 height 14
radio input "true"
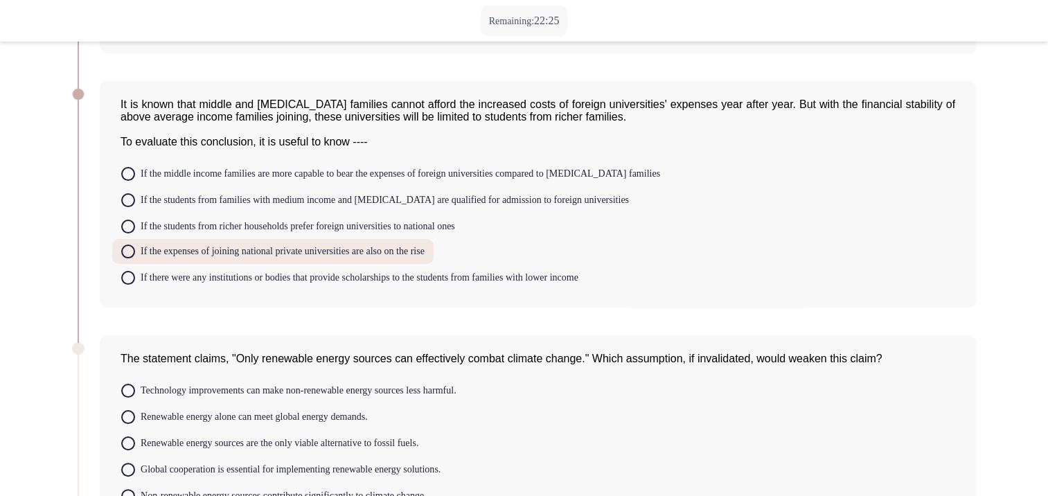
scroll to position [277, 0]
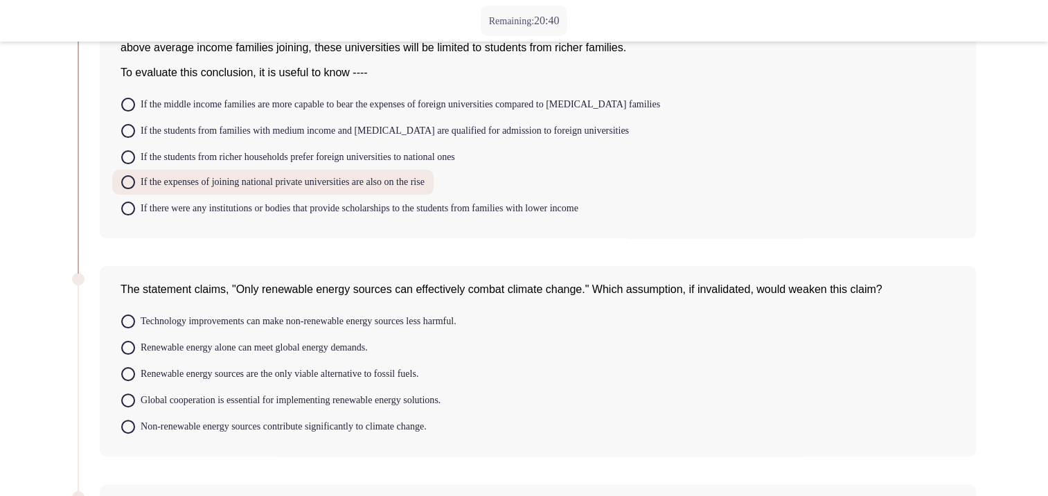
click at [129, 407] on span at bounding box center [128, 400] width 14 height 14
click at [129, 407] on input "Global cooperation is essential for implementing renewable energy solutions." at bounding box center [128, 400] width 14 height 14
radio input "true"
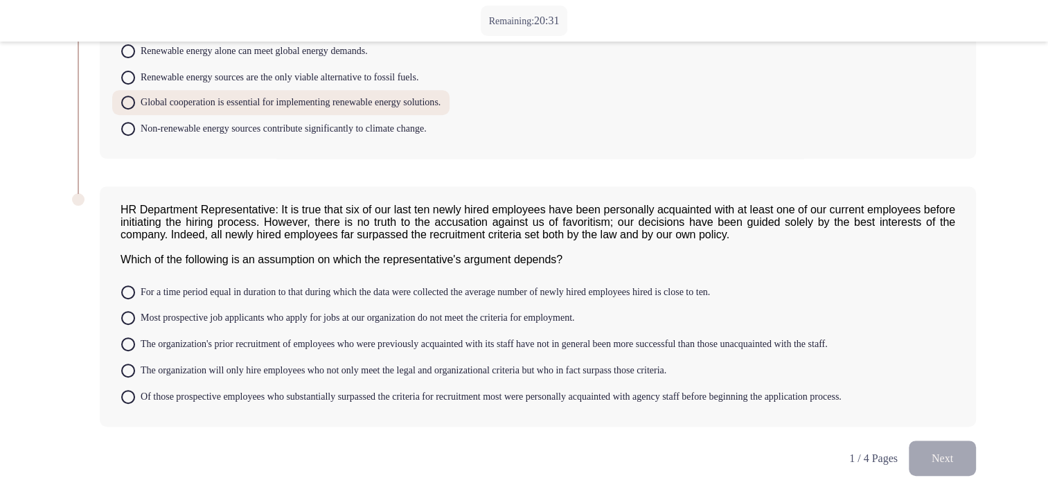
scroll to position [584, 0]
click at [140, 372] on span "The organization will only hire employees who not only meet the legal and organ…" at bounding box center [400, 370] width 531 height 17
click at [135, 372] on input "The organization will only hire employees who not only meet the legal and organ…" at bounding box center [128, 370] width 14 height 14
radio input "true"
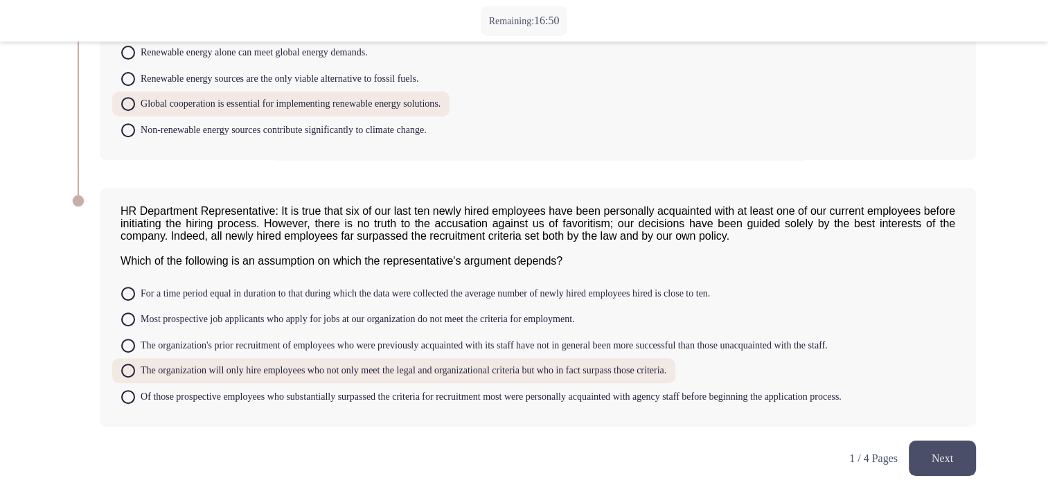
click at [942, 454] on button "Next" at bounding box center [941, 457] width 67 height 35
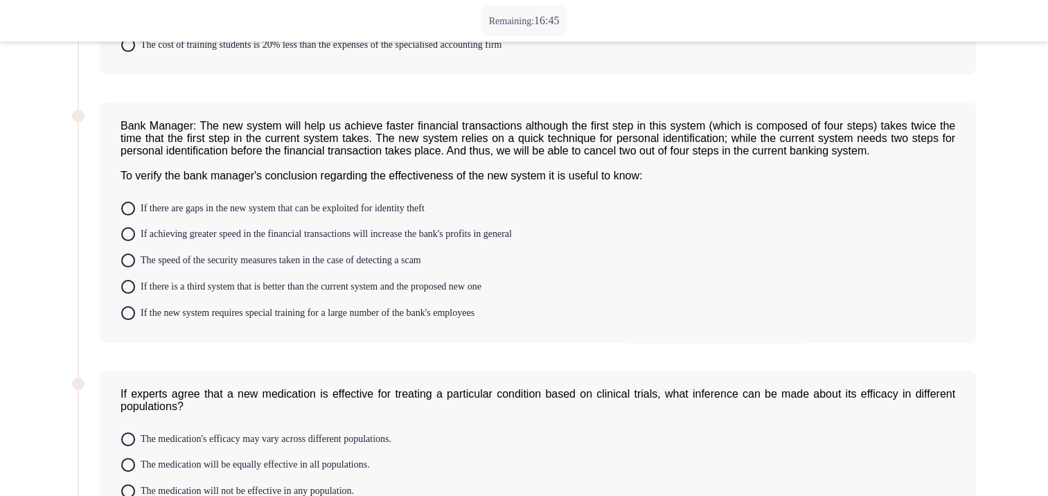
scroll to position [613, 0]
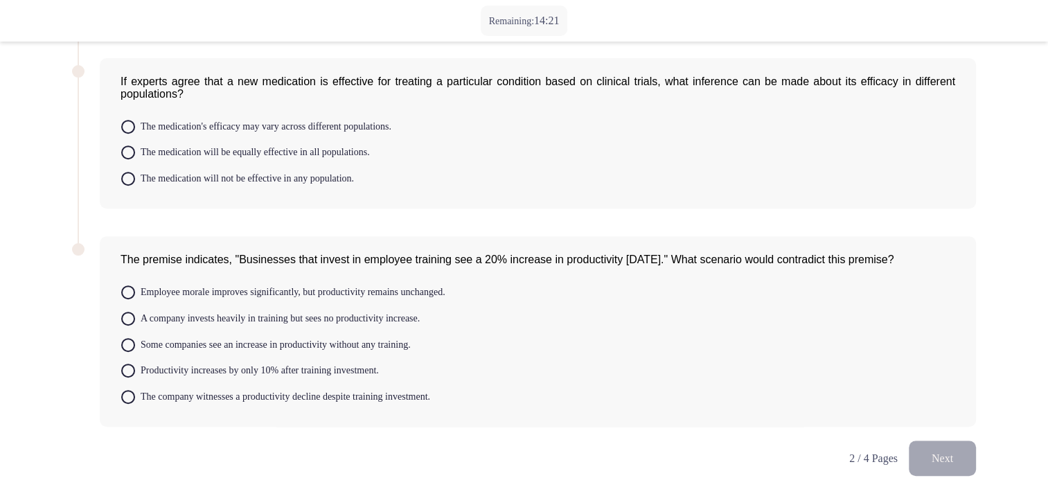
click at [288, 296] on span "Employee morale improves significantly, but productivity remains unchanged." at bounding box center [290, 292] width 310 height 17
click at [135, 296] on input "Employee morale improves significantly, but productivity remains unchanged." at bounding box center [128, 292] width 14 height 14
radio input "true"
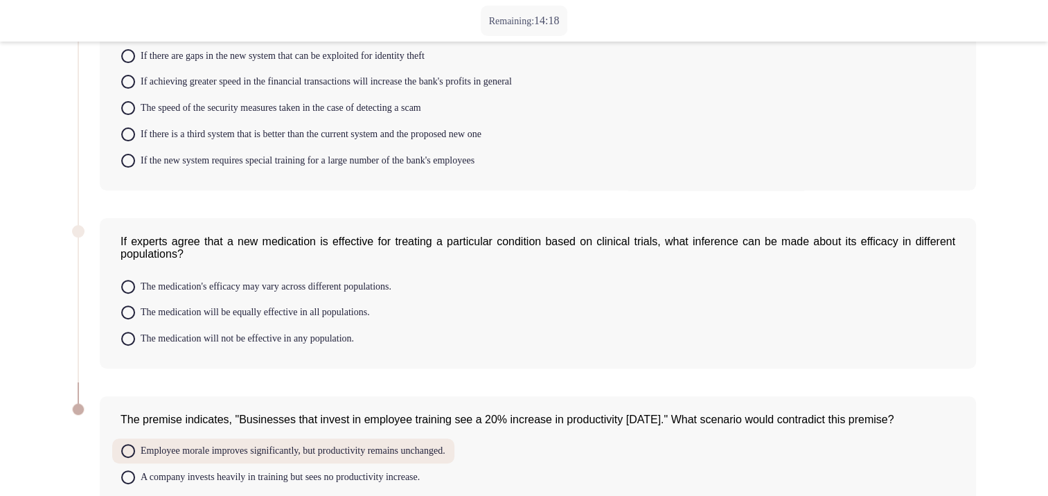
scroll to position [404, 0]
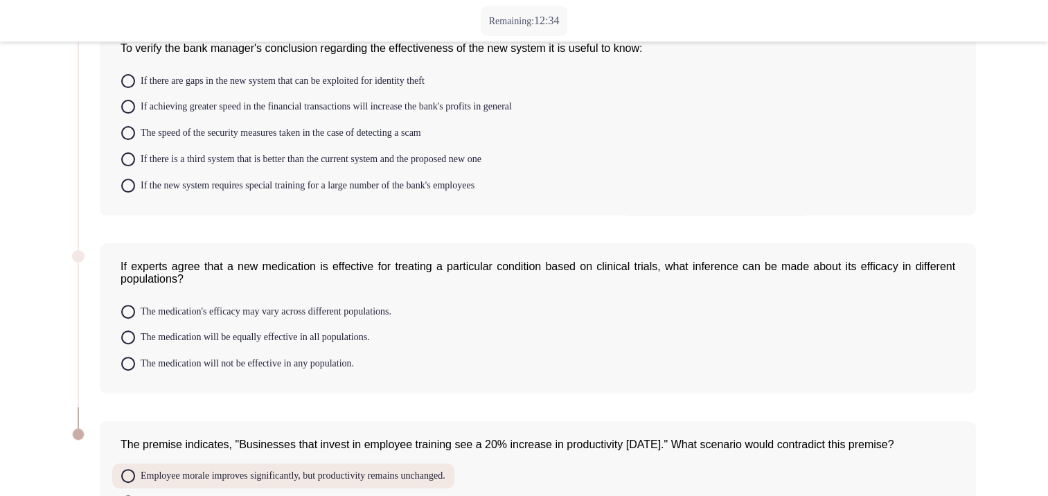
click at [131, 344] on span at bounding box center [128, 337] width 14 height 14
click at [131, 344] on input "The medication will be equally effective in all populations." at bounding box center [128, 337] width 14 height 14
radio input "true"
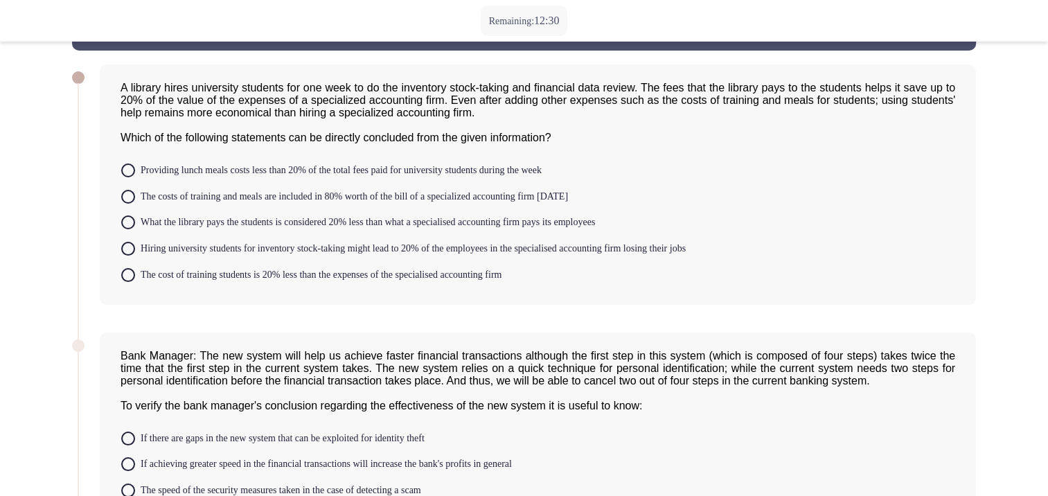
scroll to position [0, 0]
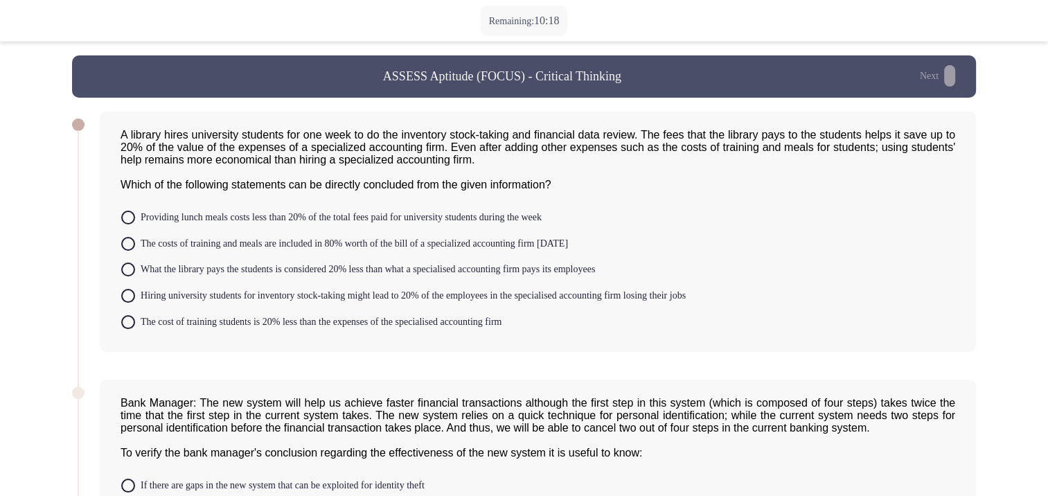
click at [396, 278] on span "What the library pays the students is considered 20% less than what a specialis…" at bounding box center [365, 269] width 460 height 17
click at [135, 276] on input "What the library pays the students is considered 20% less than what a specialis…" at bounding box center [128, 269] width 14 height 14
radio input "true"
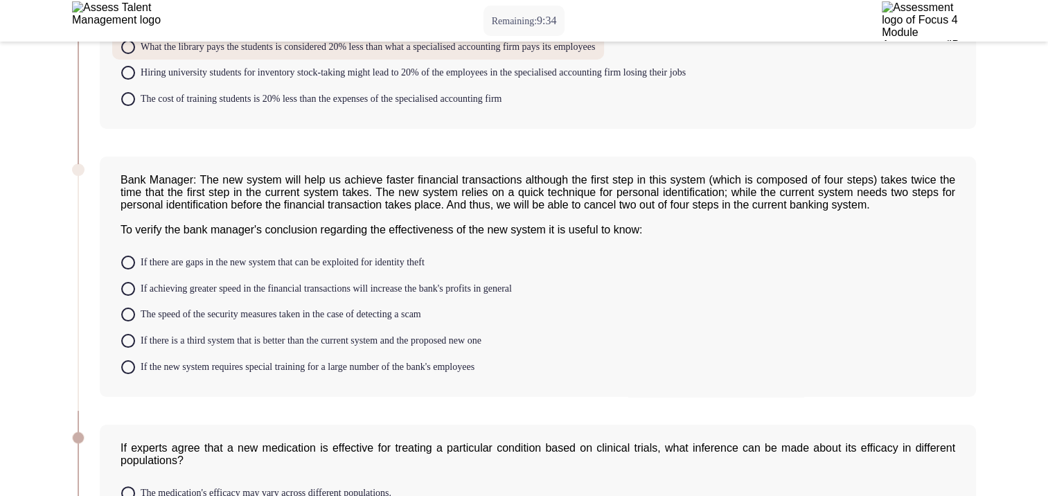
scroll to position [208, 0]
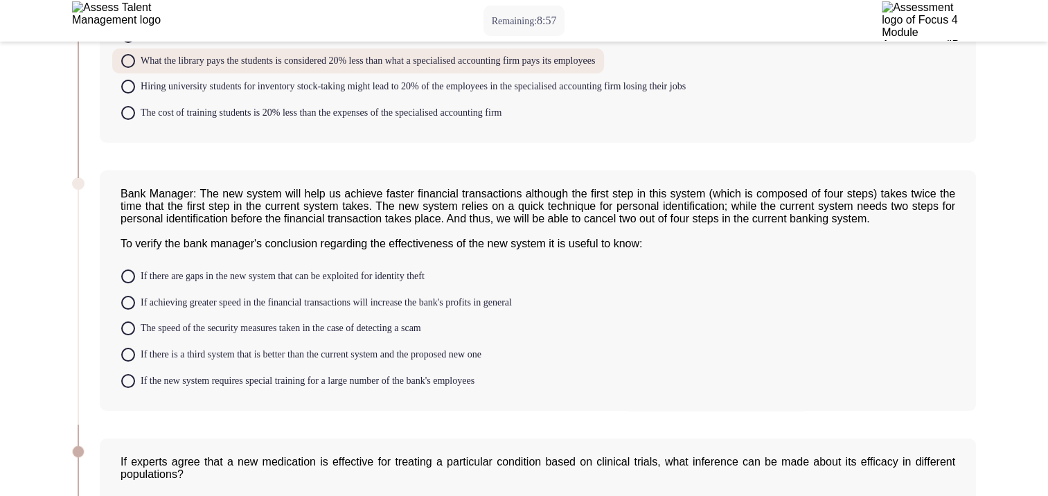
click at [263, 311] on span "If achieving greater speed in the financial transactions will increase the bank…" at bounding box center [323, 302] width 377 height 17
click at [135, 309] on input "If achieving greater speed in the financial transactions will increase the bank…" at bounding box center [128, 303] width 14 height 14
radio input "true"
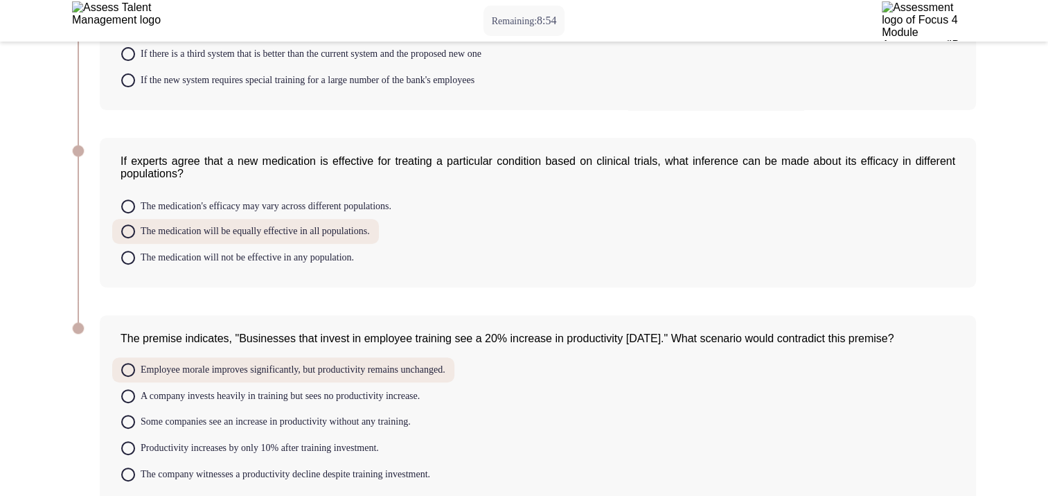
scroll to position [610, 0]
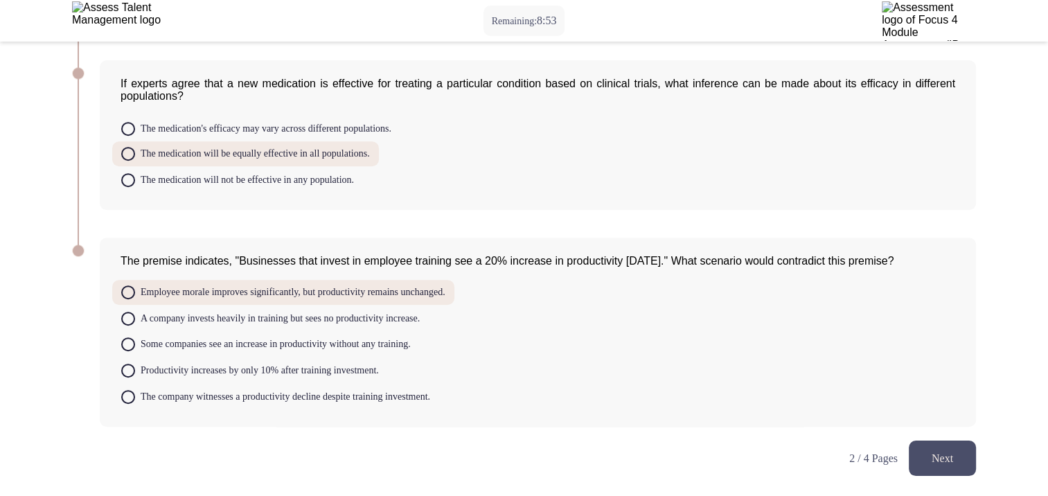
click at [947, 463] on button "Next" at bounding box center [941, 457] width 67 height 35
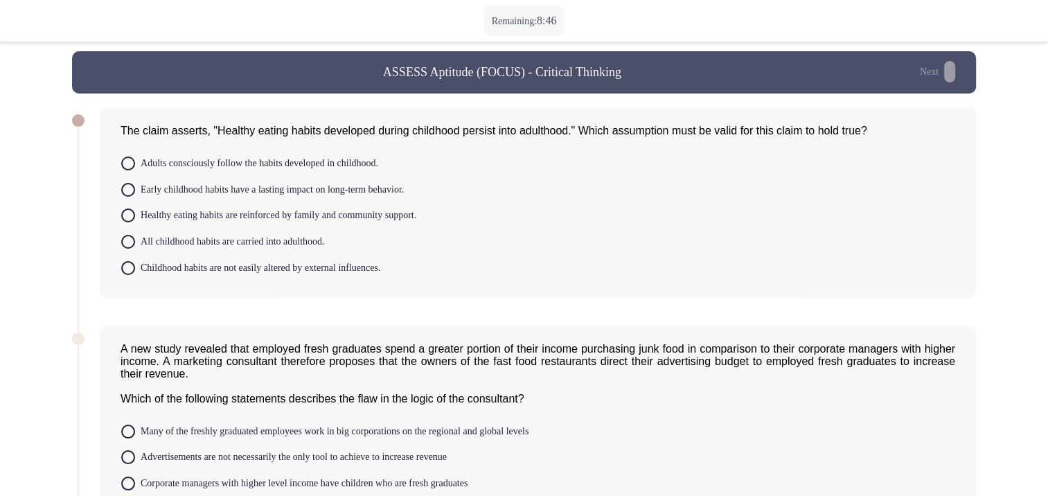
scroll to position [0, 0]
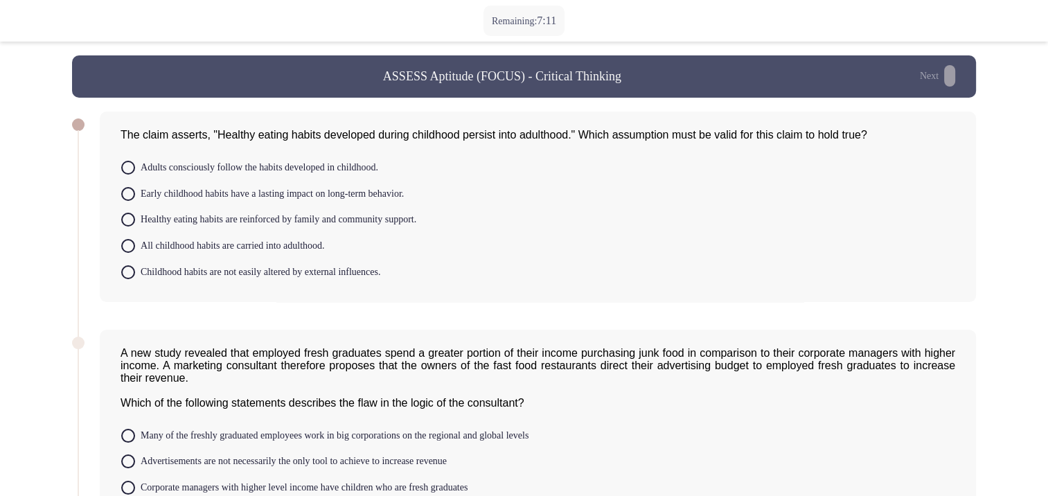
click at [143, 224] on span "Healthy eating habits are reinforced by family and community support." at bounding box center [275, 219] width 281 height 17
click at [135, 224] on input "Healthy eating habits are reinforced by family and community support." at bounding box center [128, 220] width 14 height 14
radio input "true"
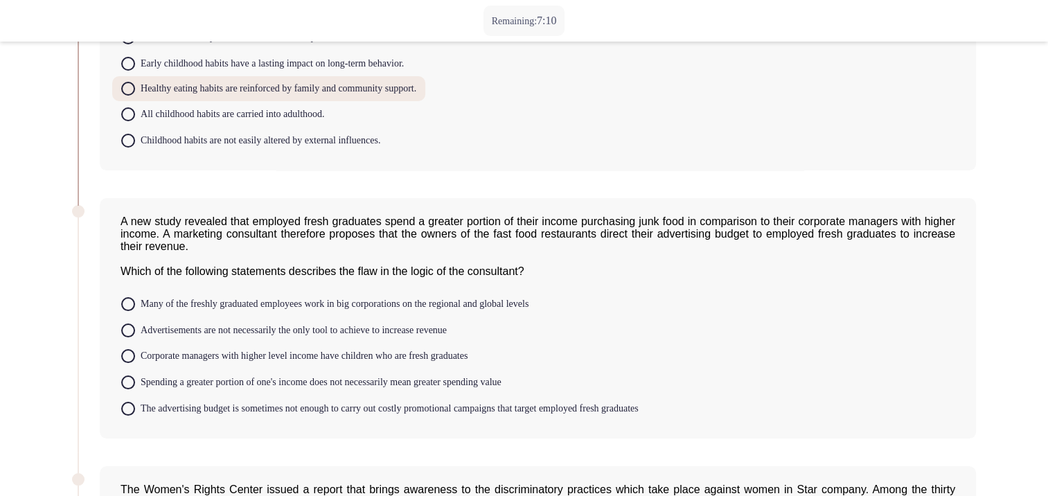
scroll to position [138, 0]
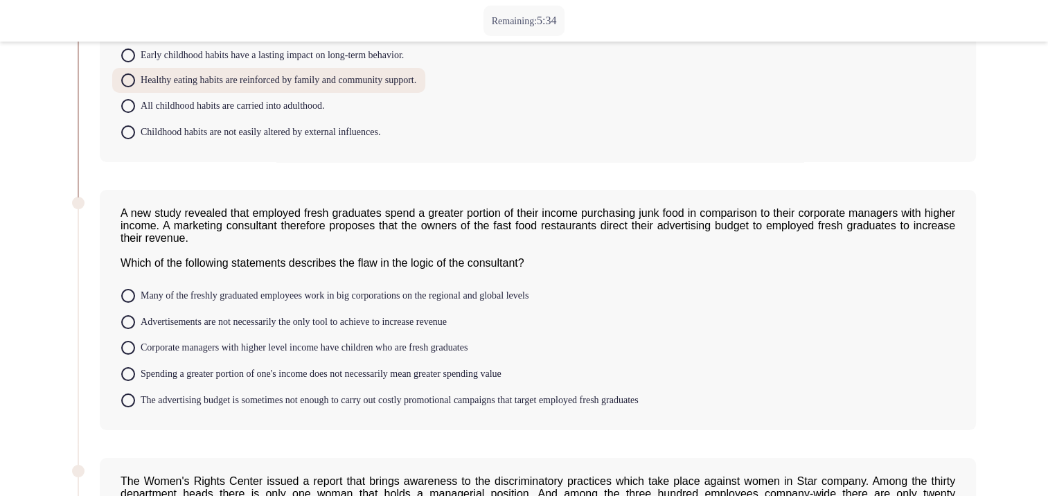
click at [369, 382] on span "Spending a greater portion of one's income does not necessarily mean greater sp…" at bounding box center [318, 374] width 366 height 17
click at [135, 381] on input "Spending a greater portion of one's income does not necessarily mean greater sp…" at bounding box center [128, 374] width 14 height 14
radio input "true"
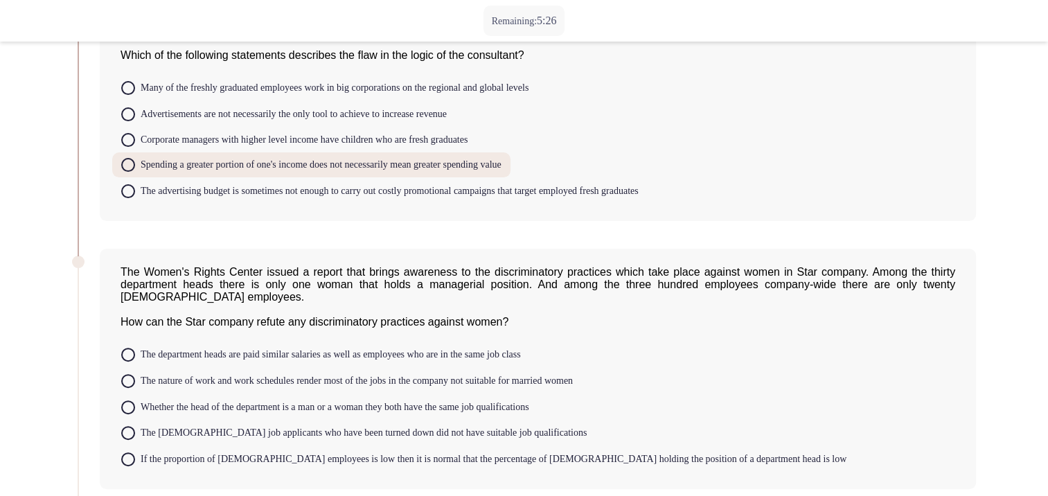
scroll to position [485, 0]
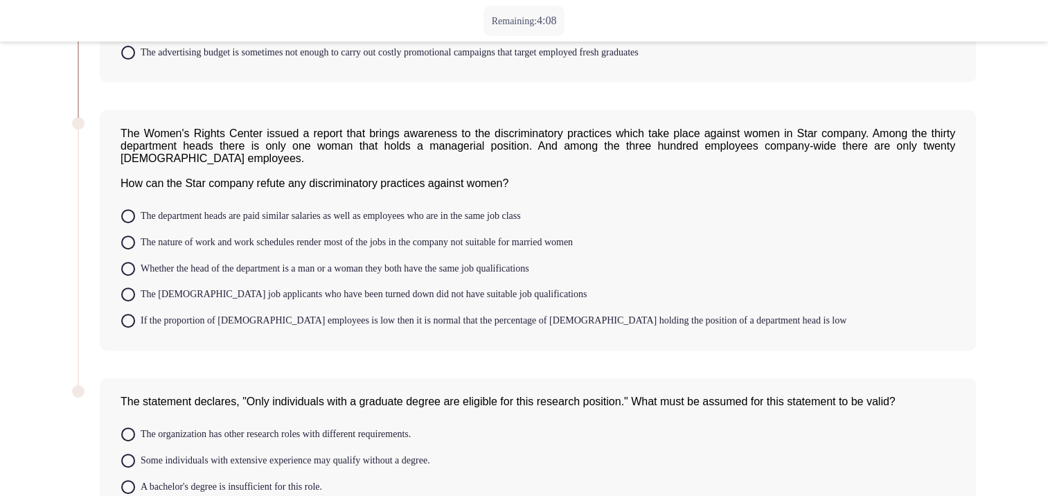
click at [462, 277] on span "Whether the head of the department is a man or a woman they both have the same …" at bounding box center [332, 268] width 394 height 17
click at [135, 276] on input "Whether the head of the department is a man or a woman they both have the same …" at bounding box center [128, 269] width 14 height 14
radio input "true"
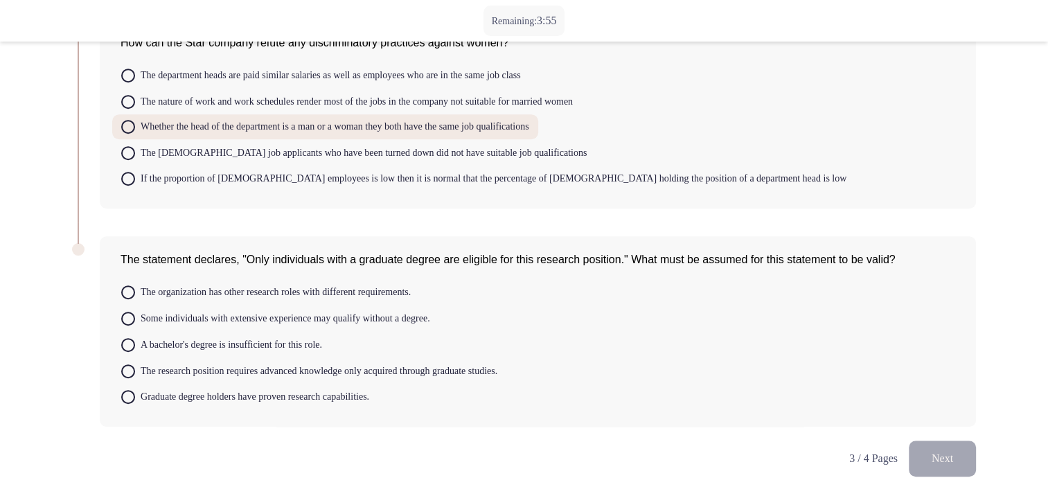
scroll to position [636, 0]
click at [178, 371] on span "The research position requires advanced knowledge only acquired through graduat…" at bounding box center [316, 371] width 362 height 17
click at [135, 371] on input "The research position requires advanced knowledge only acquired through graduat…" at bounding box center [128, 371] width 14 height 14
radio input "true"
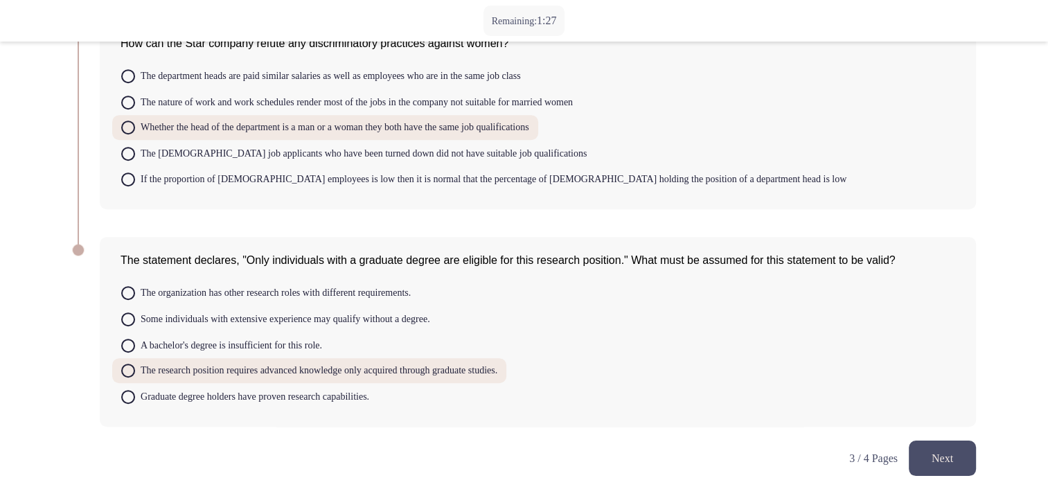
click at [936, 461] on button "Next" at bounding box center [941, 457] width 67 height 35
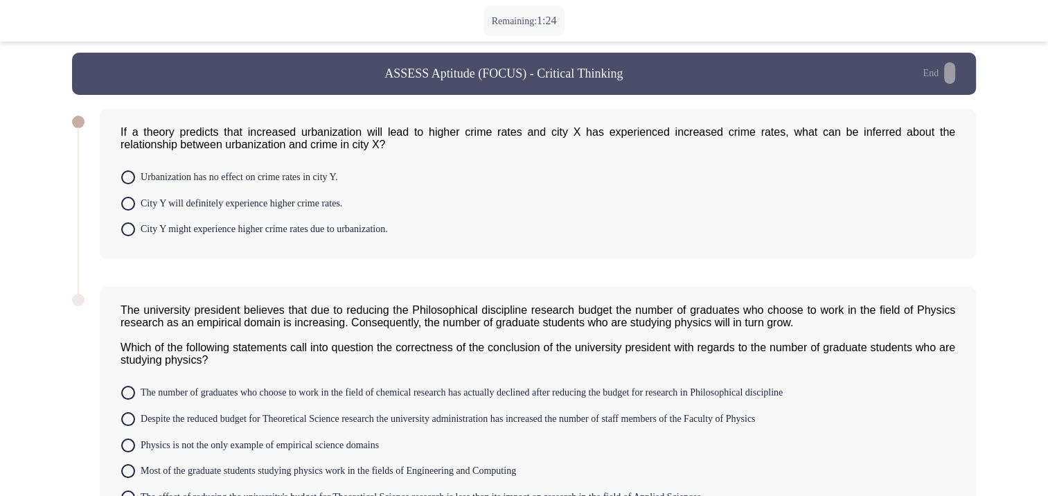
scroll to position [0, 0]
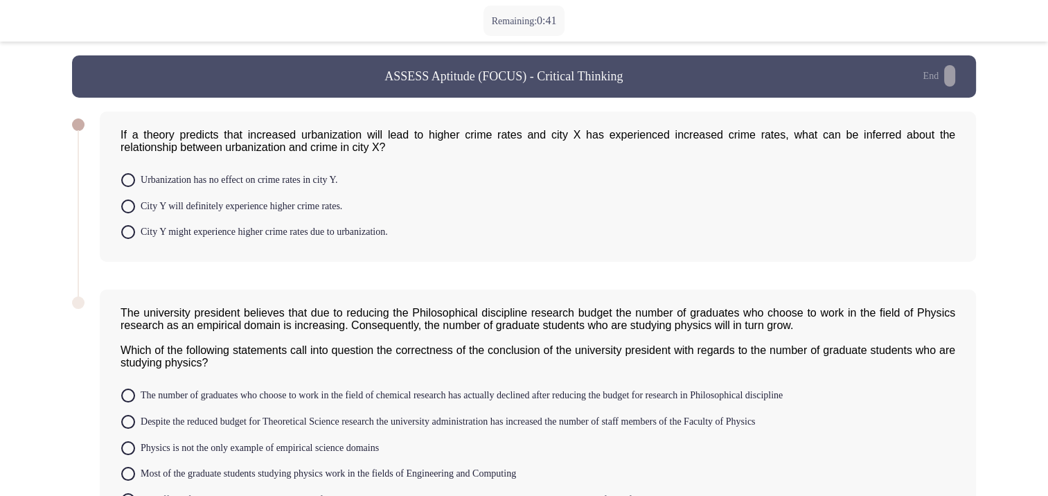
click at [299, 188] on span "Urbanization has no effect on crime rates in city Y." at bounding box center [236, 180] width 202 height 17
click at [135, 187] on input "Urbanization has no effect on crime rates in city Y." at bounding box center [128, 180] width 14 height 14
radio input "true"
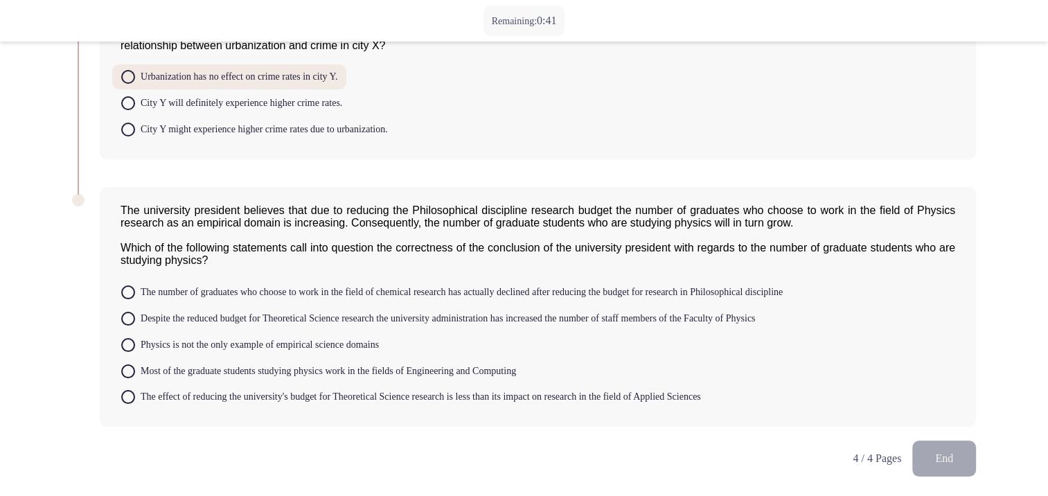
scroll to position [111, 0]
click at [525, 376] on mat-radio-button "Most of the graduate students studying physics work in the fields of Engineerin…" at bounding box center [318, 370] width 413 height 26
